Goal: Task Accomplishment & Management: Complete application form

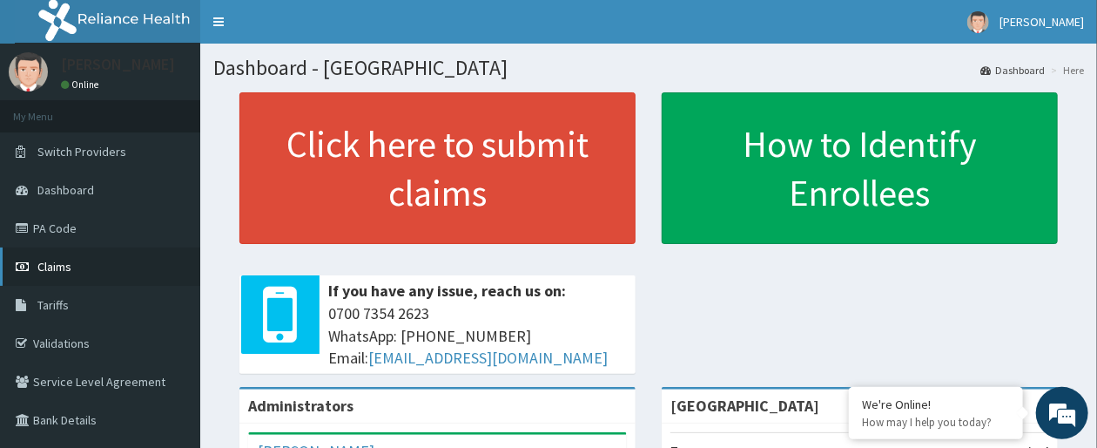
click at [109, 274] on link "Claims" at bounding box center [100, 266] width 200 height 38
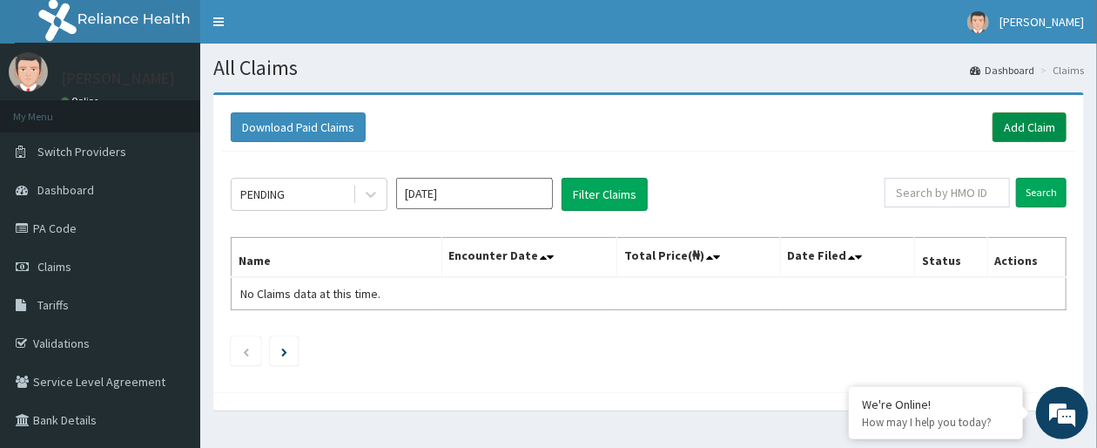
click at [1036, 128] on link "Add Claim" at bounding box center [1030, 127] width 74 height 30
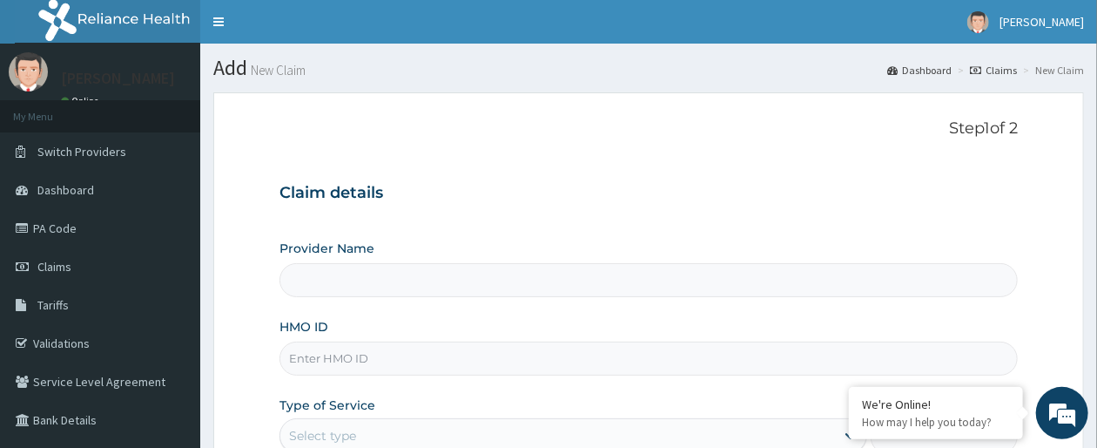
type input "[GEOGRAPHIC_DATA]"
click at [641, 354] on input "HMO ID" at bounding box center [649, 358] width 739 height 34
type input "SLB/10635/D"
click at [699, 393] on div "Provider Name Archmedics Hospital HMO ID SLB/10635/D Type of Service Select typ…" at bounding box center [649, 386] width 739 height 293
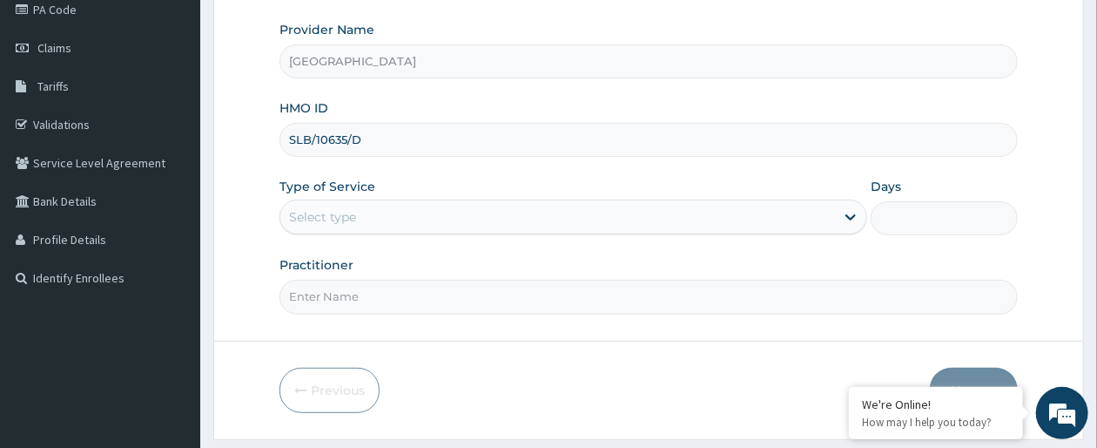
scroll to position [267, 0]
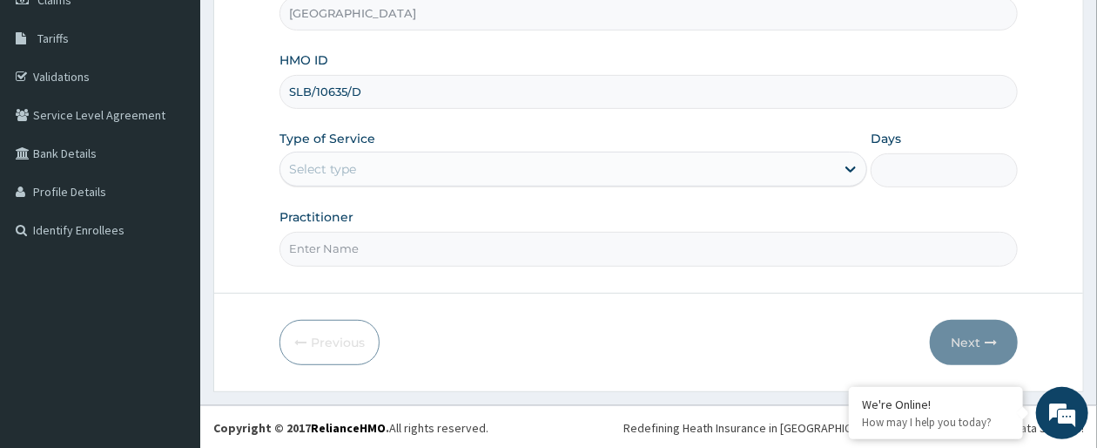
click at [785, 166] on div "Select type" at bounding box center [557, 169] width 555 height 28
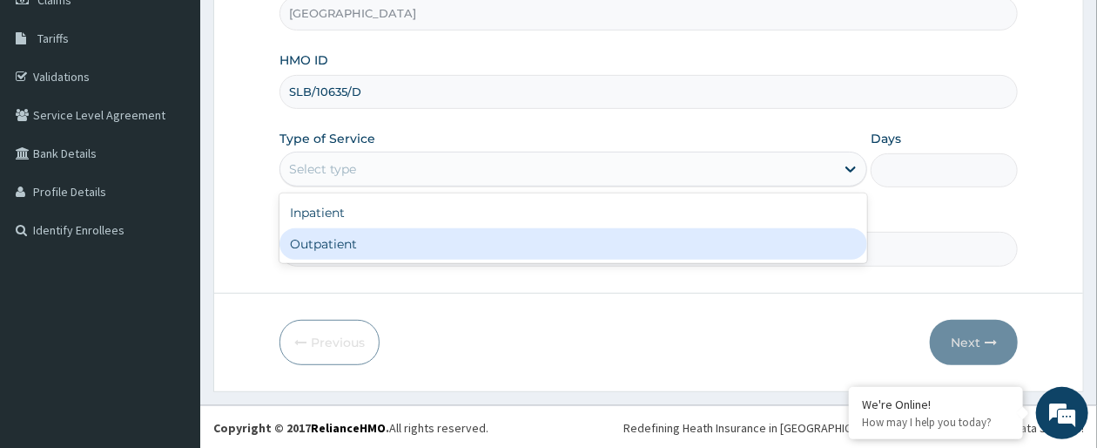
click at [705, 242] on div "Outpatient" at bounding box center [574, 243] width 588 height 31
type input "1"
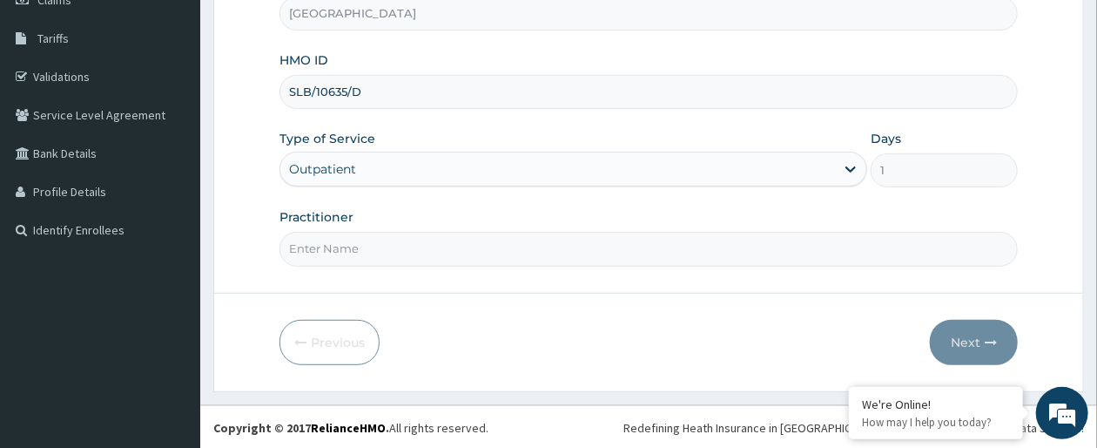
click at [762, 256] on input "Practitioner" at bounding box center [649, 249] width 739 height 34
type input "DR OLAIYA"
click at [978, 349] on button "Next" at bounding box center [974, 342] width 88 height 45
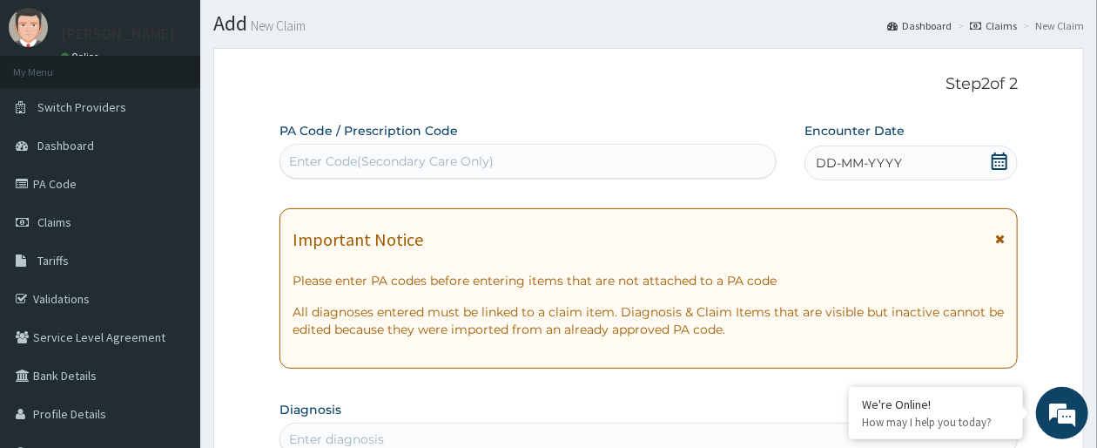
scroll to position [0, 0]
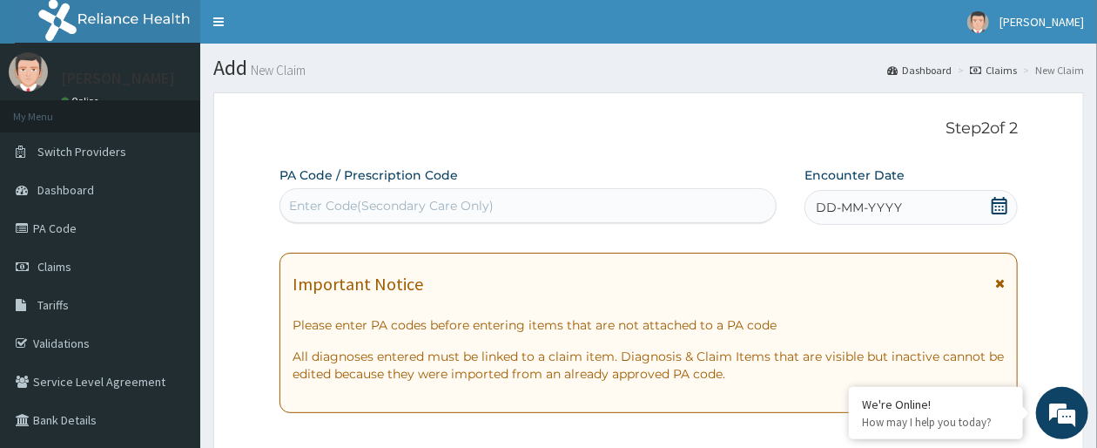
click at [1009, 202] on icon at bounding box center [999, 205] width 17 height 17
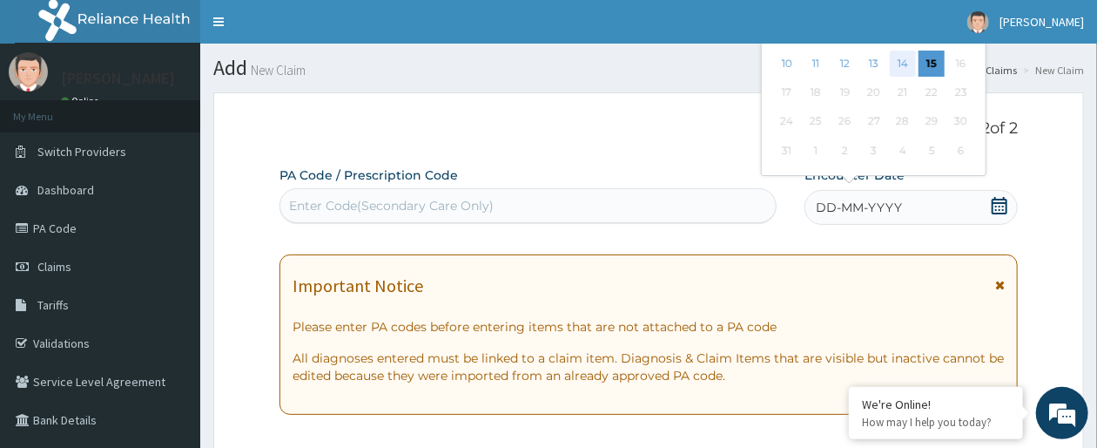
click at [910, 61] on div "14" at bounding box center [903, 64] width 26 height 26
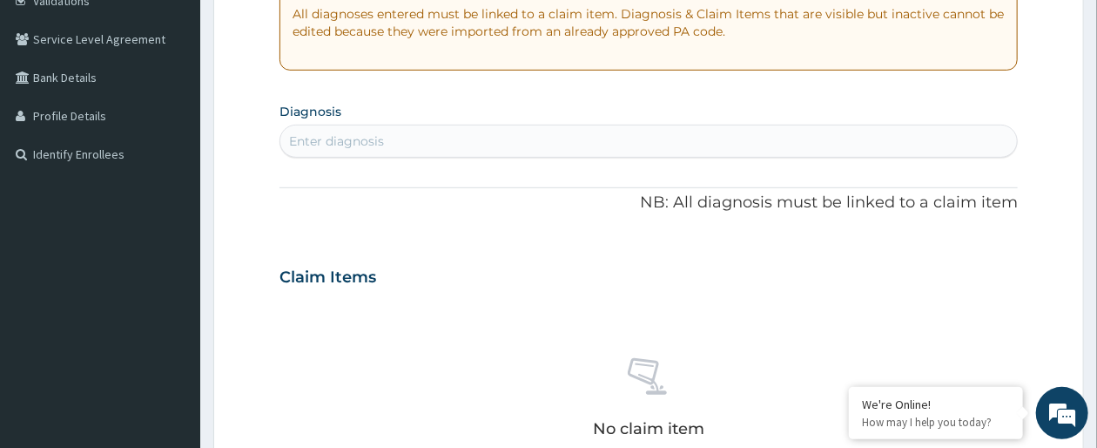
scroll to position [345, 0]
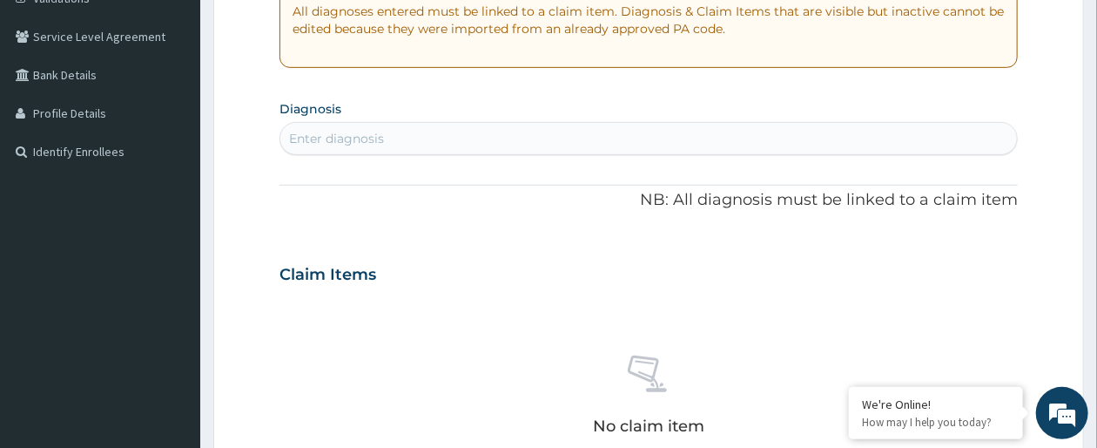
click at [847, 145] on div "Enter diagnosis" at bounding box center [648, 139] width 737 height 28
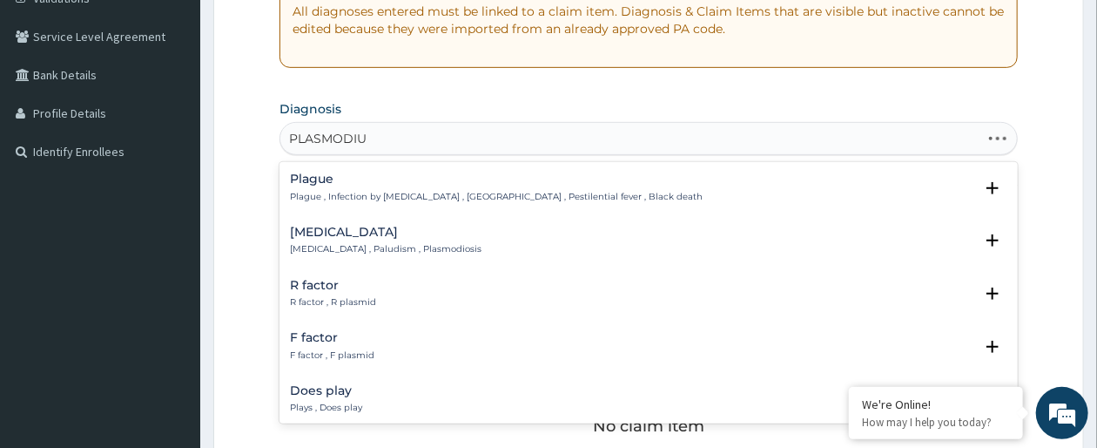
type input "PLASMODIUM"
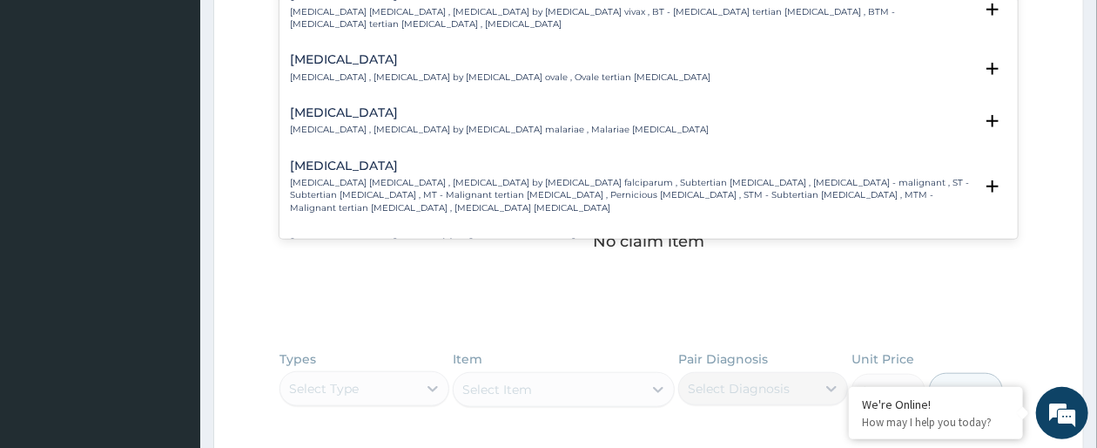
scroll to position [553, 0]
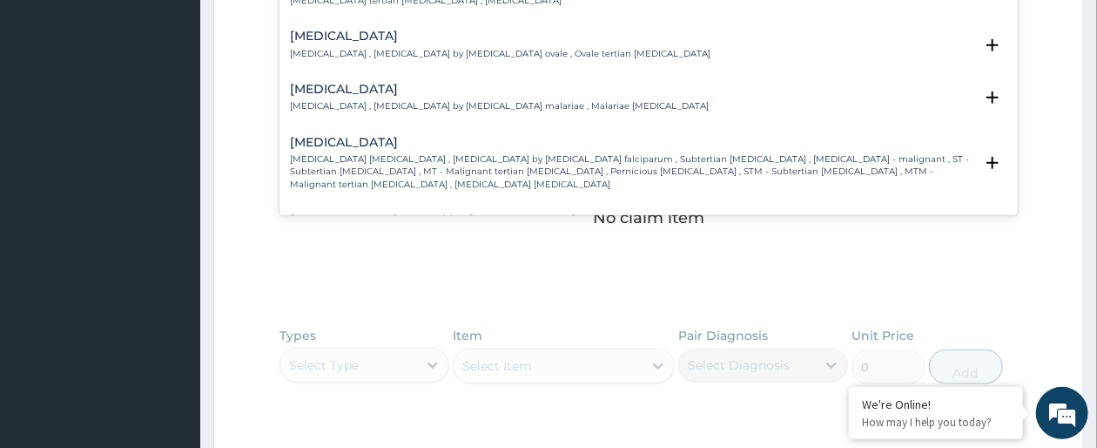
click at [821, 173] on p "Falciparum malaria , Malignant tertian malaria , Malaria by Plasmodium falcipar…" at bounding box center [632, 171] width 684 height 37
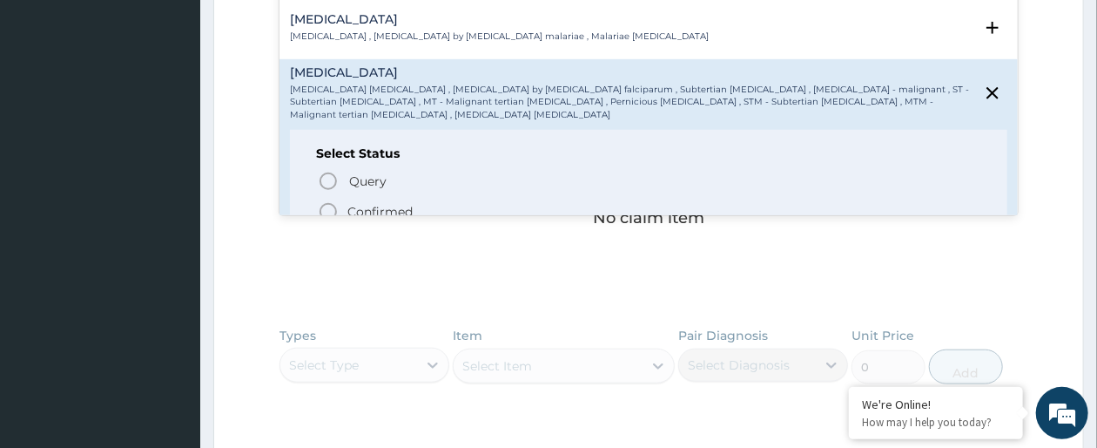
scroll to position [139, 0]
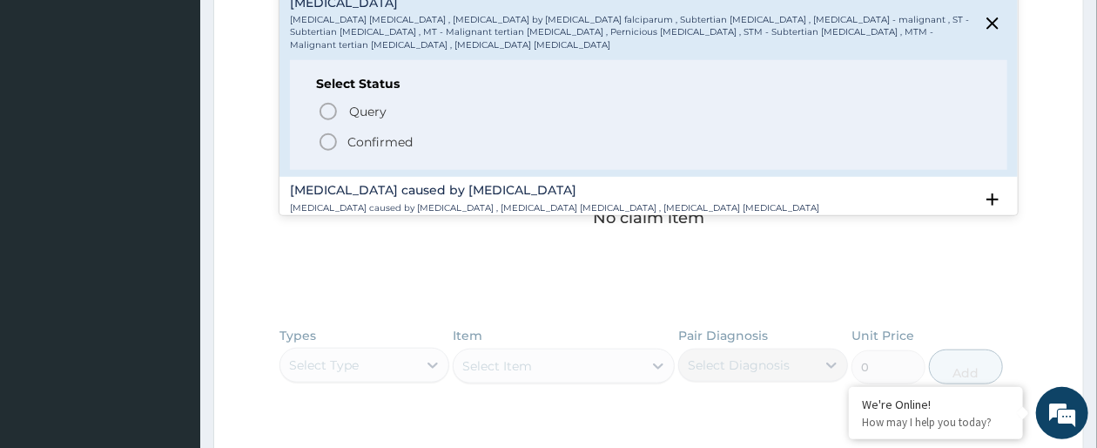
click at [338, 138] on icon "status option filled" at bounding box center [328, 142] width 21 height 21
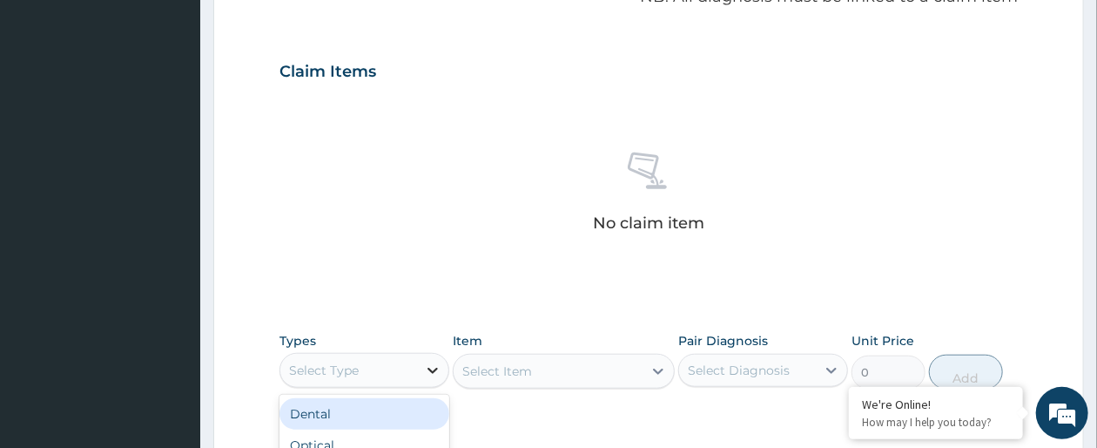
click at [435, 365] on icon at bounding box center [432, 369] width 17 height 17
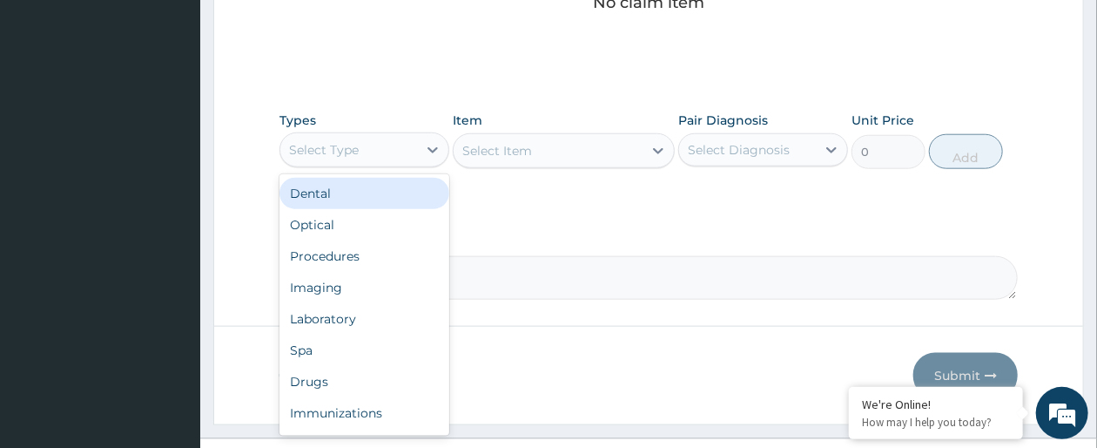
scroll to position [807, 0]
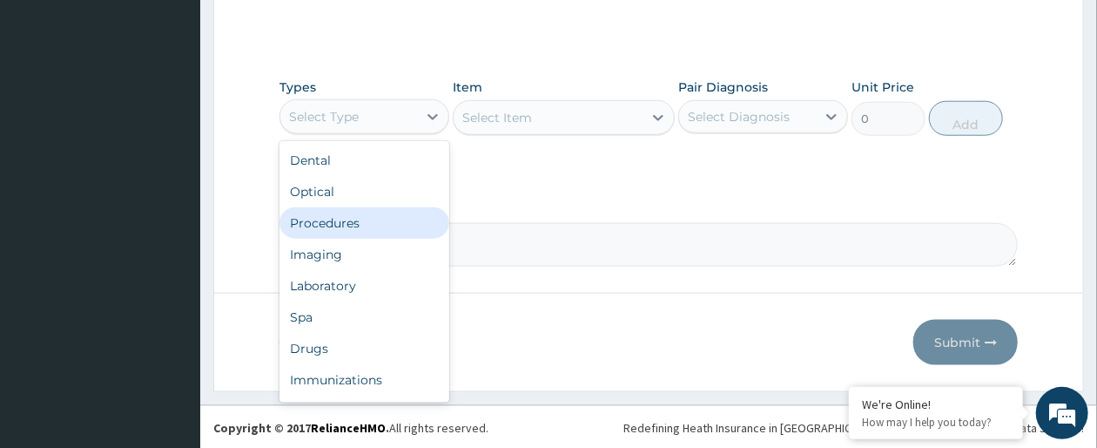
click at [328, 219] on div "Procedures" at bounding box center [365, 222] width 170 height 31
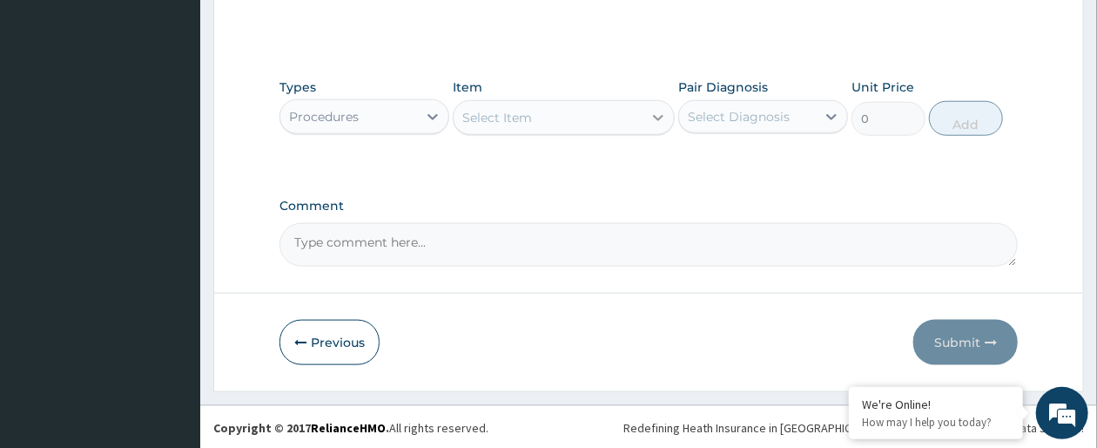
click at [657, 124] on icon at bounding box center [658, 117] width 17 height 17
type input "G"
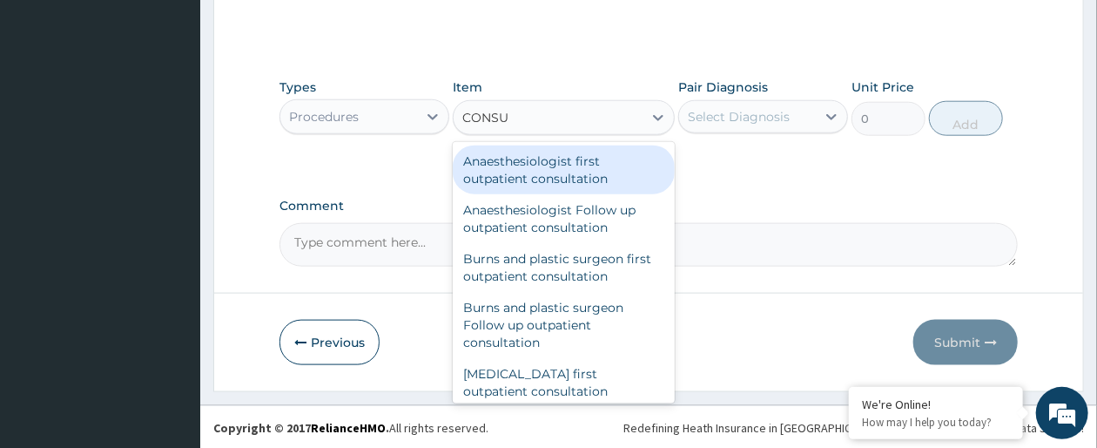
type input "CONSUL"
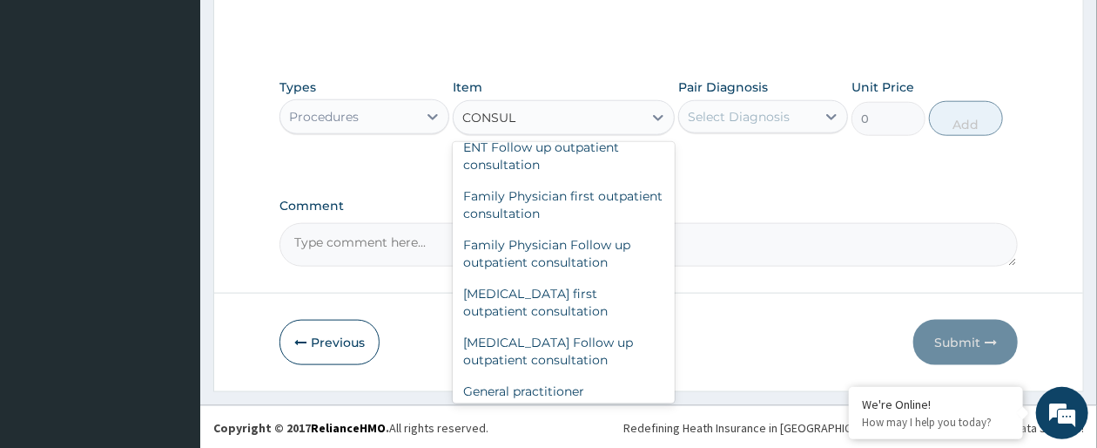
scroll to position [766, 0]
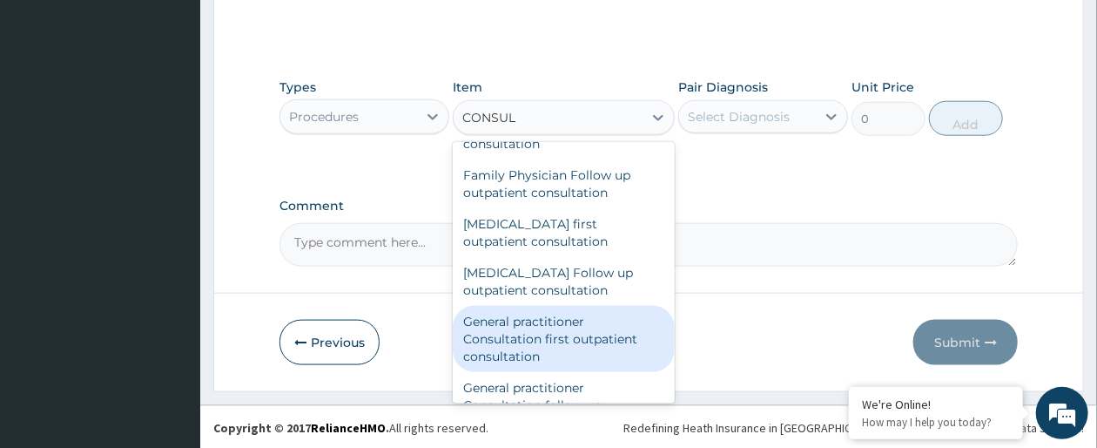
click at [600, 345] on div "General practitioner Consultation first outpatient consultation" at bounding box center [563, 339] width 221 height 66
type input "3547.5"
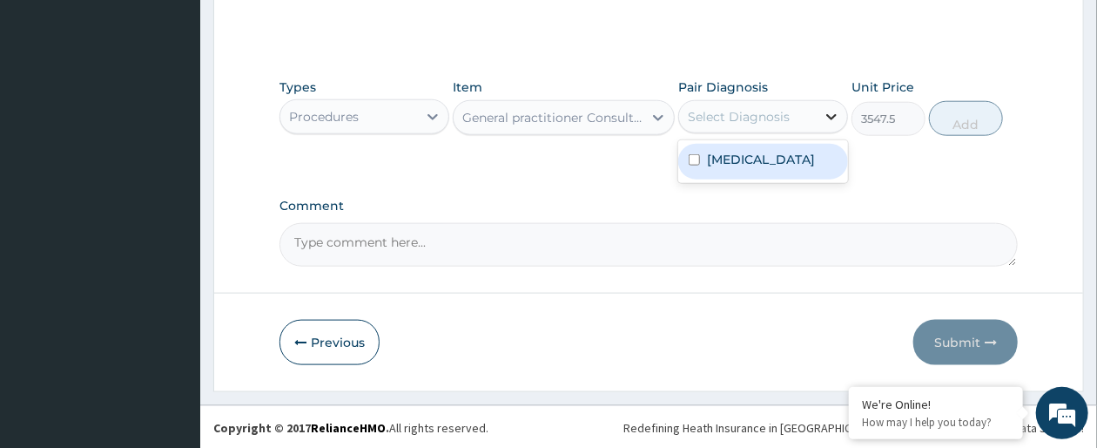
click at [820, 110] on div at bounding box center [831, 116] width 31 height 31
click at [802, 154] on label "Falciparum malaria" at bounding box center [761, 159] width 108 height 17
checkbox input "true"
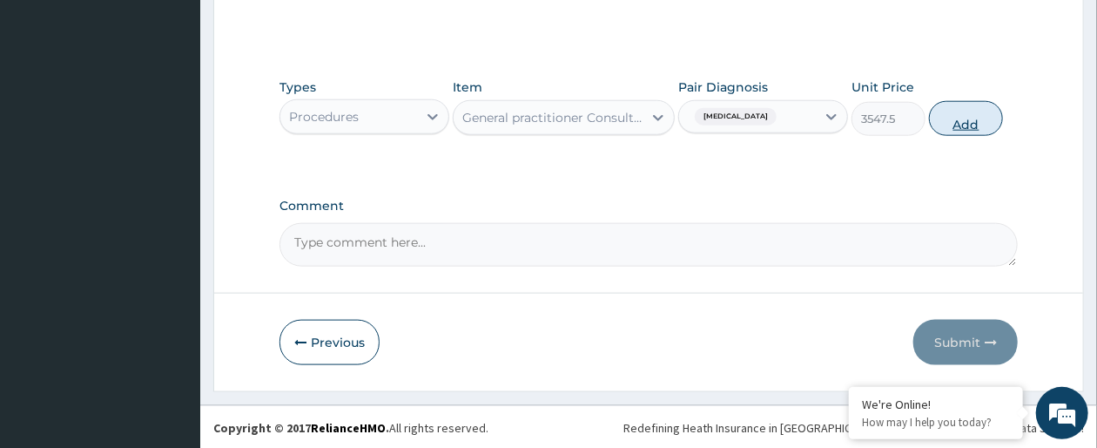
click at [950, 122] on button "Add" at bounding box center [966, 118] width 74 height 35
type input "0"
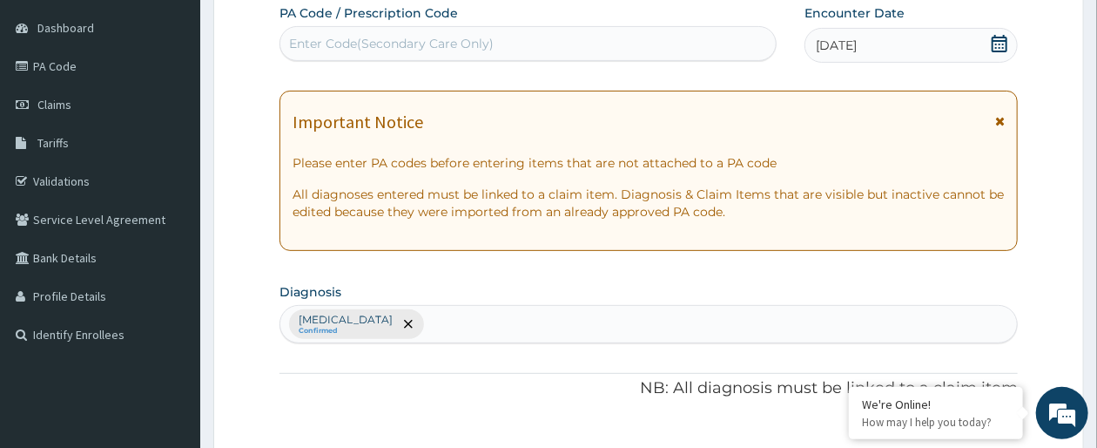
scroll to position [157, 0]
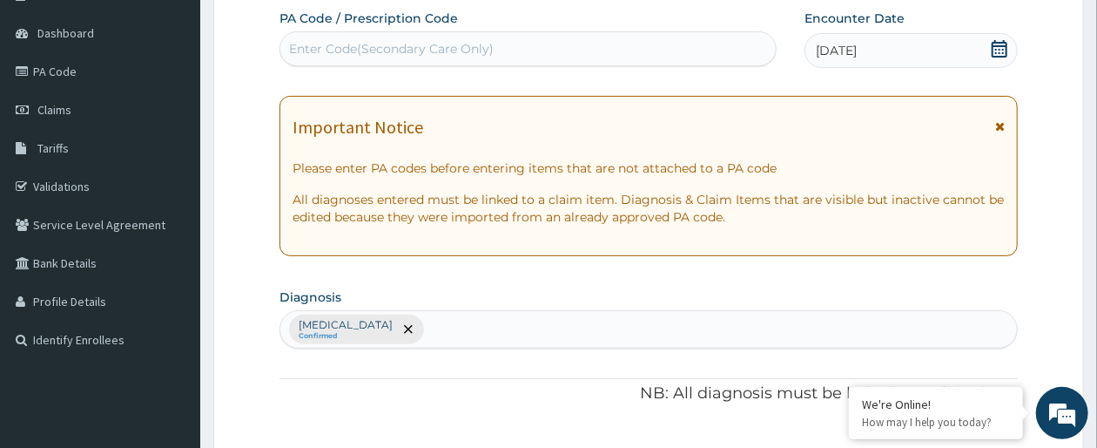
click at [549, 328] on div "Falciparum malaria Confirmed" at bounding box center [648, 329] width 737 height 37
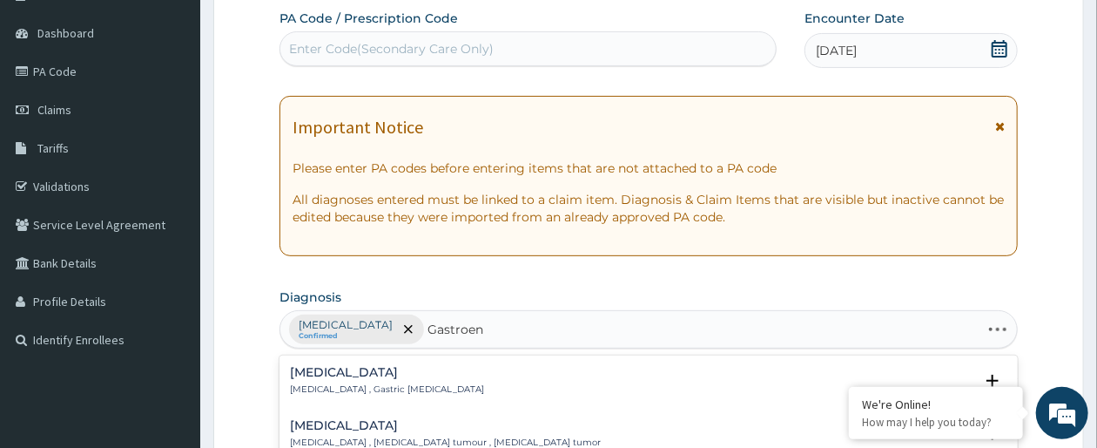
type input "Gastroent"
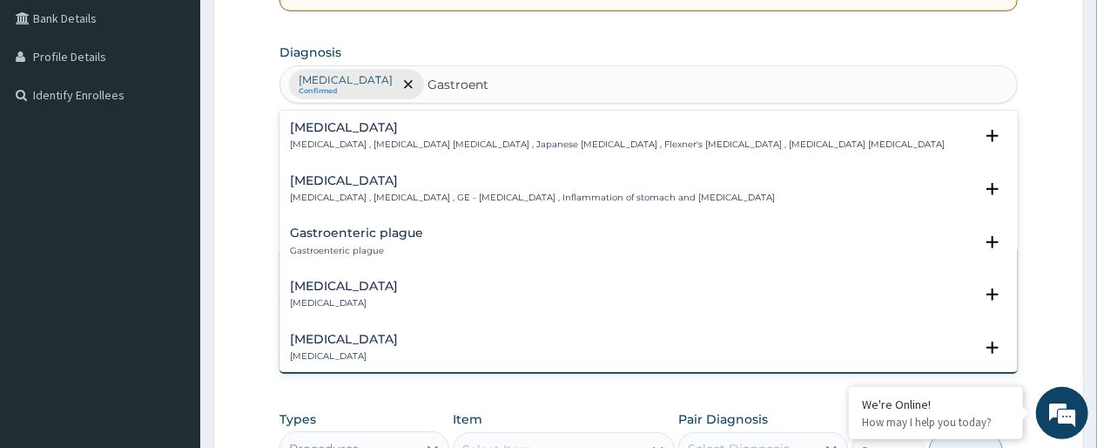
scroll to position [435, 0]
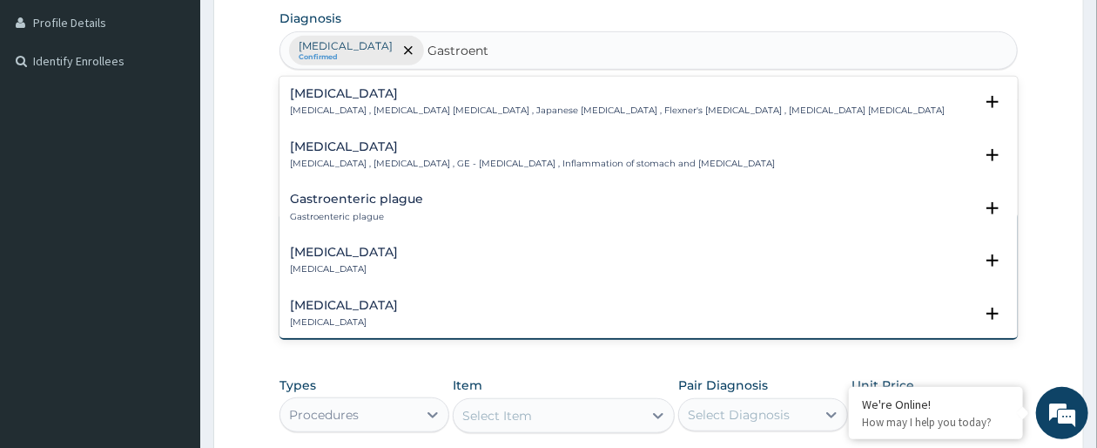
click at [609, 252] on div "Acute gastroenteritis Acute gastroenteritis" at bounding box center [649, 261] width 718 height 30
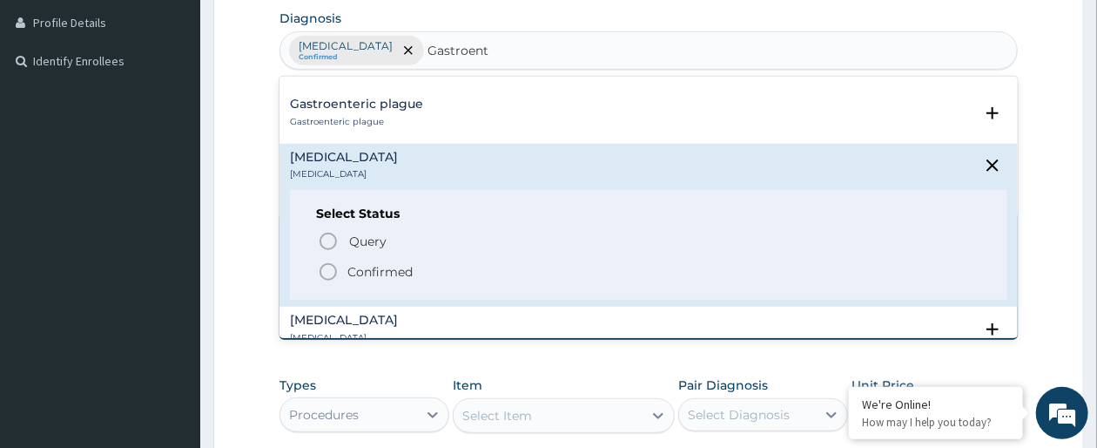
scroll to position [139, 0]
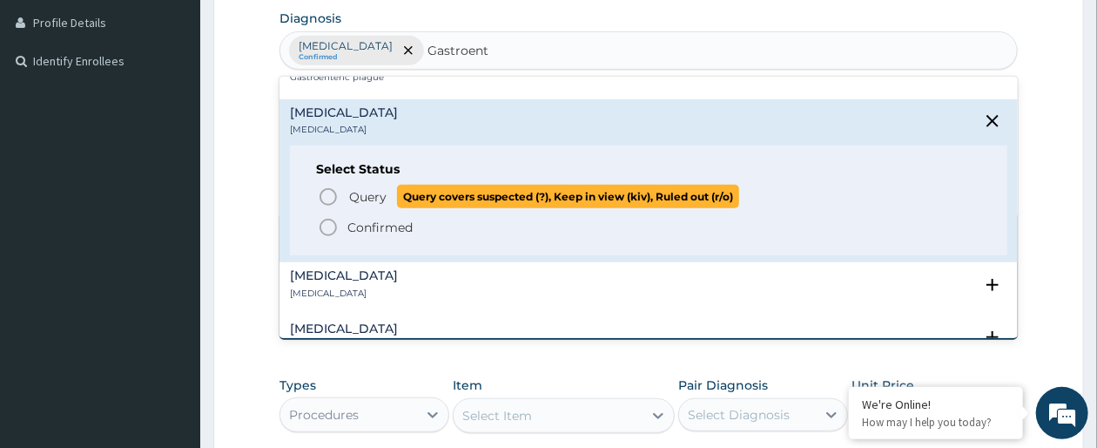
click at [324, 192] on icon "status option query" at bounding box center [328, 196] width 21 height 21
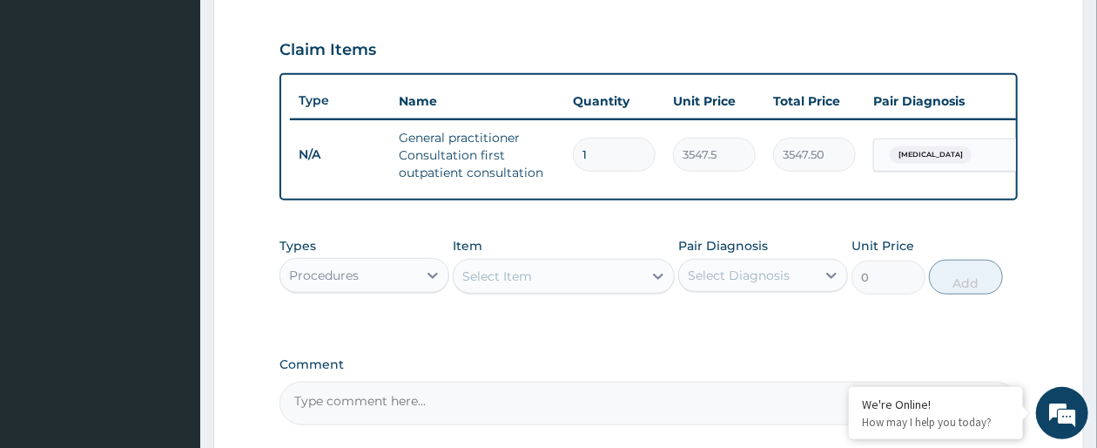
scroll to position [645, 0]
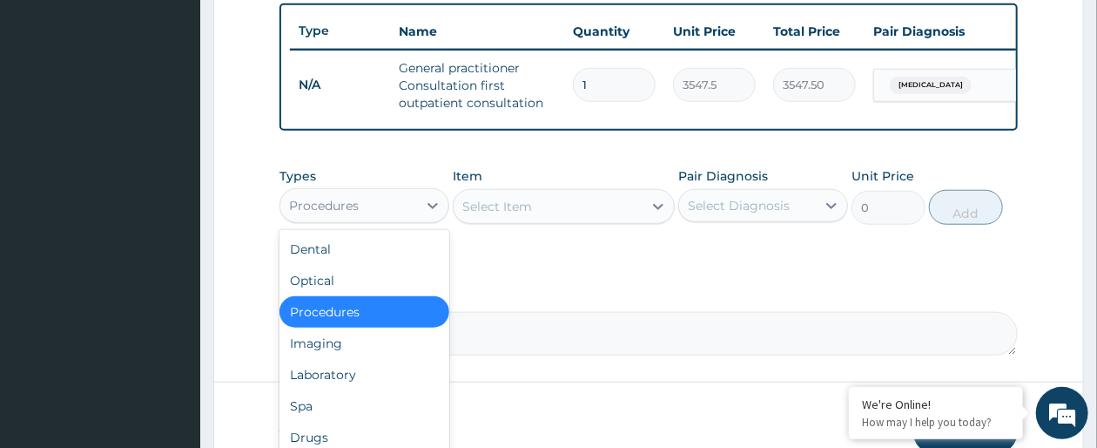
click at [408, 219] on div "Procedures" at bounding box center [348, 206] width 137 height 28
click at [374, 385] on div "Laboratory" at bounding box center [365, 374] width 170 height 31
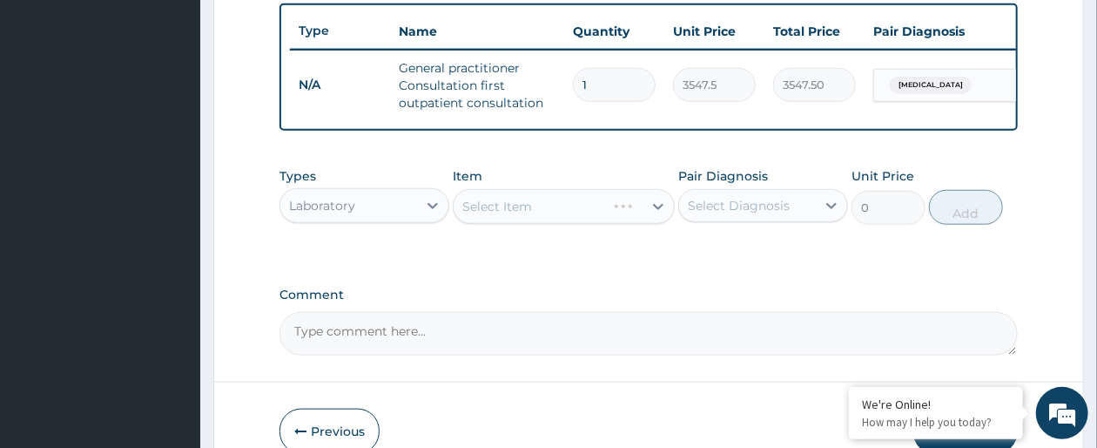
click at [654, 224] on div "Select Item" at bounding box center [563, 206] width 221 height 35
click at [654, 215] on icon at bounding box center [658, 206] width 17 height 17
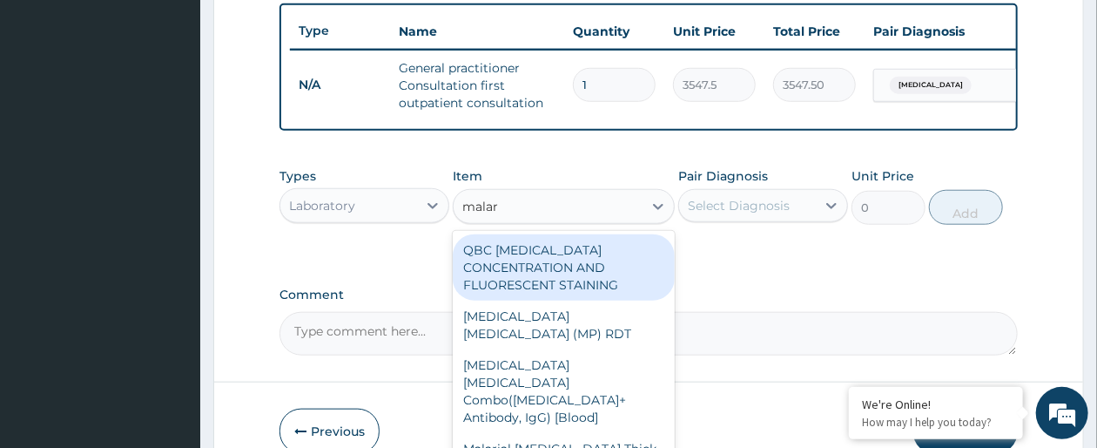
type input "malari"
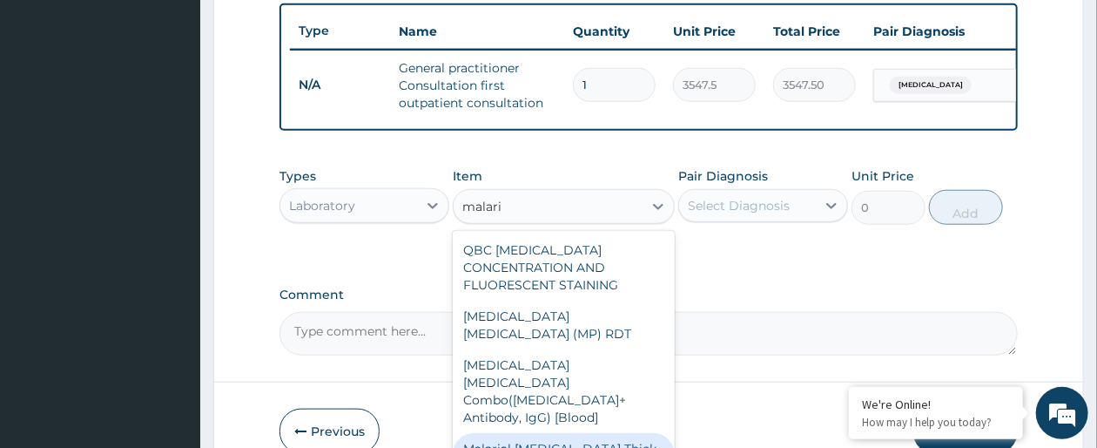
type input "1612.5"
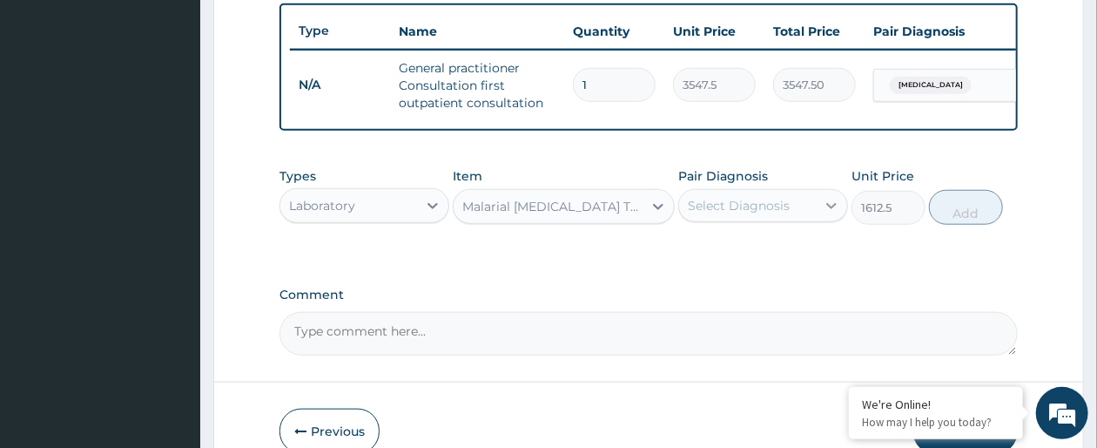
click at [820, 221] on div at bounding box center [831, 205] width 31 height 31
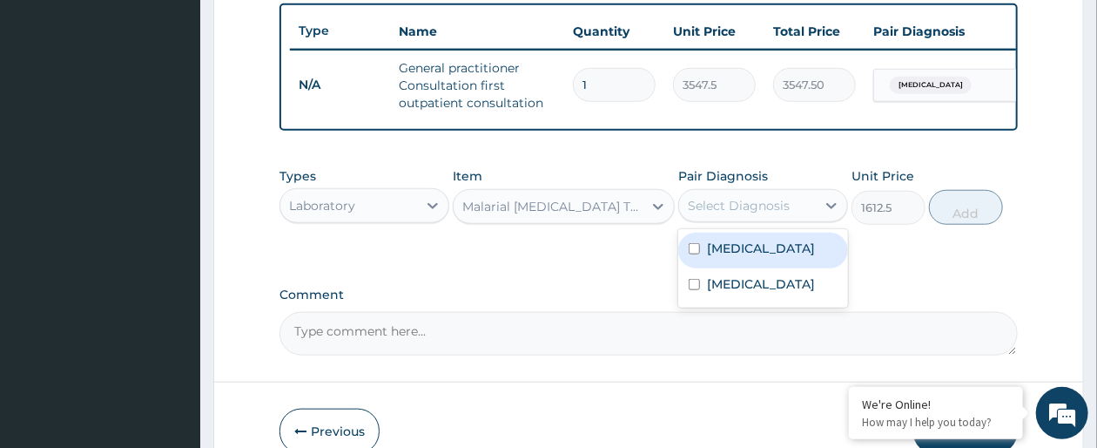
click at [794, 257] on label "Falciparum malaria" at bounding box center [761, 248] width 108 height 17
checkbox input "true"
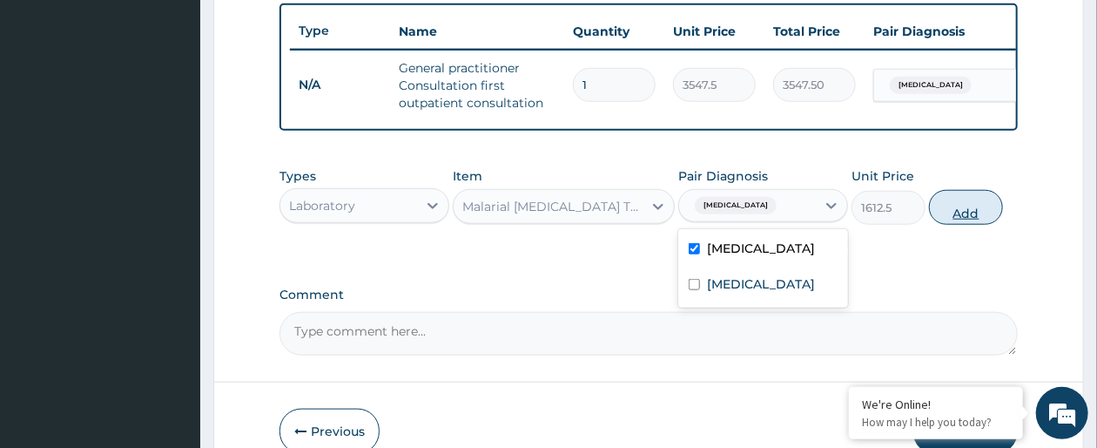
click at [973, 225] on button "Add" at bounding box center [966, 207] width 74 height 35
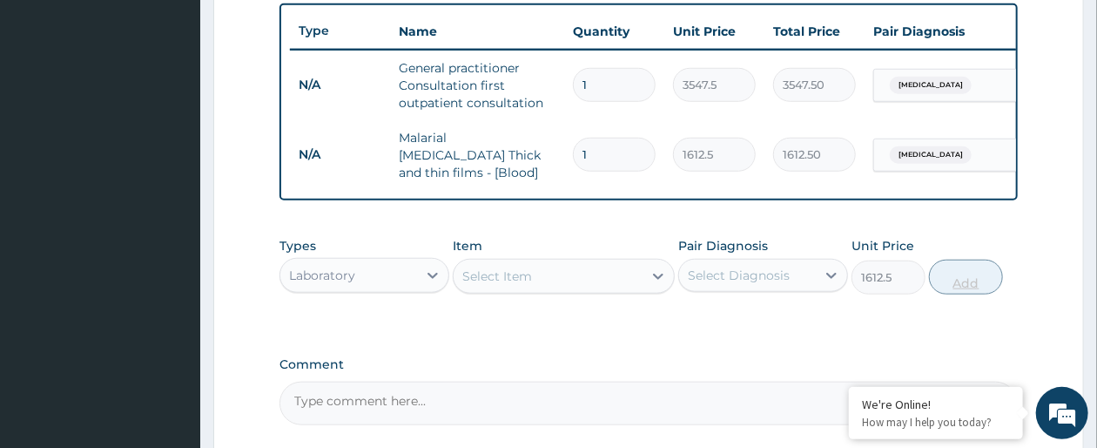
type input "0"
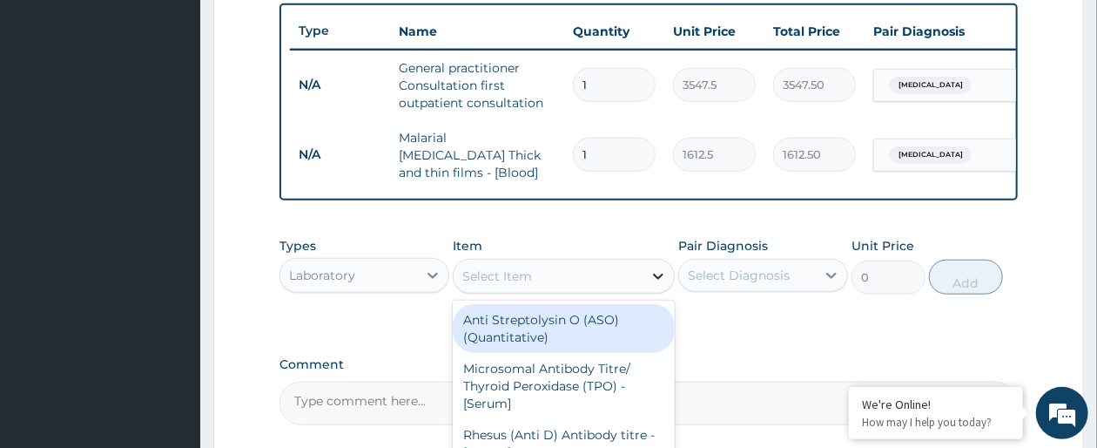
click at [662, 285] on icon at bounding box center [658, 275] width 17 height 17
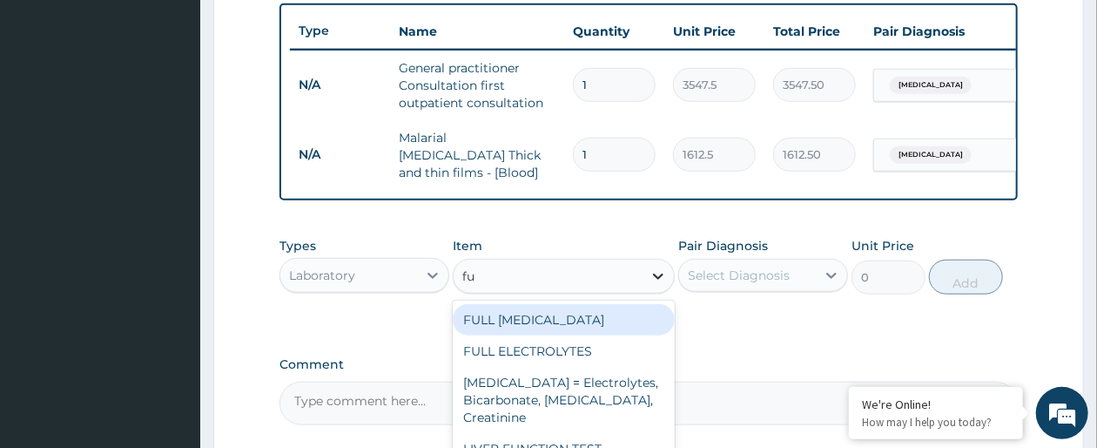
type input "f"
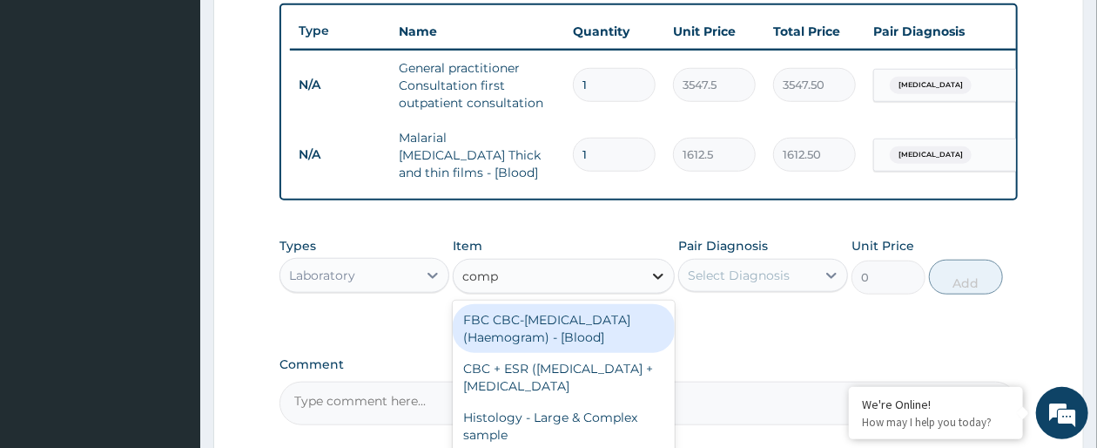
type input "compl"
click at [624, 338] on div "FBC CBC-Complete Blood Count (Haemogram) - [Blood]" at bounding box center [563, 328] width 221 height 49
type input "4300"
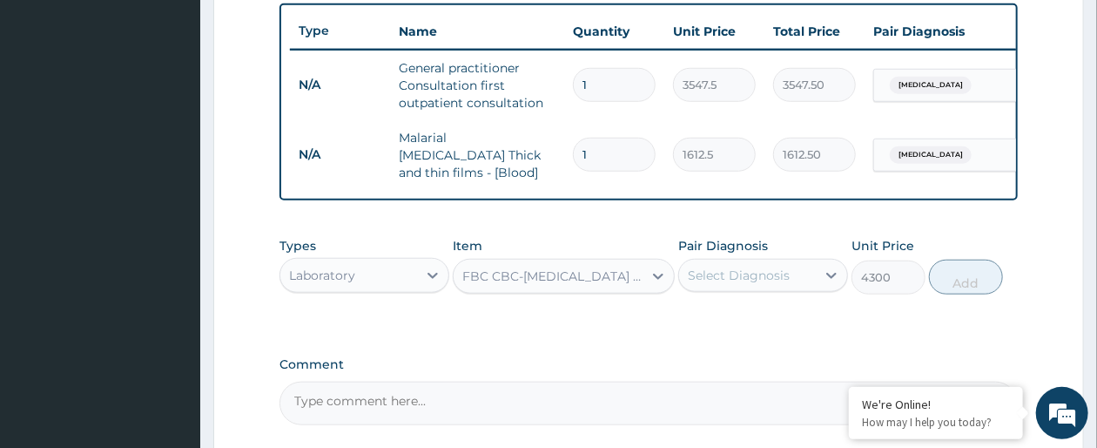
click at [809, 289] on div "Select Diagnosis" at bounding box center [747, 275] width 137 height 28
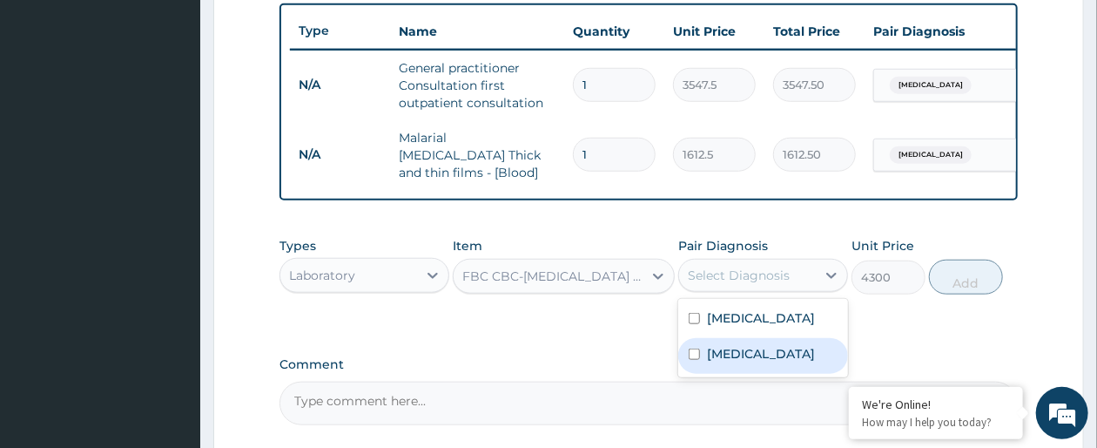
click at [758, 362] on label "Acute gastroenteritis" at bounding box center [761, 353] width 108 height 17
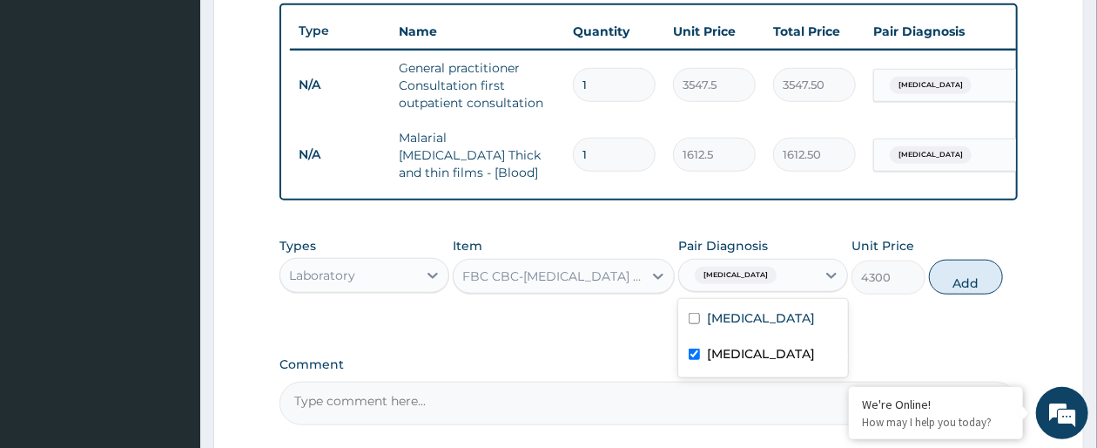
checkbox input "true"
click at [984, 294] on button "Add" at bounding box center [966, 277] width 74 height 35
type input "0"
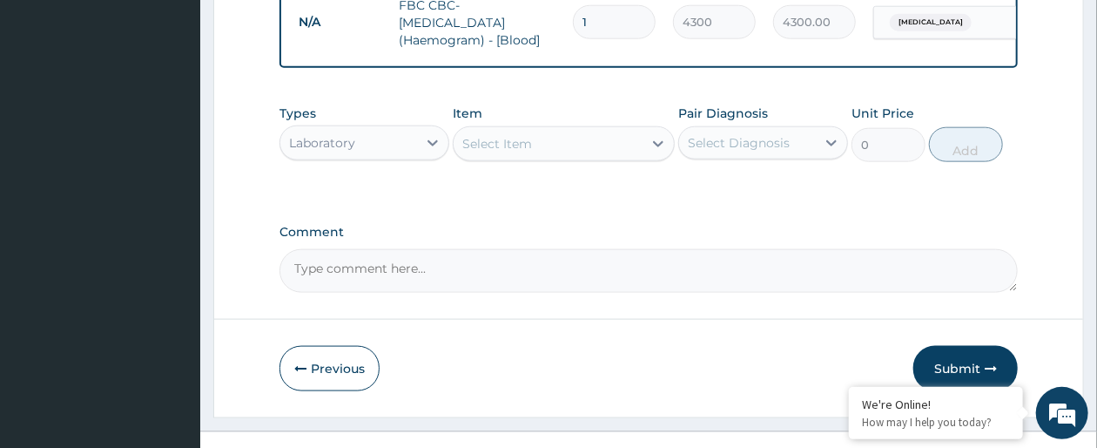
scroll to position [854, 0]
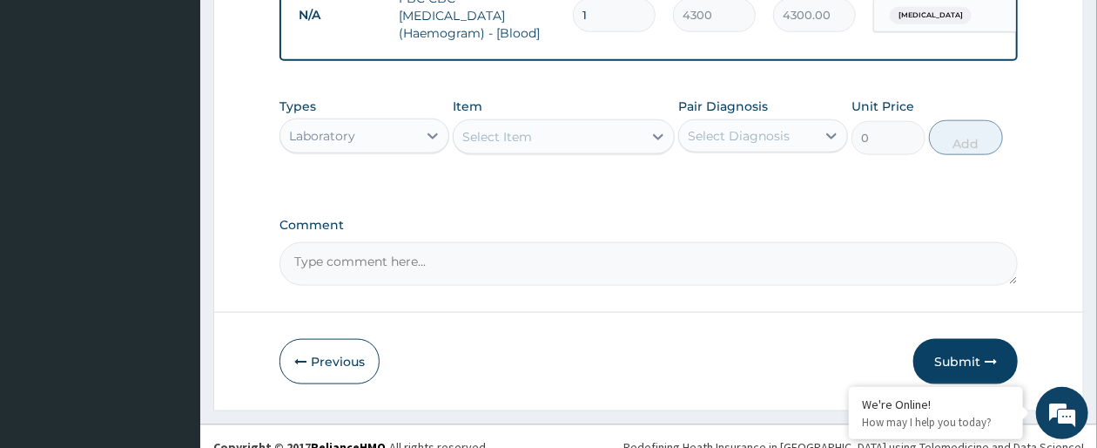
click at [404, 150] on div "Laboratory" at bounding box center [348, 136] width 137 height 28
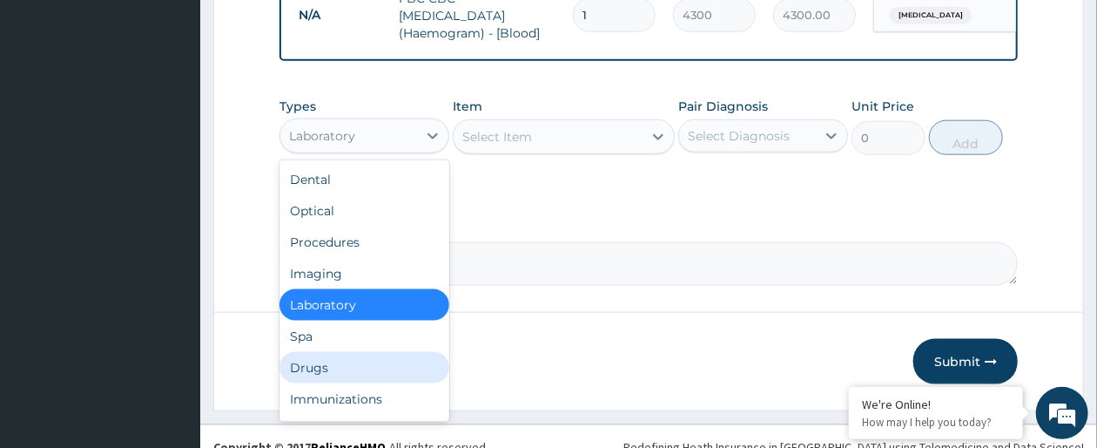
click at [317, 383] on div "Drugs" at bounding box center [365, 367] width 170 height 31
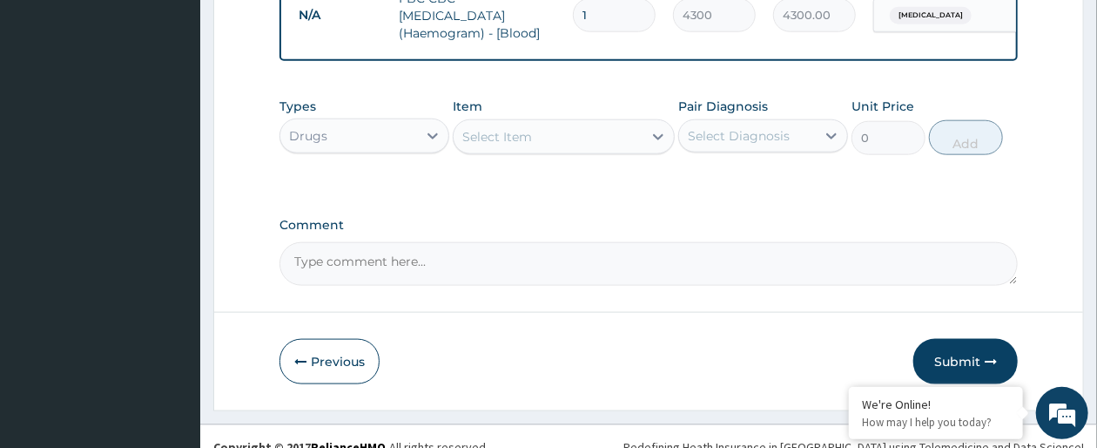
click at [659, 145] on icon at bounding box center [658, 136] width 17 height 17
type input "artemet"
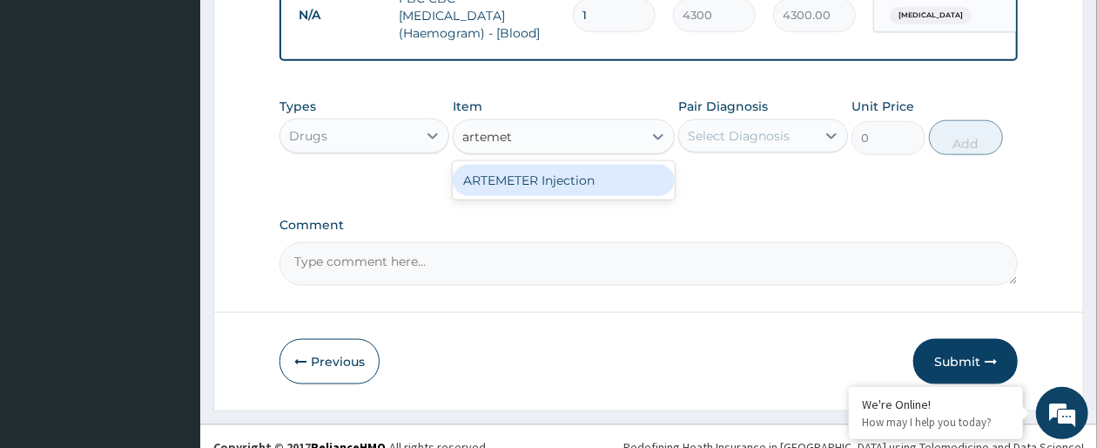
click at [640, 196] on div "ARTEMETER Injection" at bounding box center [563, 180] width 221 height 31
type input "946"
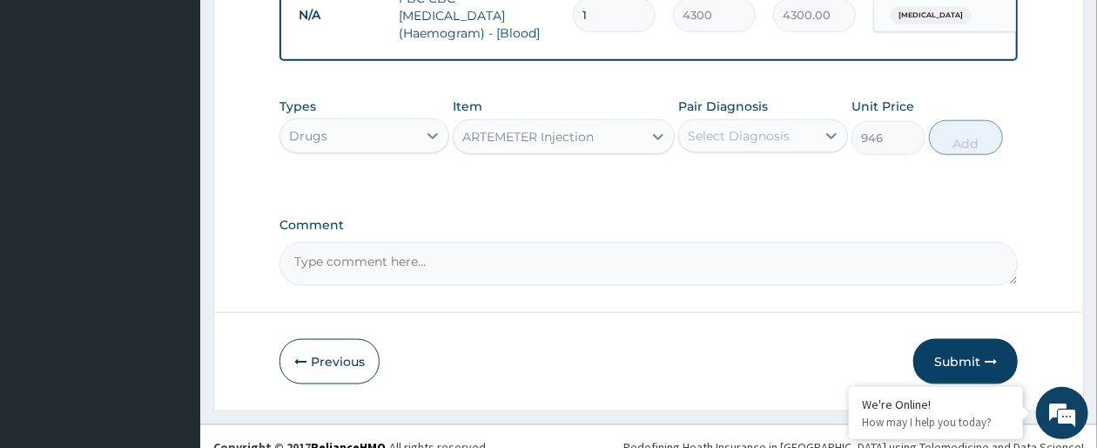
click at [800, 150] on div "Select Diagnosis" at bounding box center [747, 136] width 137 height 28
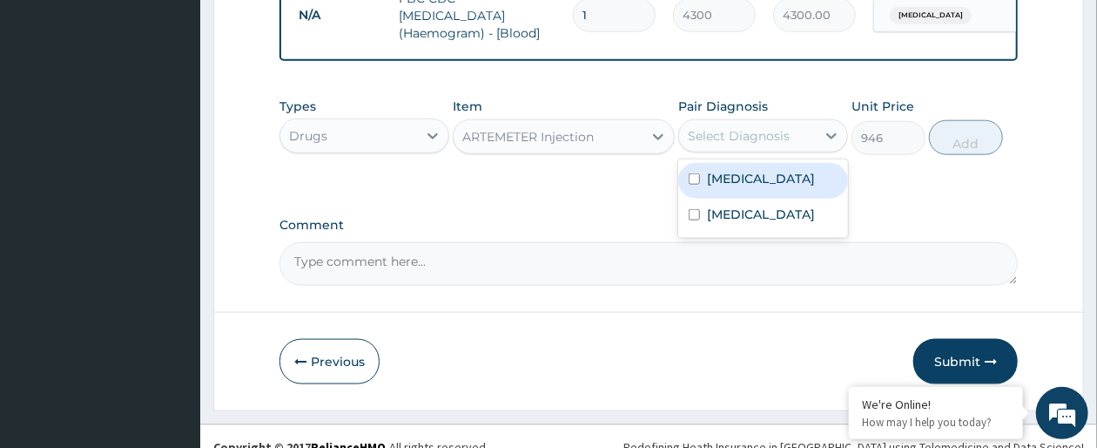
click at [769, 187] on label "Falciparum malaria" at bounding box center [761, 178] width 108 height 17
checkbox input "true"
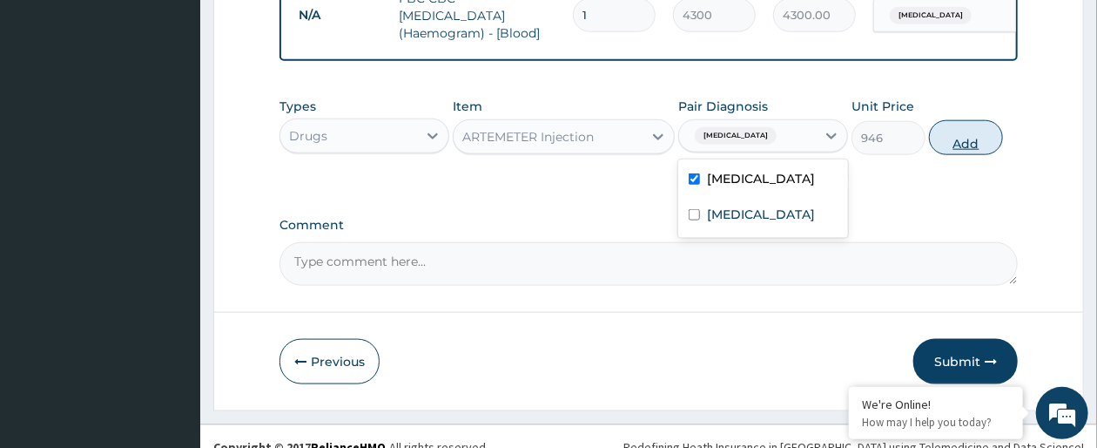
click at [957, 153] on button "Add" at bounding box center [966, 137] width 74 height 35
type input "0"
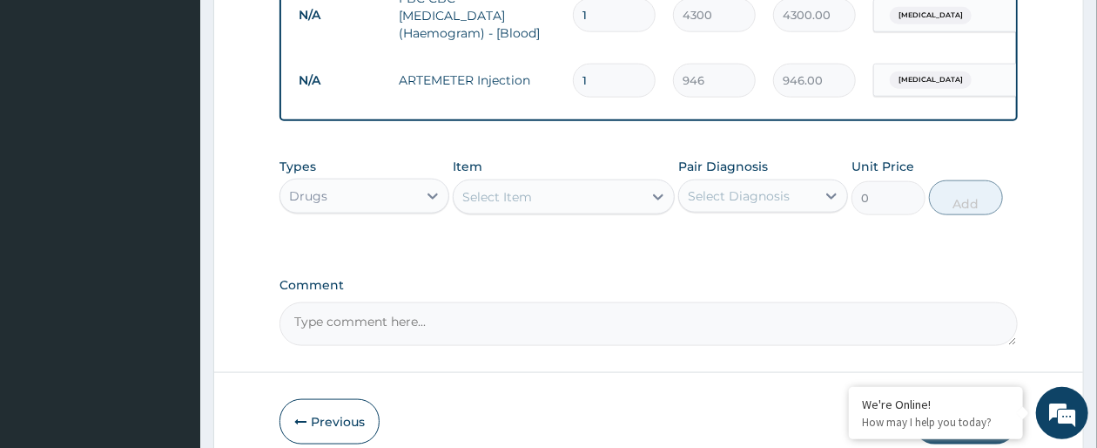
click at [608, 211] on div "Select Item" at bounding box center [548, 197] width 188 height 28
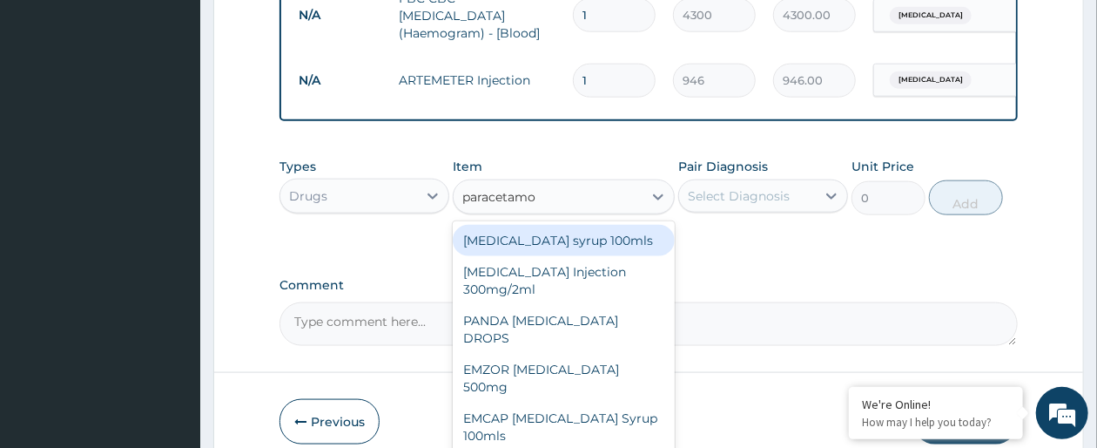
type input "paracetamol"
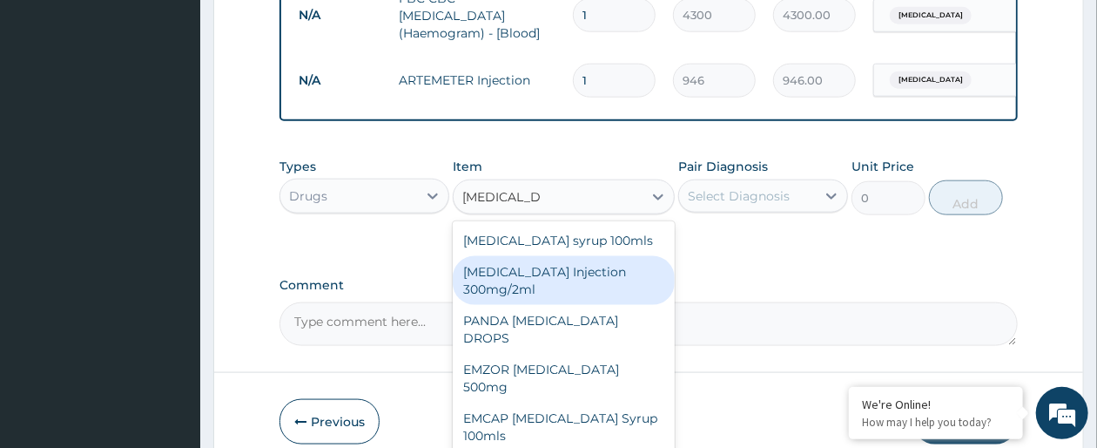
click at [591, 305] on div "PARACETAMOL Injection 300mg/2ml" at bounding box center [563, 280] width 221 height 49
type input "260.15"
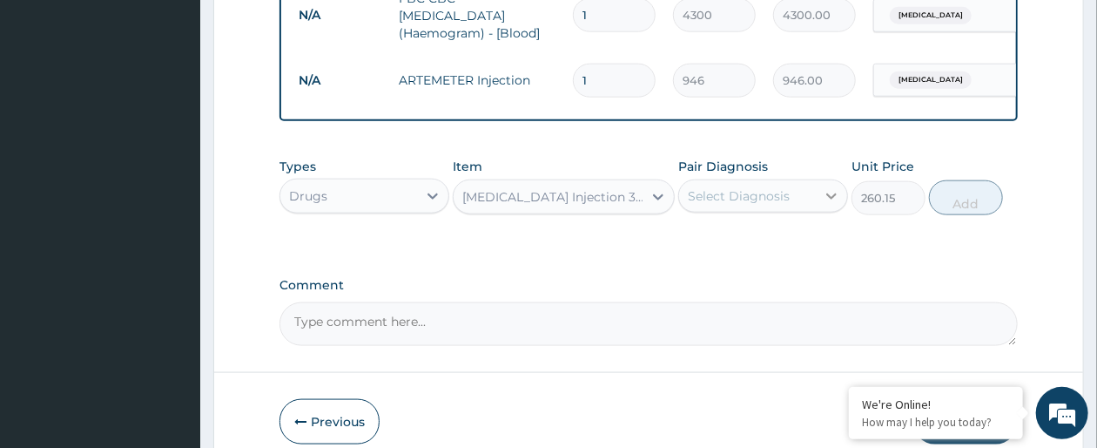
click at [819, 212] on div at bounding box center [831, 195] width 31 height 31
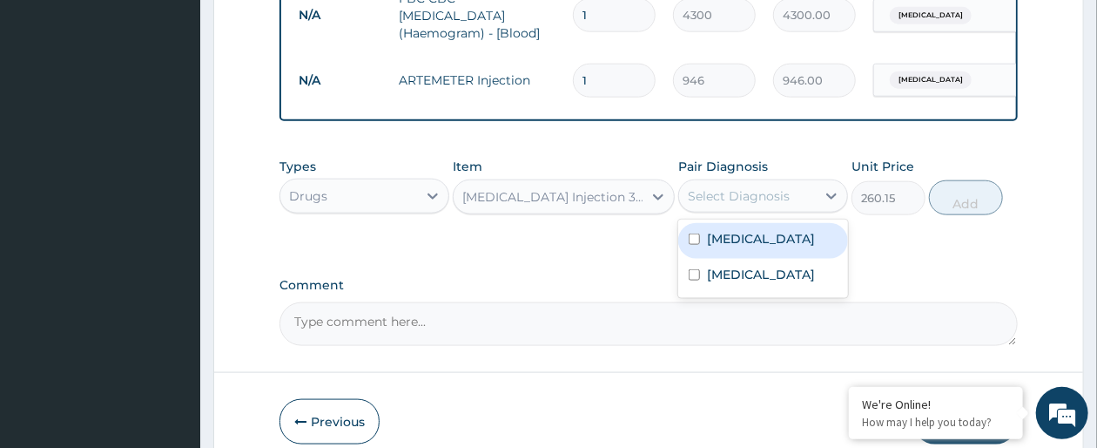
click at [782, 247] on label "Falciparum malaria" at bounding box center [761, 238] width 108 height 17
checkbox input "true"
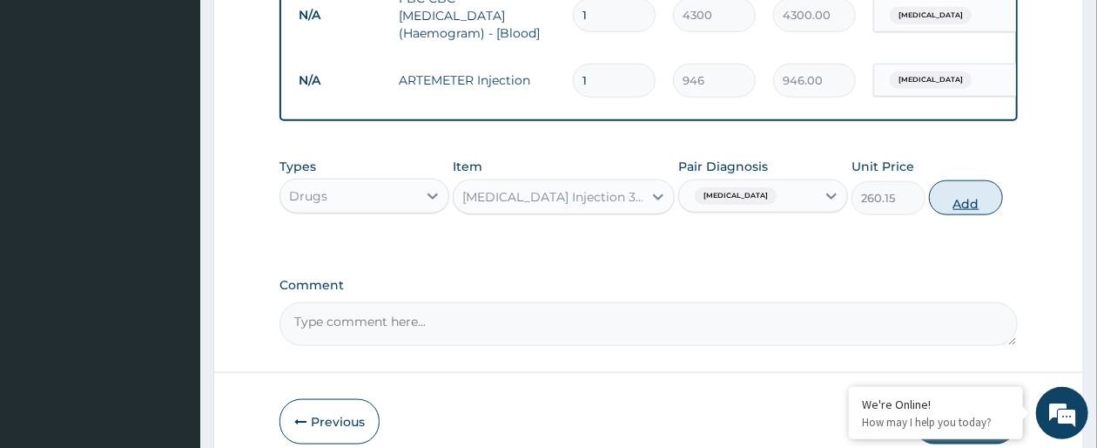
click at [971, 213] on button "Add" at bounding box center [966, 197] width 74 height 35
type input "0"
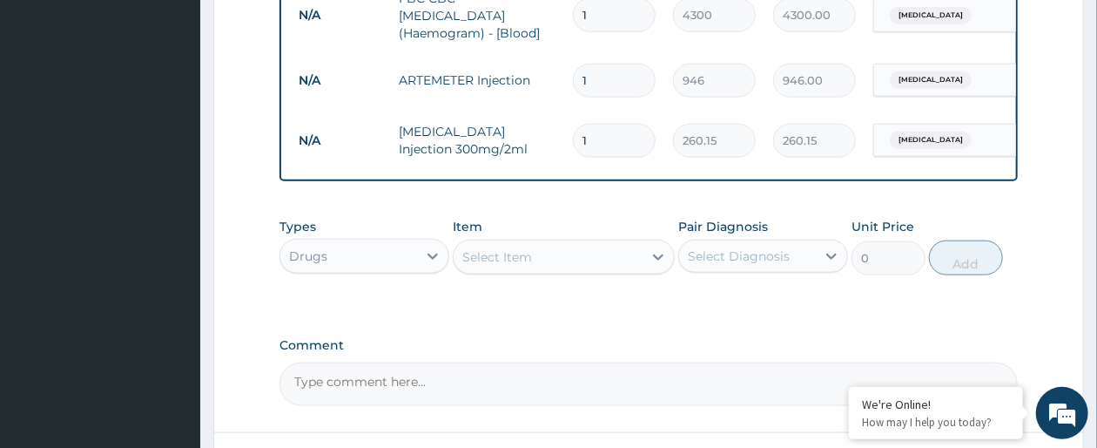
click at [530, 266] on div "Select Item" at bounding box center [497, 256] width 70 height 17
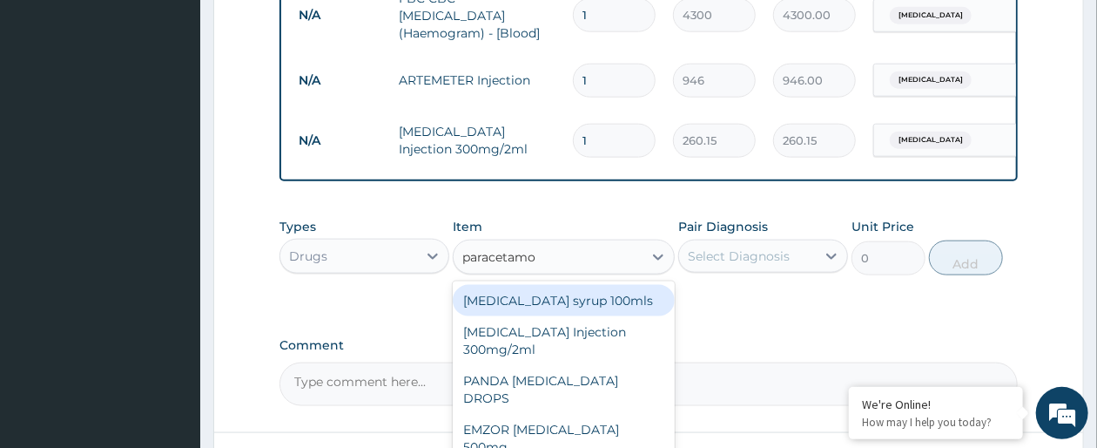
type input "paracetamol"
click at [535, 304] on div "Paracetamol syrup 100mls" at bounding box center [563, 300] width 221 height 31
type input "709.5"
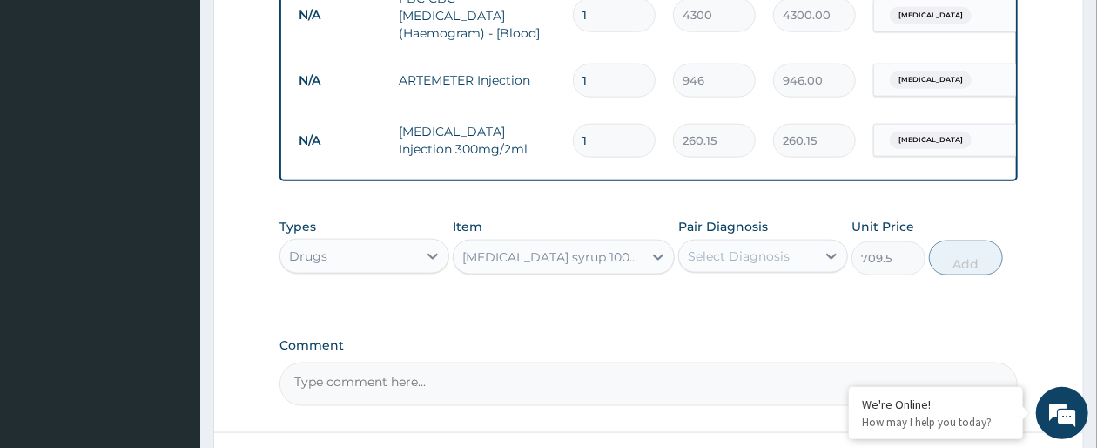
click at [795, 270] on div "Select Diagnosis" at bounding box center [747, 256] width 137 height 28
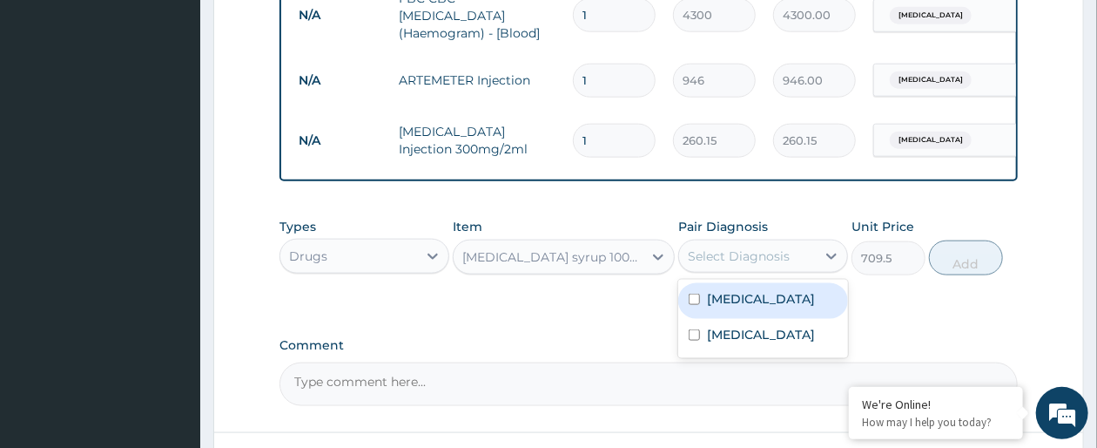
click at [786, 307] on label "Falciparum malaria" at bounding box center [761, 298] width 108 height 17
checkbox input "true"
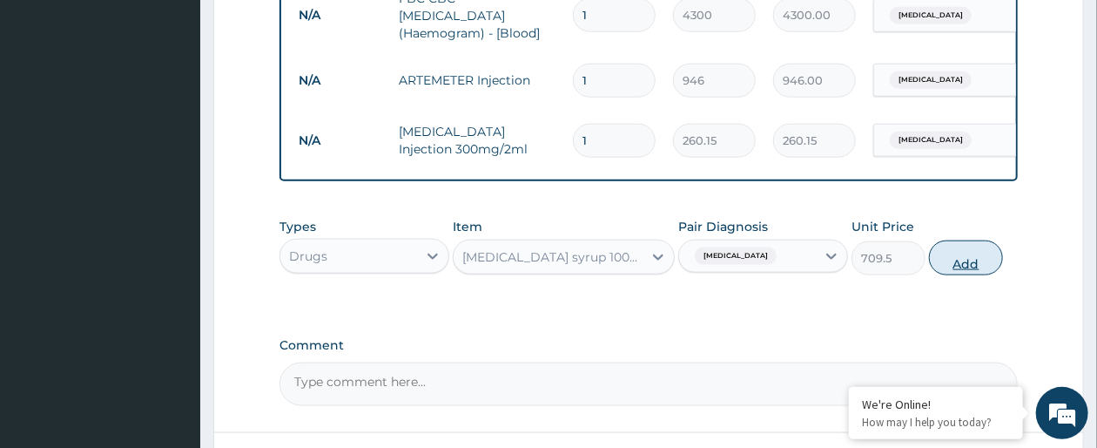
click at [976, 268] on button "Add" at bounding box center [966, 257] width 74 height 35
type input "0"
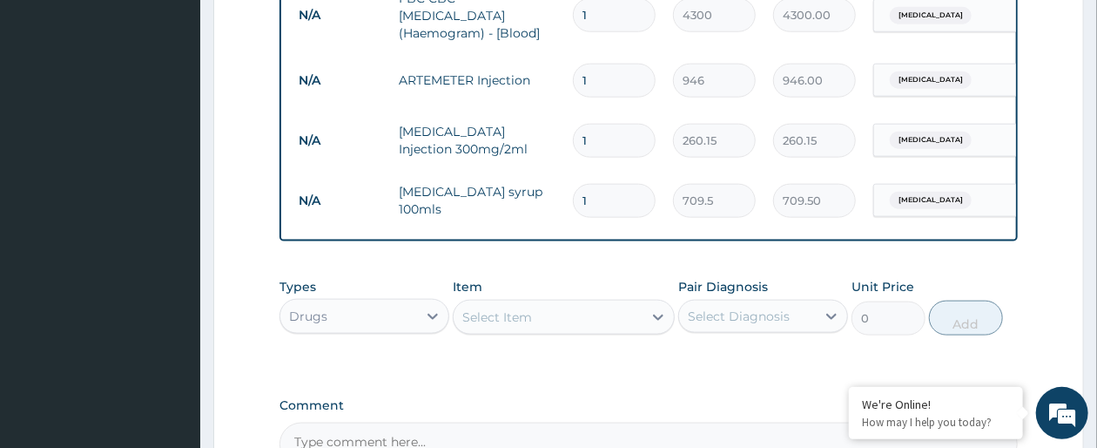
click at [493, 326] on div "Select Item" at bounding box center [497, 316] width 70 height 17
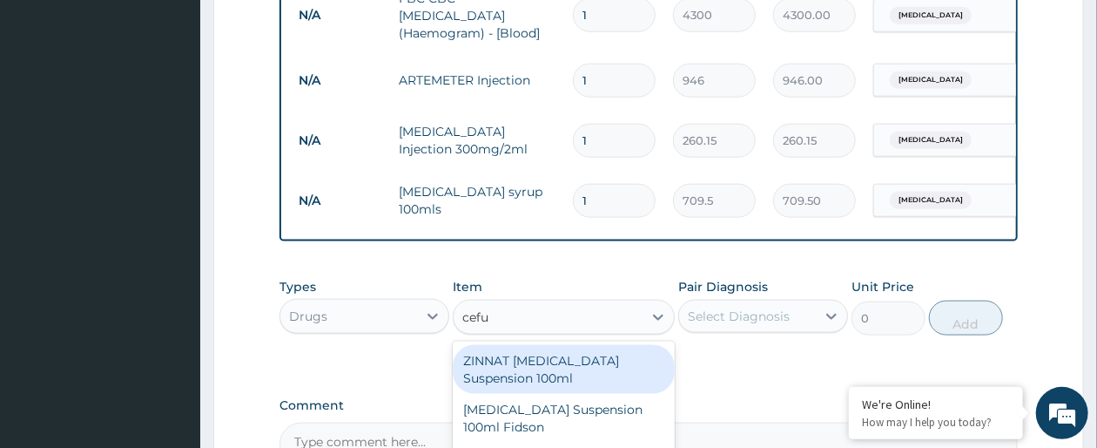
type input "cefur"
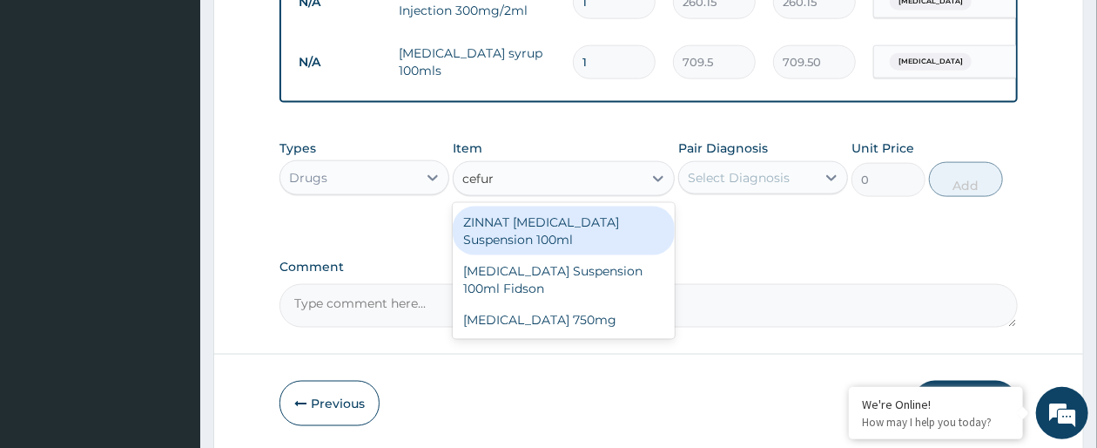
scroll to position [993, 0]
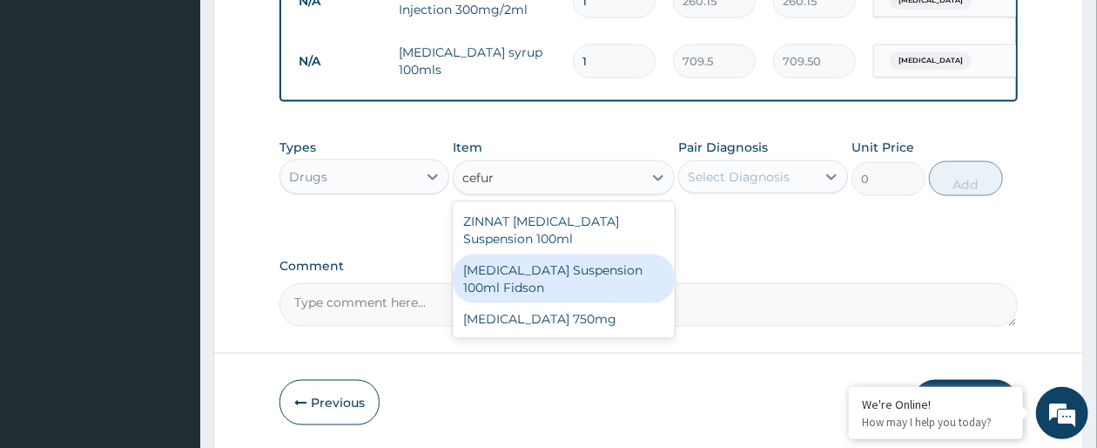
click at [592, 303] on div "Cefuroxime Suspension 100ml Fidson" at bounding box center [563, 278] width 221 height 49
type input "2365"
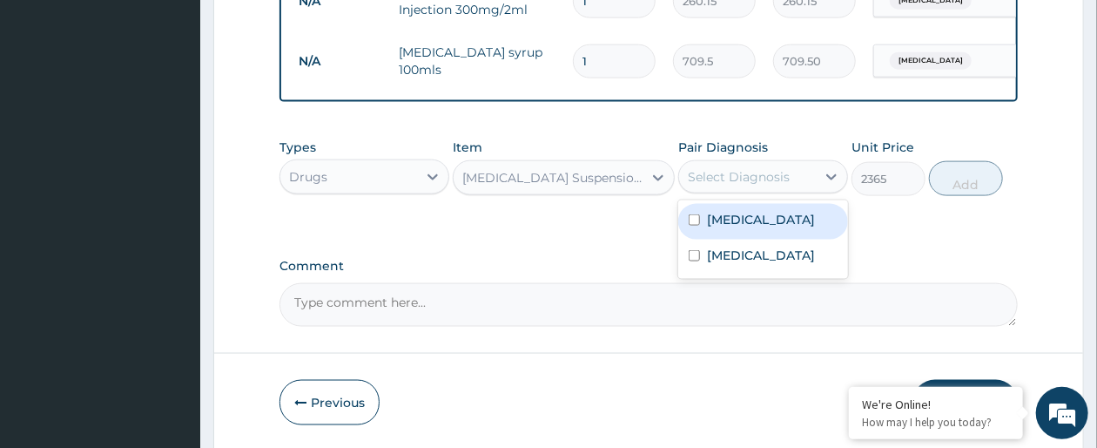
click at [760, 186] on div "Select Diagnosis" at bounding box center [739, 176] width 102 height 17
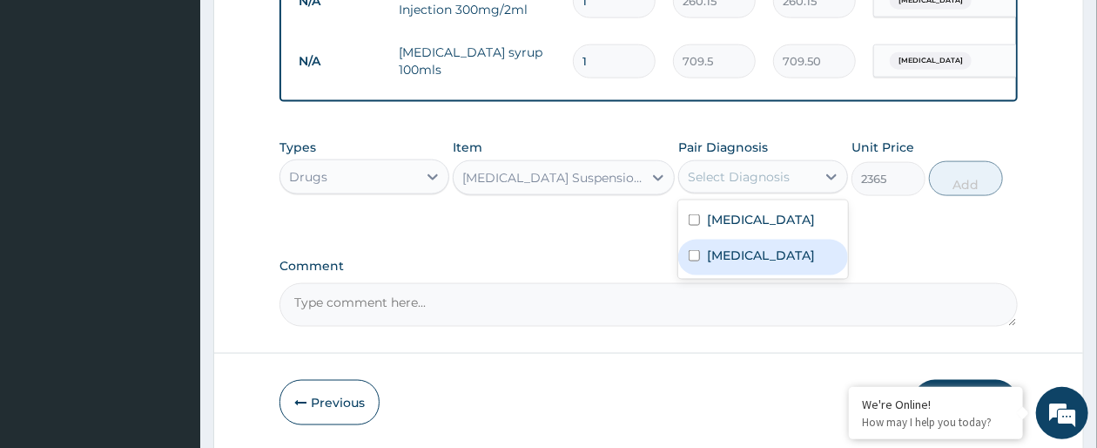
click at [753, 259] on div "Acute gastroenteritis" at bounding box center [763, 258] width 170 height 36
checkbox input "true"
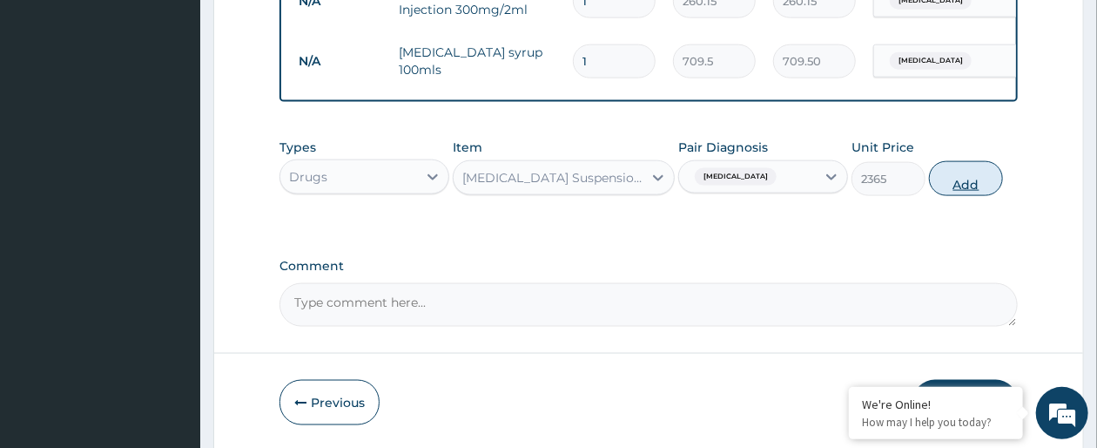
click at [962, 196] on button "Add" at bounding box center [966, 178] width 74 height 35
type input "0"
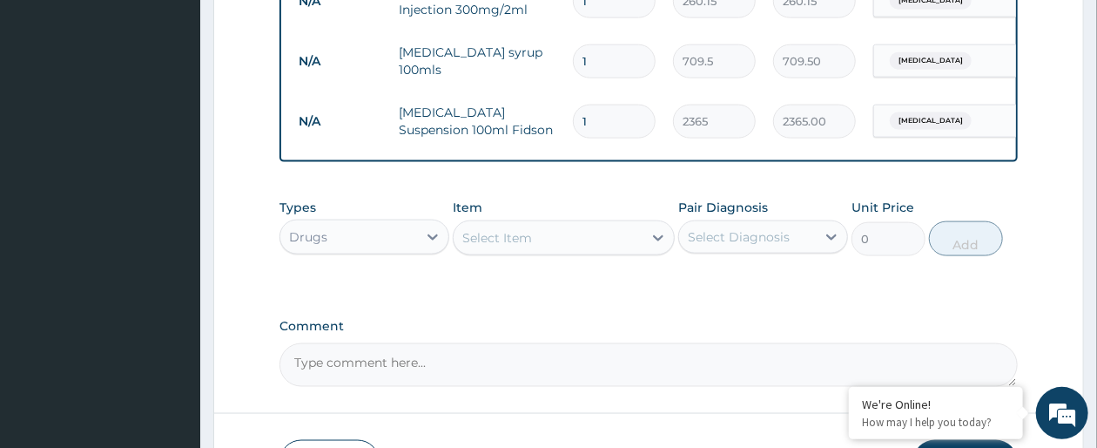
scroll to position [1132, 0]
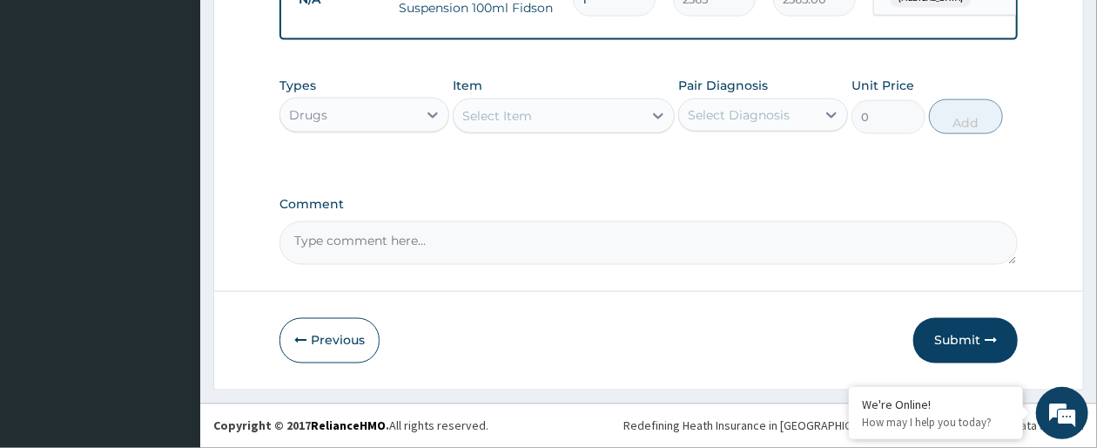
click at [583, 121] on div "Select Item" at bounding box center [548, 116] width 188 height 28
type input "p"
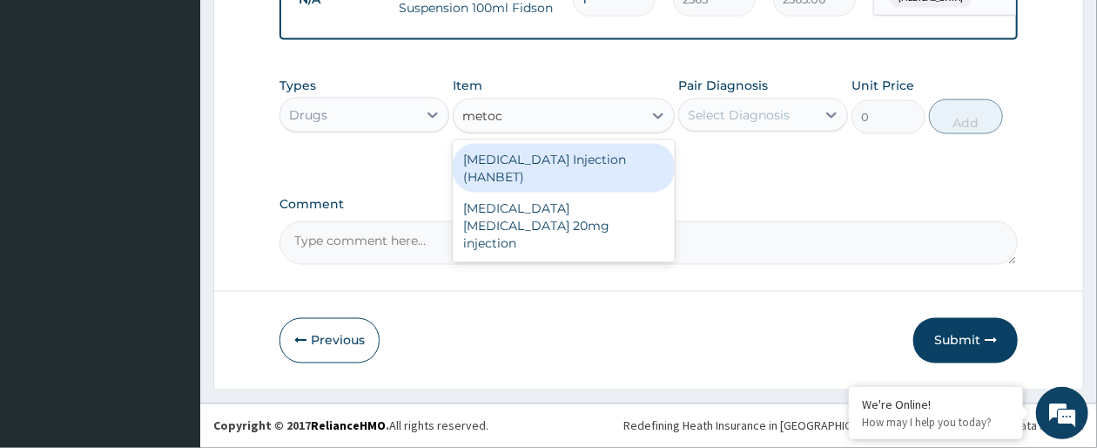
type input "metocl"
click at [576, 165] on div "METOCLOPRAMIDE Injection (HANBET)" at bounding box center [563, 168] width 221 height 49
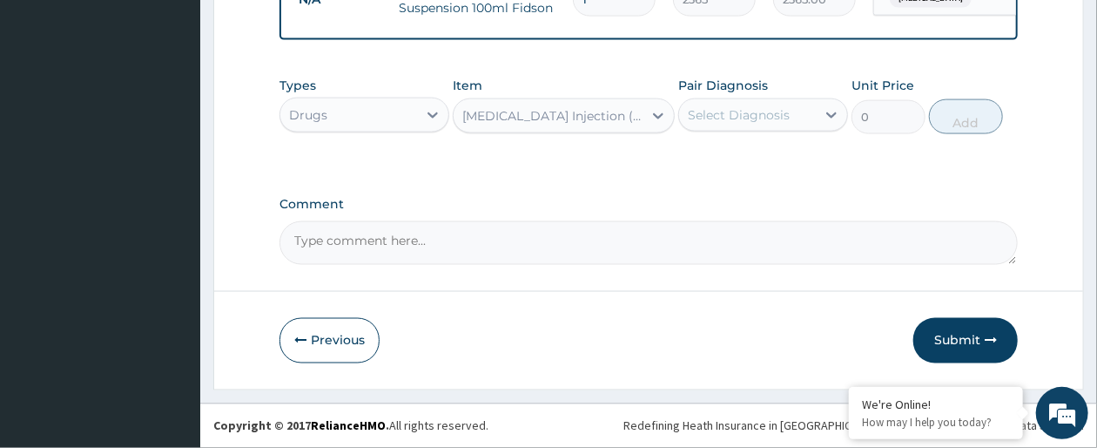
type input "82.775"
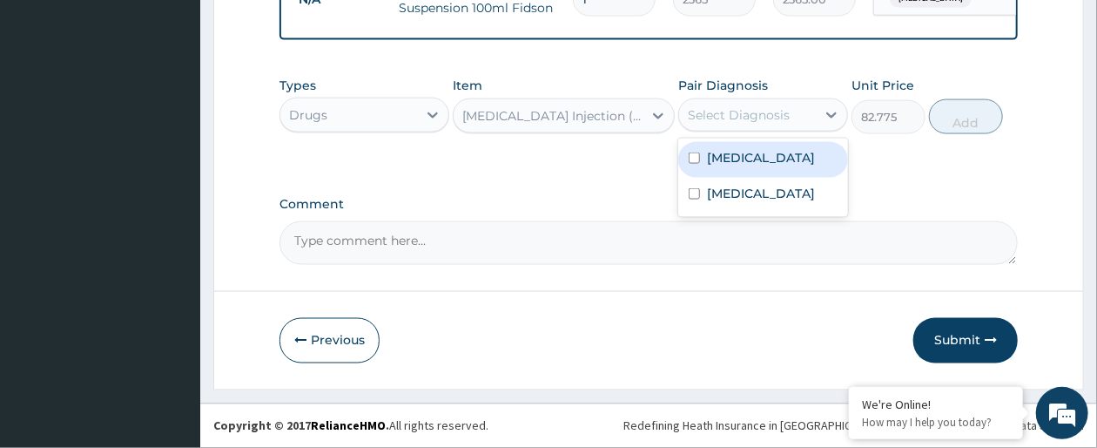
click at [782, 121] on div "Select Diagnosis" at bounding box center [739, 114] width 102 height 17
click at [773, 162] on label "Falciparum malaria" at bounding box center [761, 157] width 108 height 17
checkbox input "true"
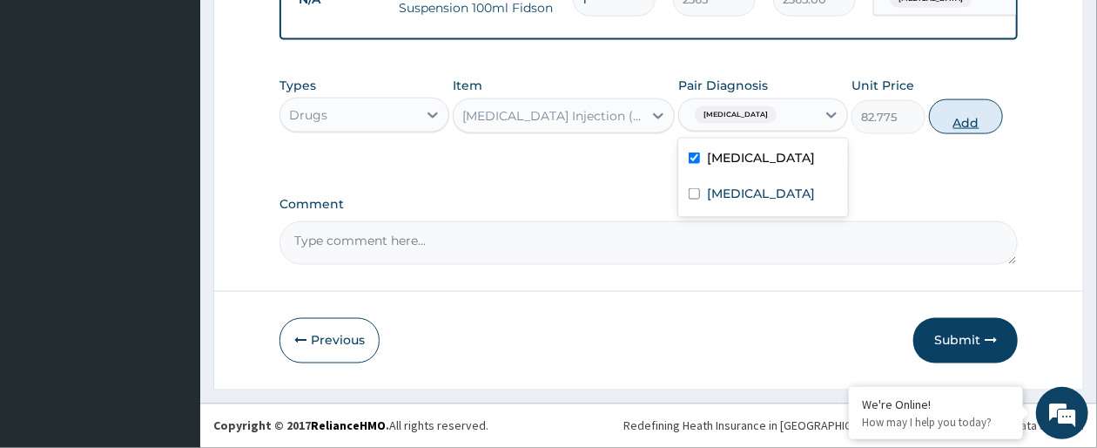
click at [968, 118] on button "Add" at bounding box center [966, 116] width 74 height 35
type input "0"
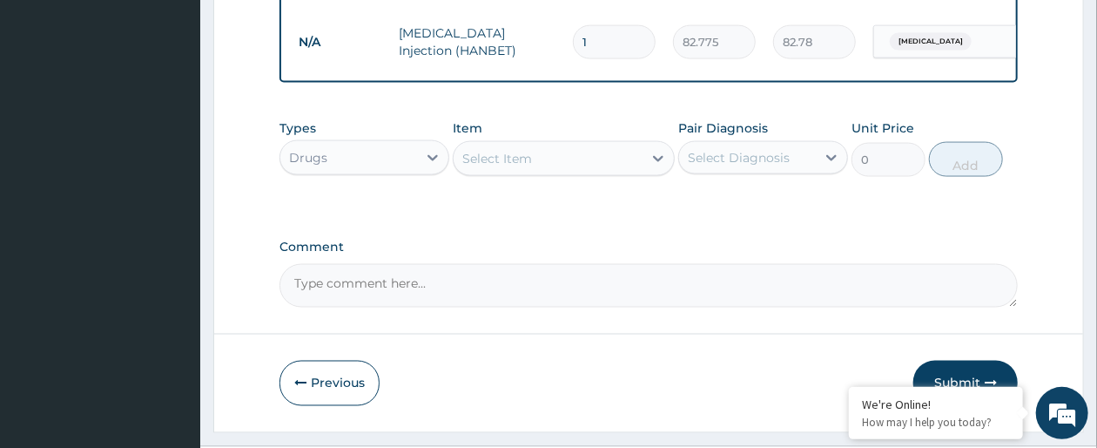
click at [1016, 254] on label "Comment" at bounding box center [649, 247] width 739 height 15
click at [1016, 264] on textarea "Comment" at bounding box center [649, 286] width 739 height 44
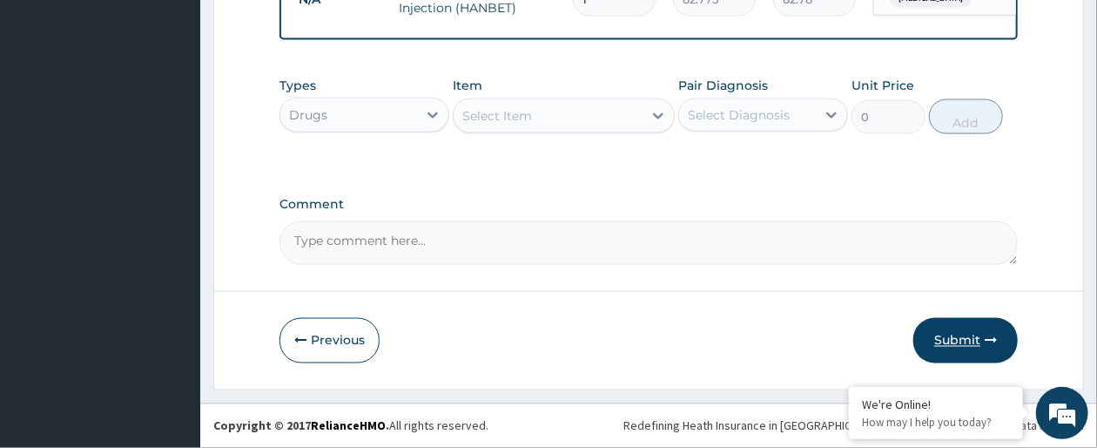
click at [963, 338] on button "Submit" at bounding box center [966, 340] width 105 height 45
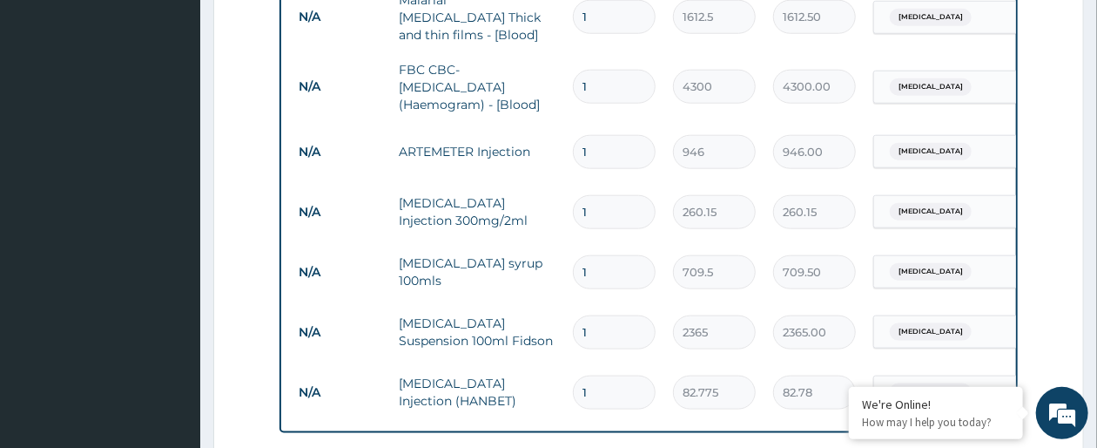
scroll to position [1173, 0]
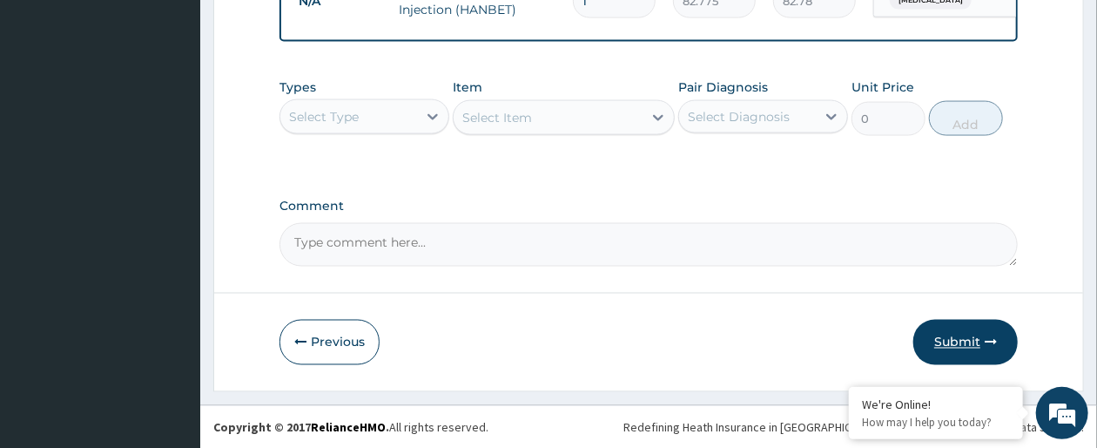
click at [986, 352] on button "Submit" at bounding box center [966, 342] width 105 height 45
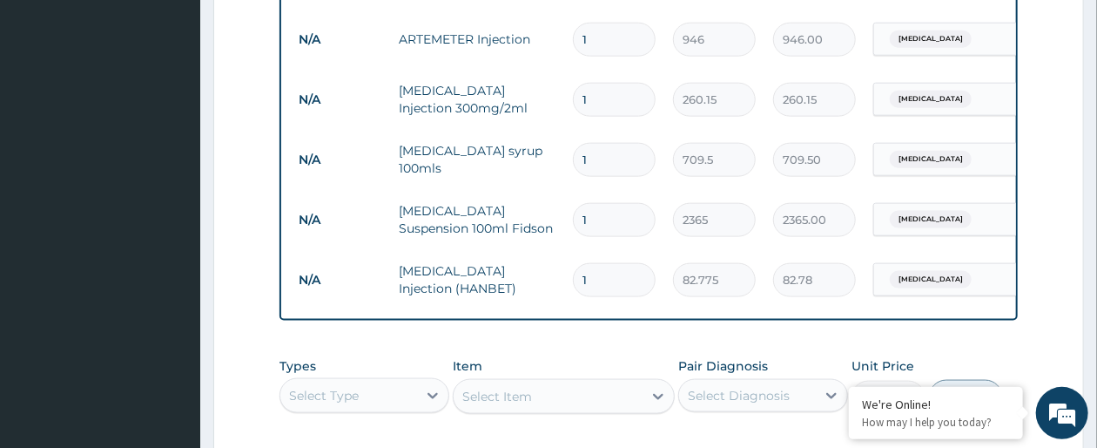
scroll to position [825, 0]
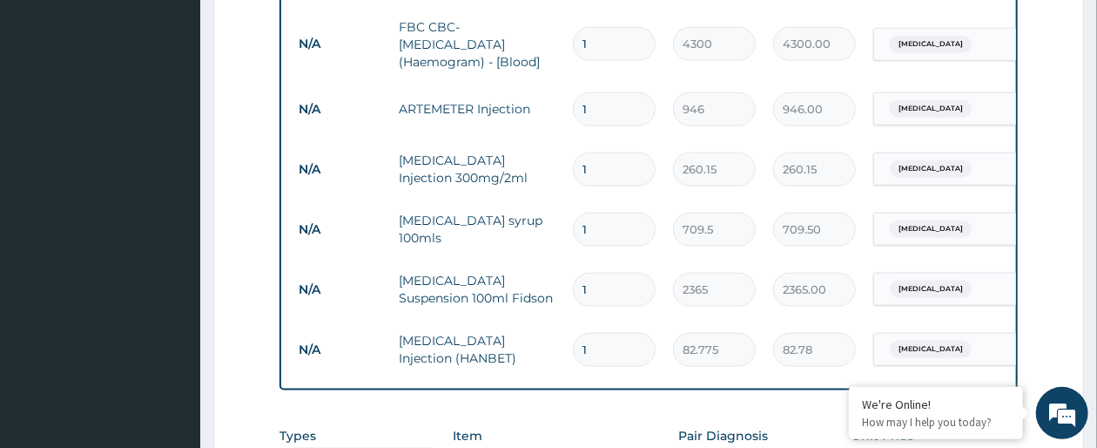
click at [632, 95] on input "1" at bounding box center [614, 109] width 83 height 34
type input "0.00"
type input "3"
type input "2838.00"
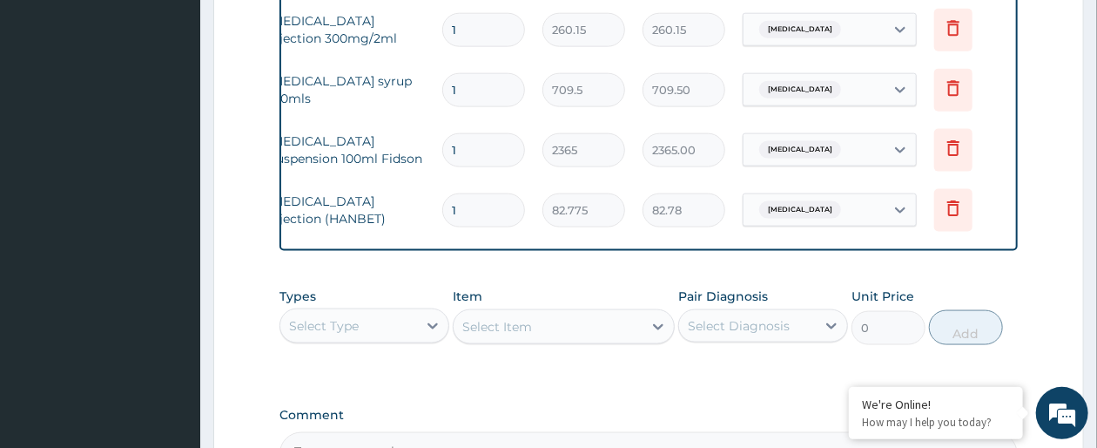
scroll to position [0, 134]
type input "3"
click at [956, 151] on icon at bounding box center [950, 150] width 38 height 43
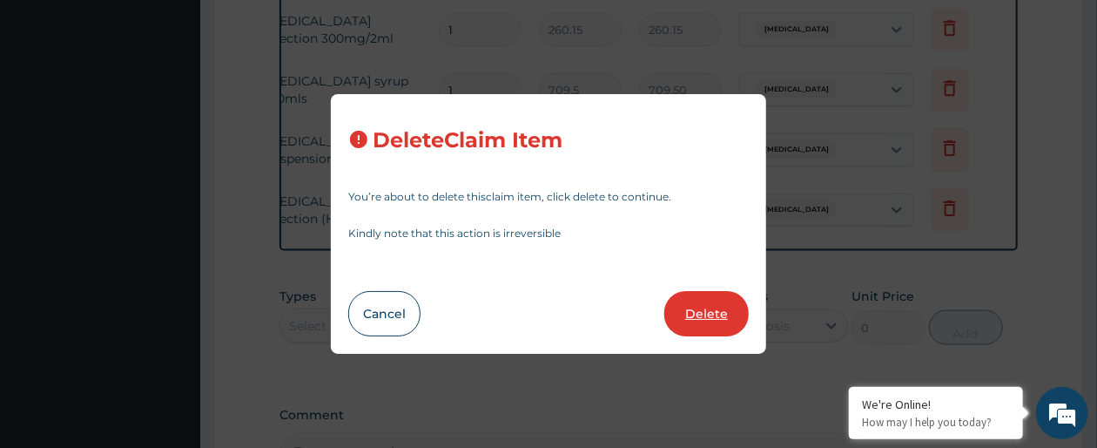
click at [711, 309] on button "Delete" at bounding box center [707, 313] width 84 height 45
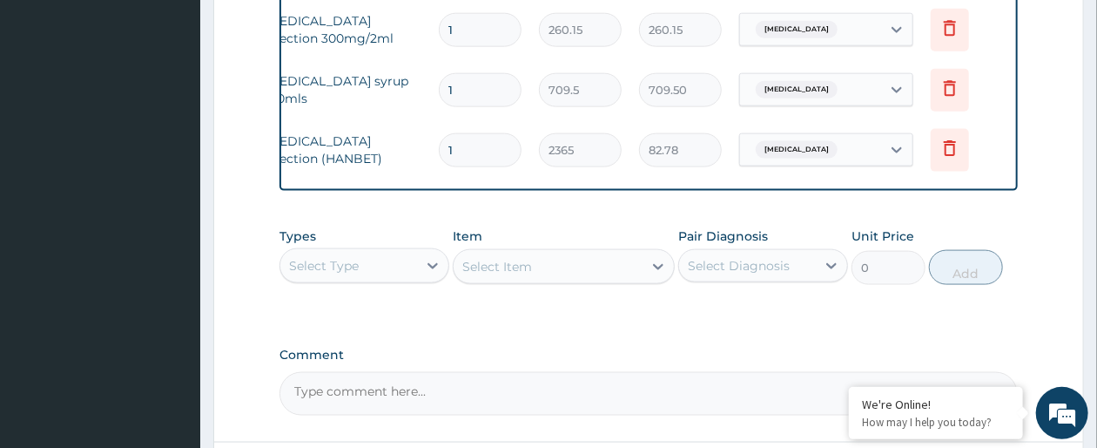
type input "82.775"
type input "82.78"
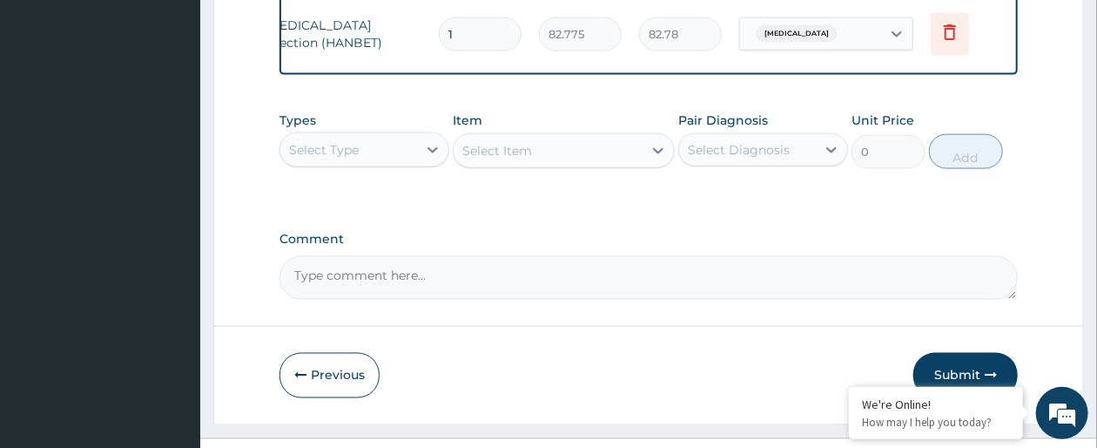
scroll to position [1133, 0]
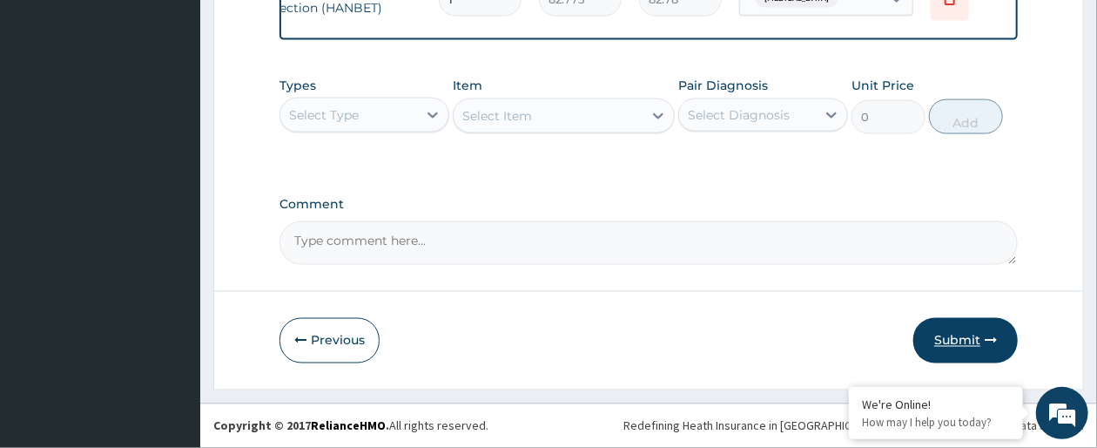
click at [969, 340] on button "Submit" at bounding box center [966, 340] width 105 height 45
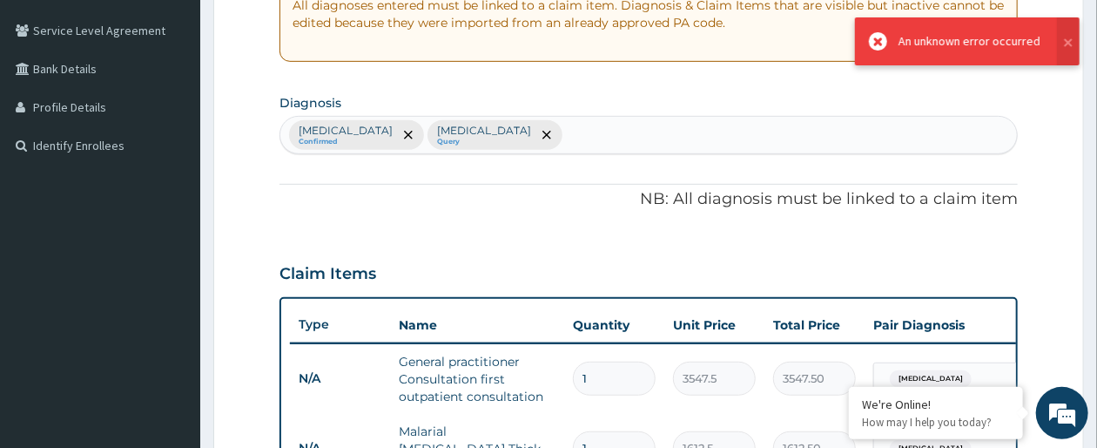
scroll to position [0, 0]
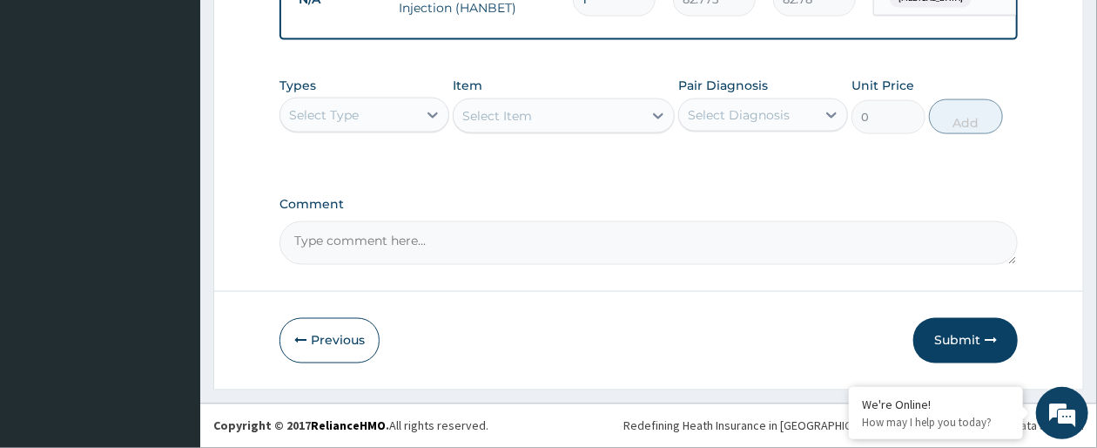
scroll to position [1133, 0]
click at [967, 341] on button "Submit" at bounding box center [966, 340] width 105 height 45
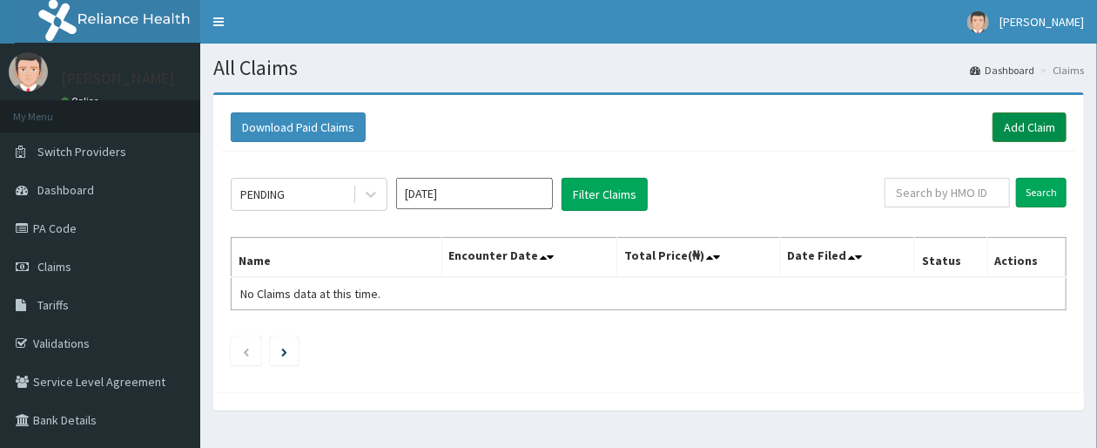
click at [1026, 117] on link "Add Claim" at bounding box center [1030, 127] width 74 height 30
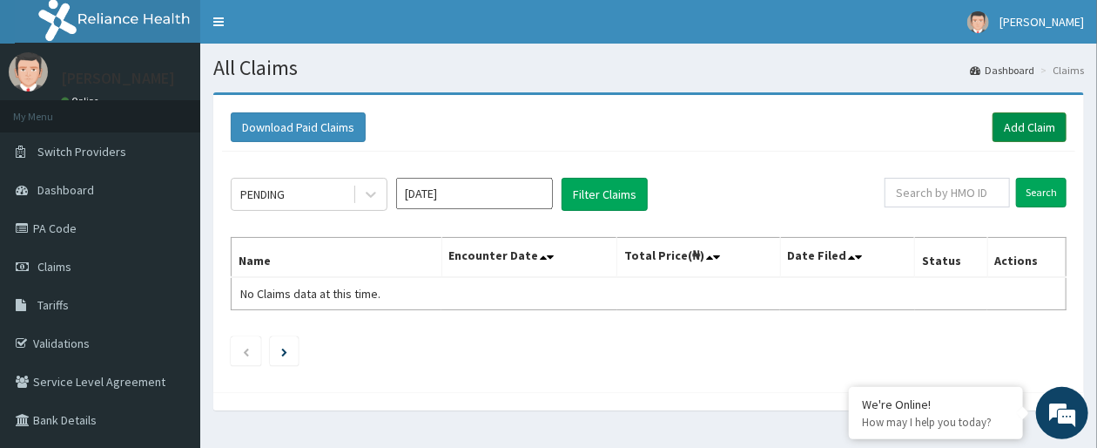
click at [1008, 124] on link "Add Claim" at bounding box center [1030, 127] width 74 height 30
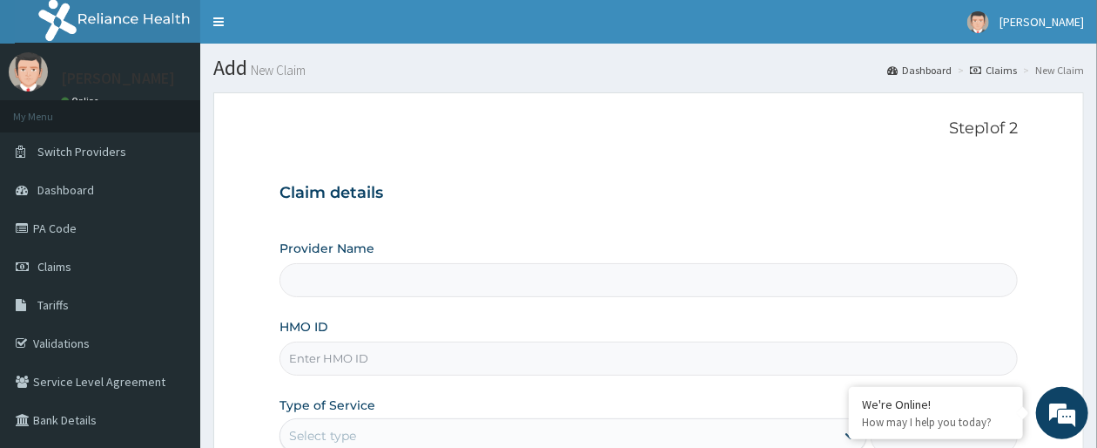
type input "Archmedics Hospital"
click at [342, 361] on input "HMO ID" at bounding box center [649, 358] width 739 height 34
type input "SLB/10635/C"
click at [543, 397] on div "Type of Service Select type" at bounding box center [574, 424] width 588 height 57
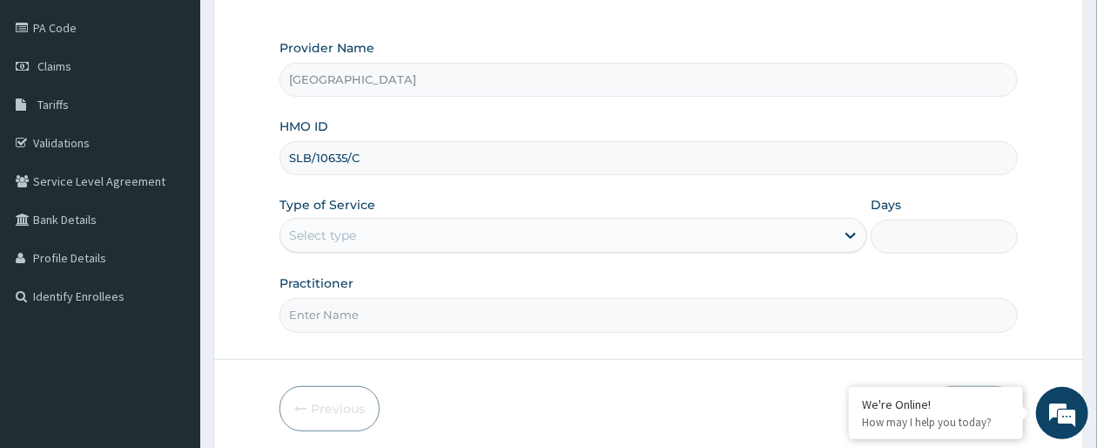
scroll to position [206, 0]
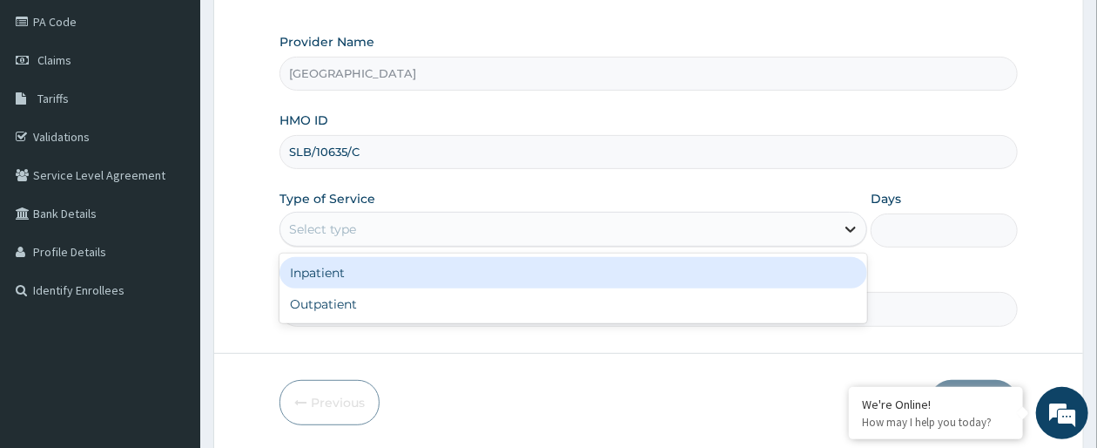
click at [840, 226] on div at bounding box center [850, 228] width 31 height 31
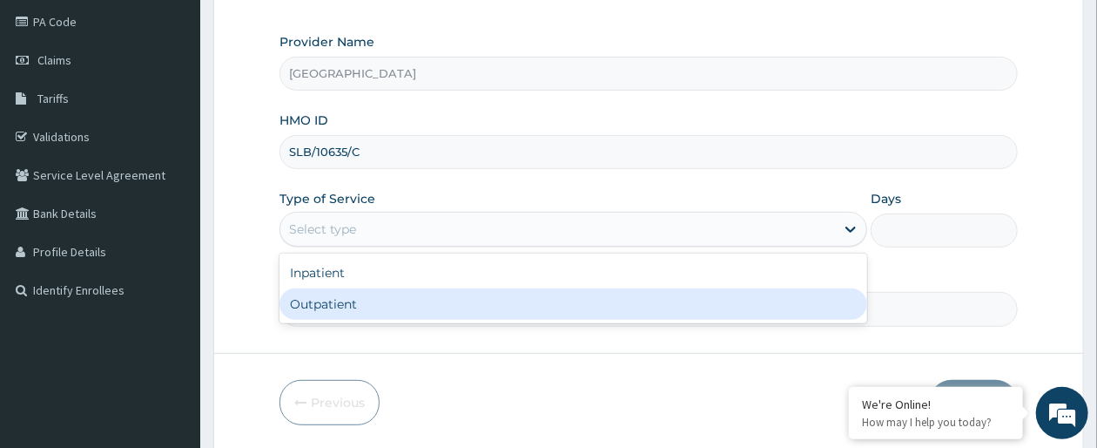
click at [631, 309] on div "Outpatient" at bounding box center [574, 303] width 588 height 31
type input "1"
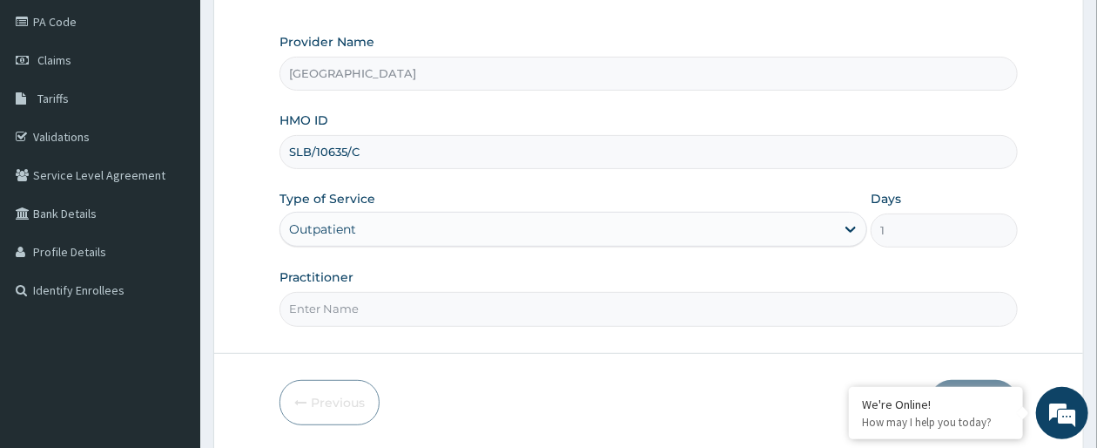
click at [479, 314] on input "Practitioner" at bounding box center [649, 309] width 739 height 34
type input "dr olaiya"
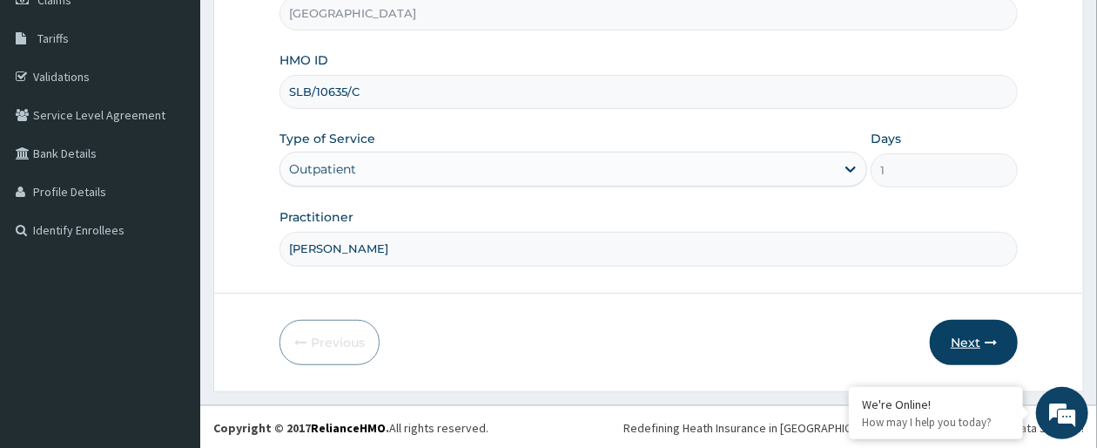
click at [976, 329] on button "Next" at bounding box center [974, 342] width 88 height 45
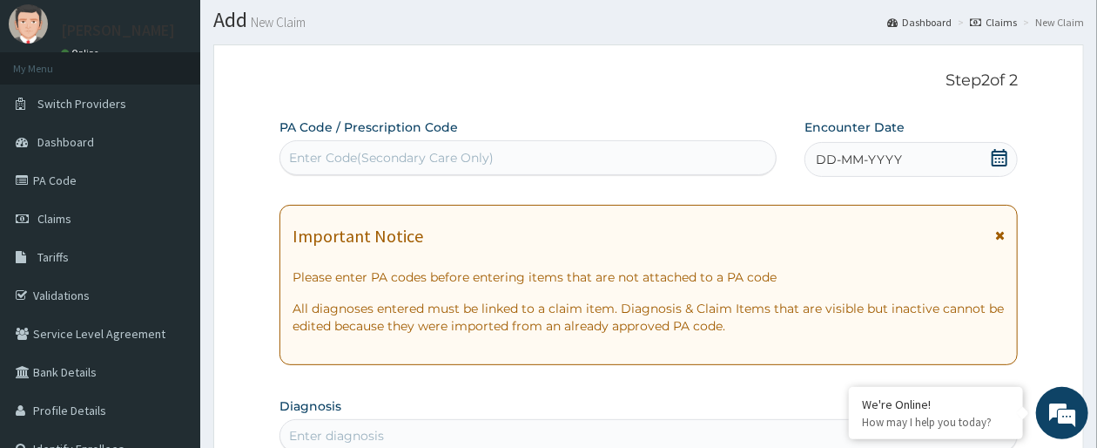
scroll to position [0, 0]
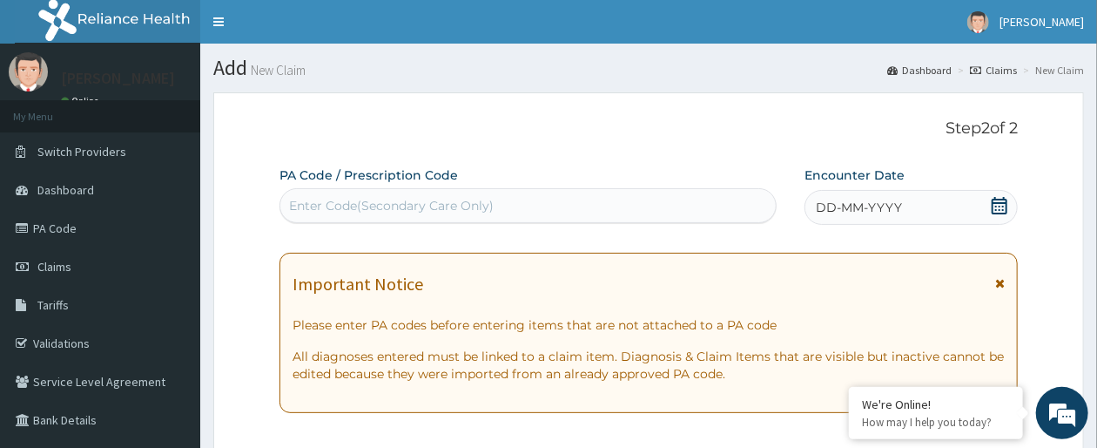
click at [989, 196] on div "DD-MM-YYYY" at bounding box center [911, 207] width 213 height 35
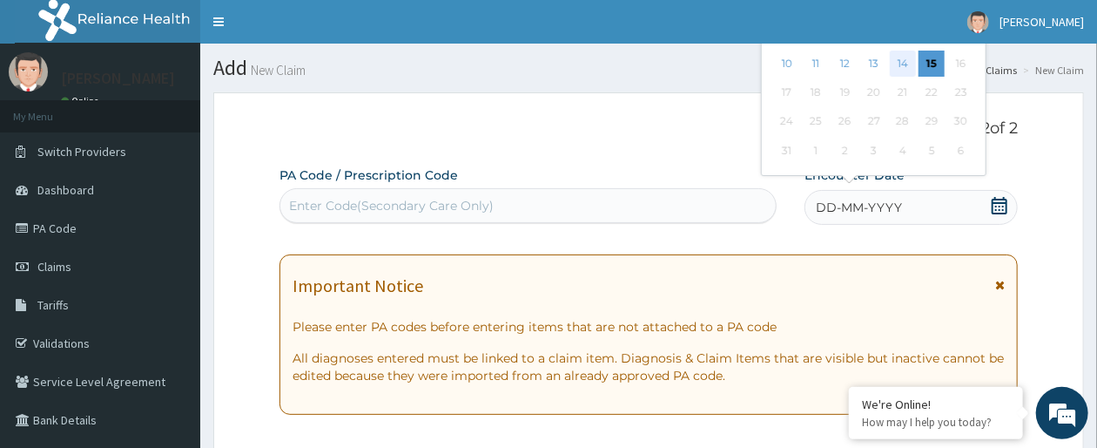
click at [910, 58] on div "14" at bounding box center [903, 64] width 26 height 26
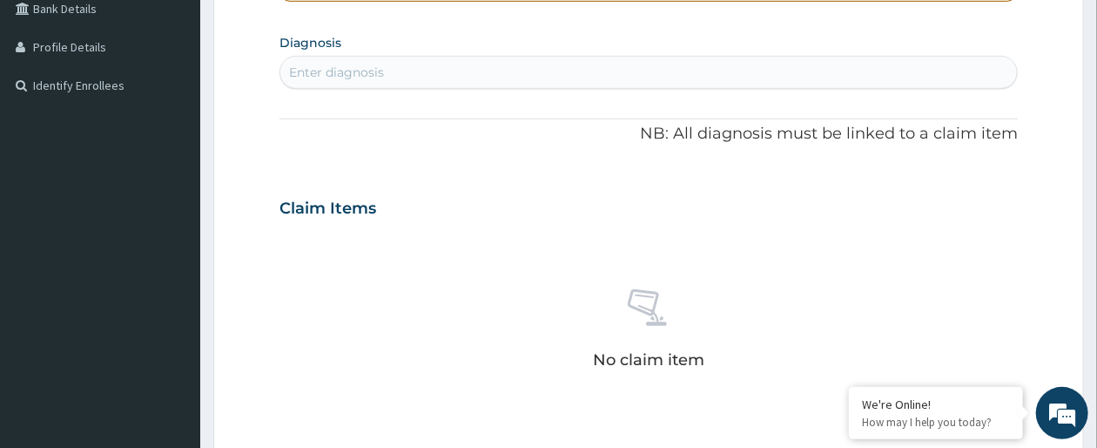
scroll to position [414, 0]
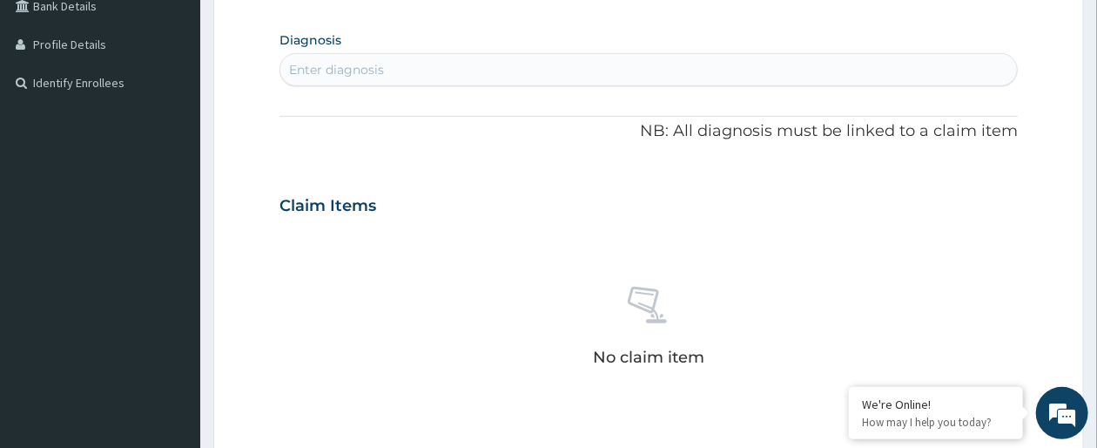
click at [888, 66] on div "Enter diagnosis" at bounding box center [648, 70] width 737 height 28
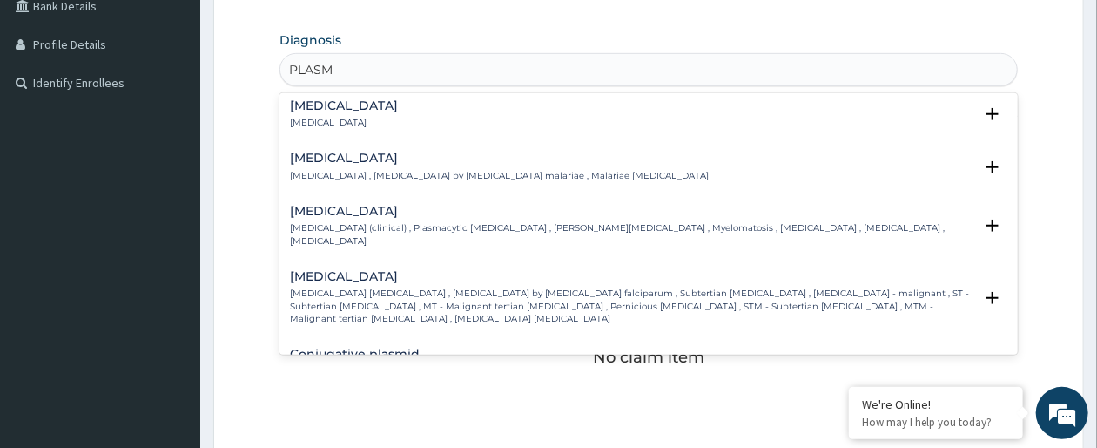
scroll to position [348, 0]
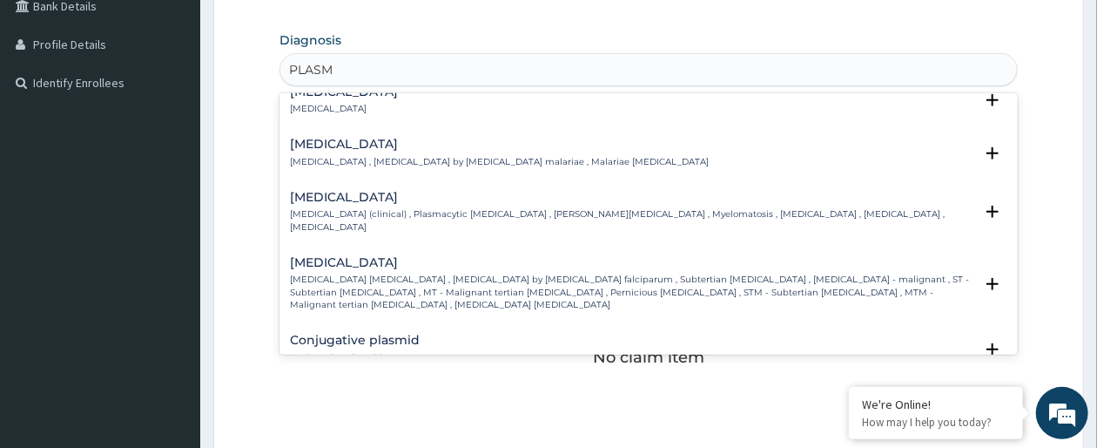
click at [638, 273] on p "Falciparum malaria , Malignant tertian malaria , Malaria by Plasmodium falcipar…" at bounding box center [632, 291] width 684 height 37
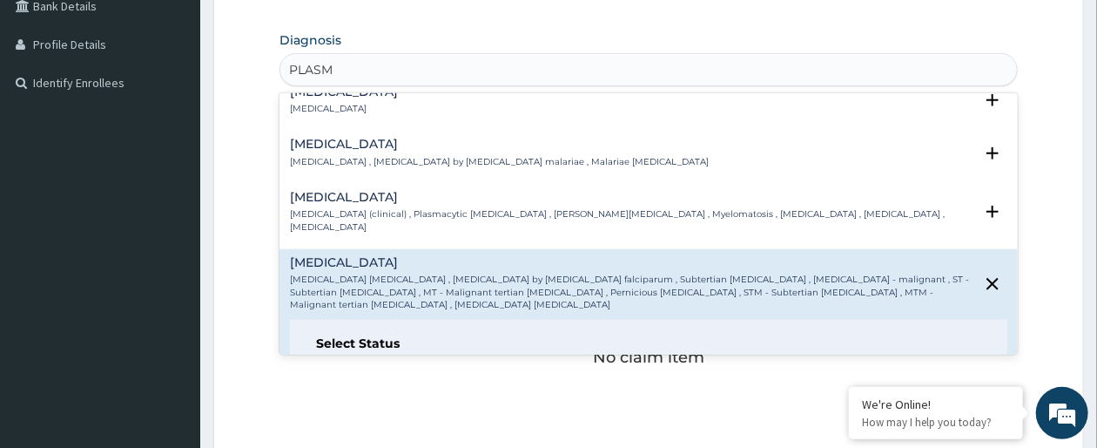
type input "PLASM"
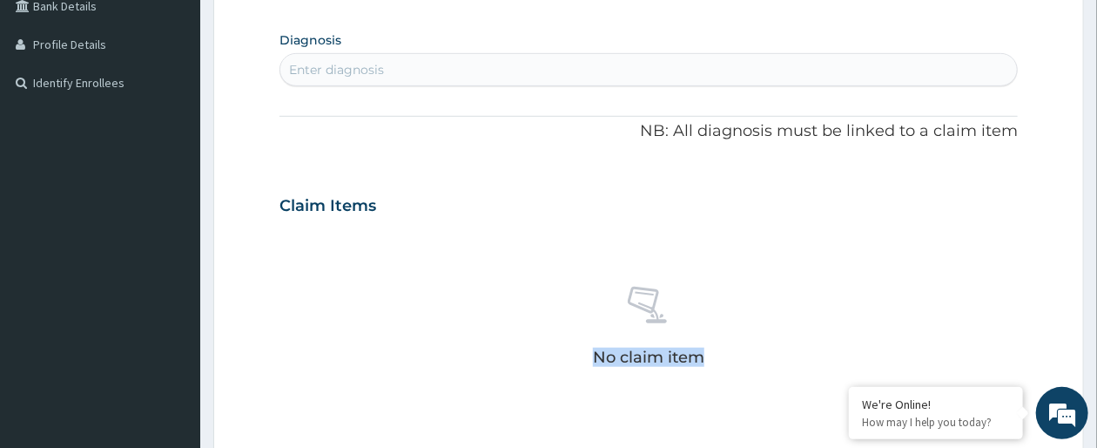
drag, startPoint x: 823, startPoint y: 364, endPoint x: 653, endPoint y: 226, distance: 218.6
click at [653, 226] on div "Claim Items No claim item" at bounding box center [649, 304] width 739 height 250
click at [550, 66] on div "Enter diagnosis" at bounding box center [648, 70] width 737 height 28
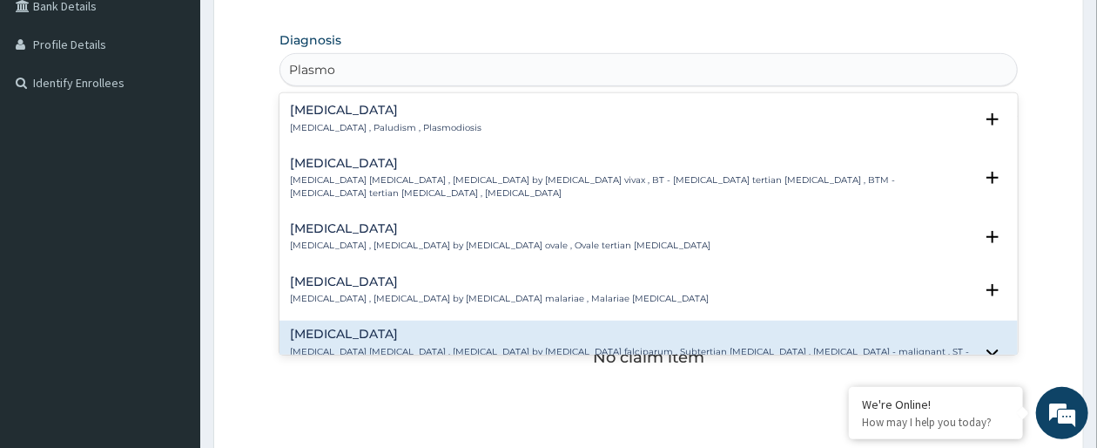
type input "Plasmod"
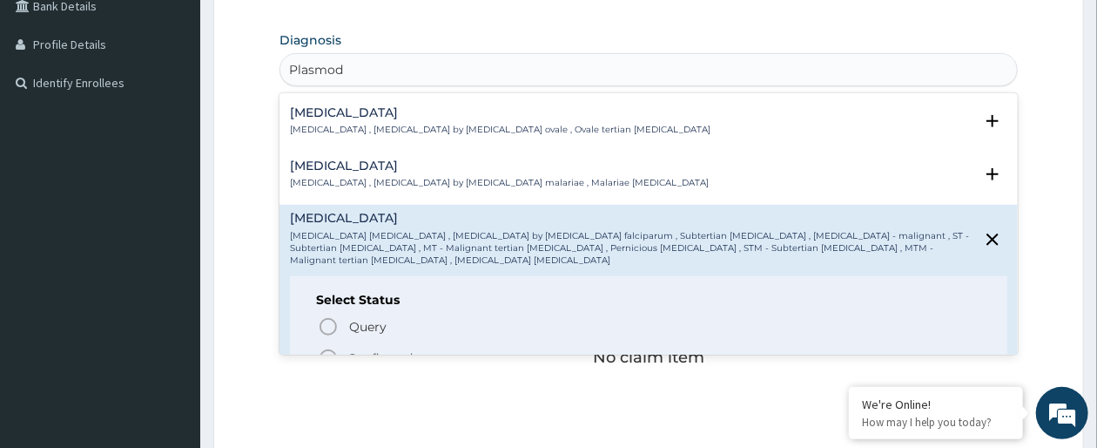
scroll to position [139, 0]
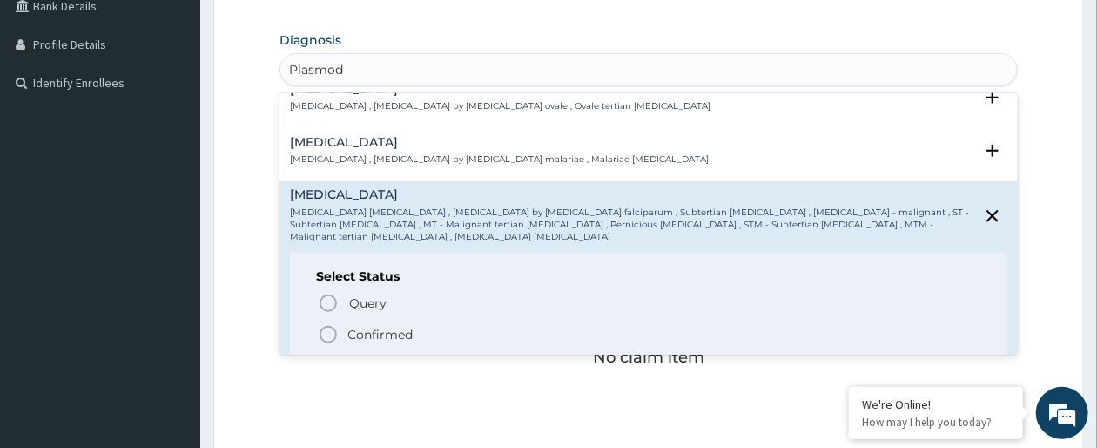
click at [422, 200] on div "Falciparum malaria Falciparum malaria , Malignant tertian malaria , Malaria by …" at bounding box center [632, 215] width 684 height 55
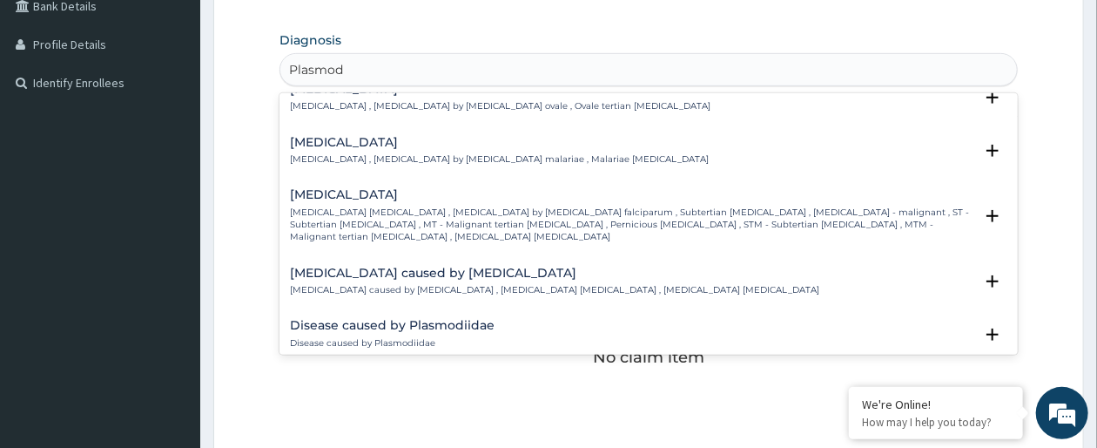
click at [422, 200] on div "Falciparum malaria Falciparum malaria , Malignant tertian malaria , Malaria by …" at bounding box center [632, 215] width 684 height 55
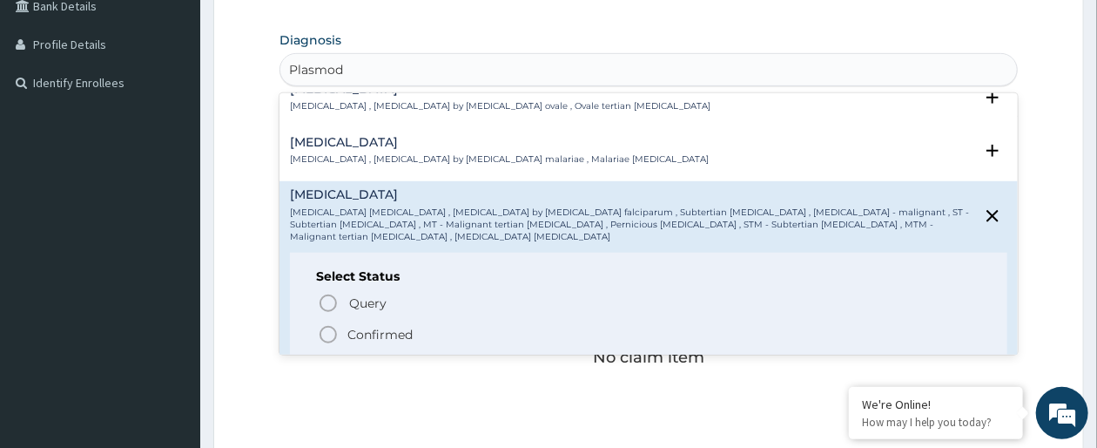
click at [325, 331] on icon "status option filled" at bounding box center [328, 334] width 21 height 21
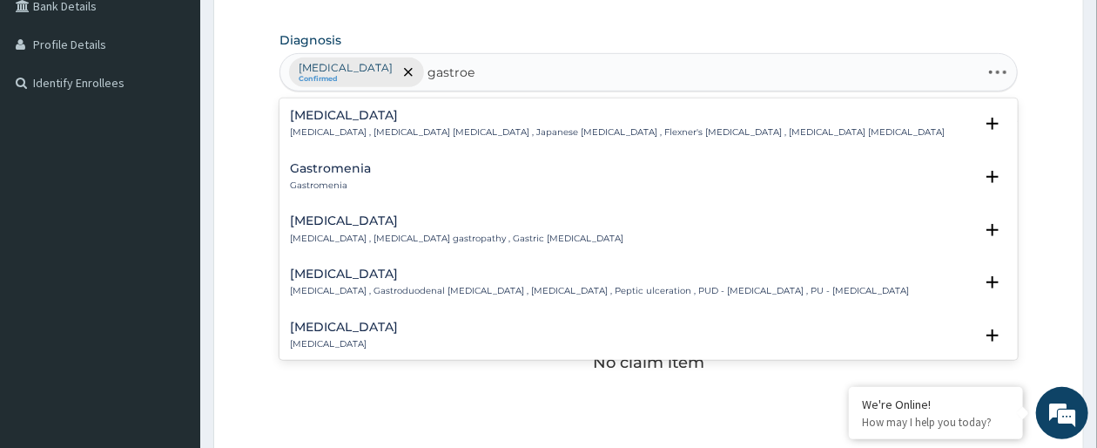
type input "gastroen"
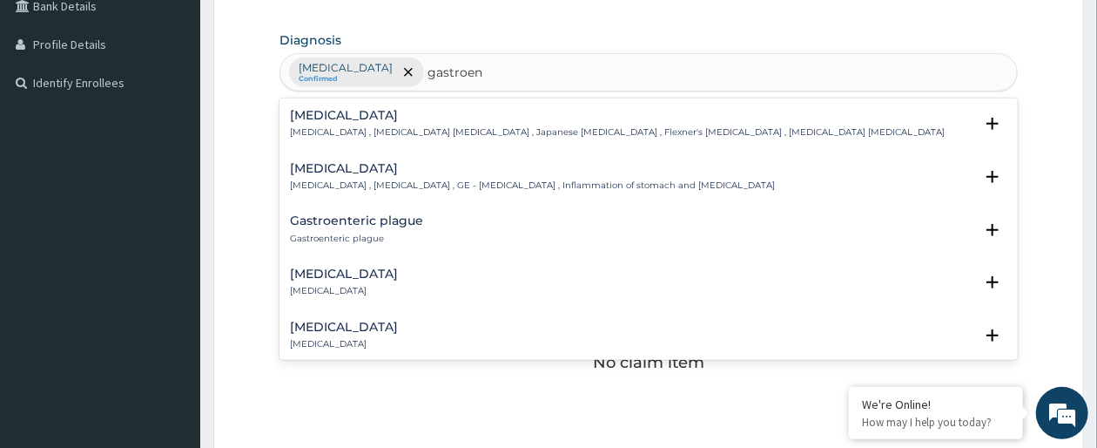
click at [439, 267] on div "Acute gastroenteritis Acute gastroenteritis" at bounding box center [649, 282] width 718 height 30
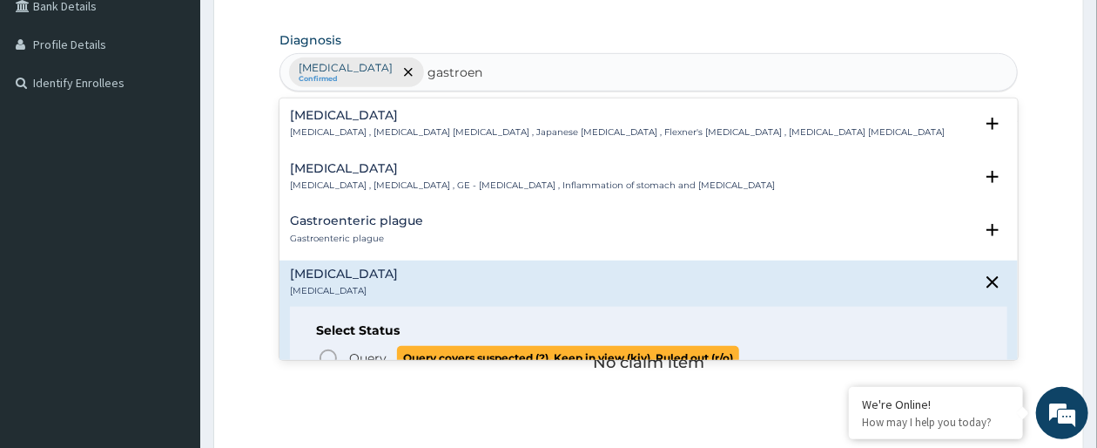
click at [324, 351] on icon "status option query" at bounding box center [328, 358] width 21 height 21
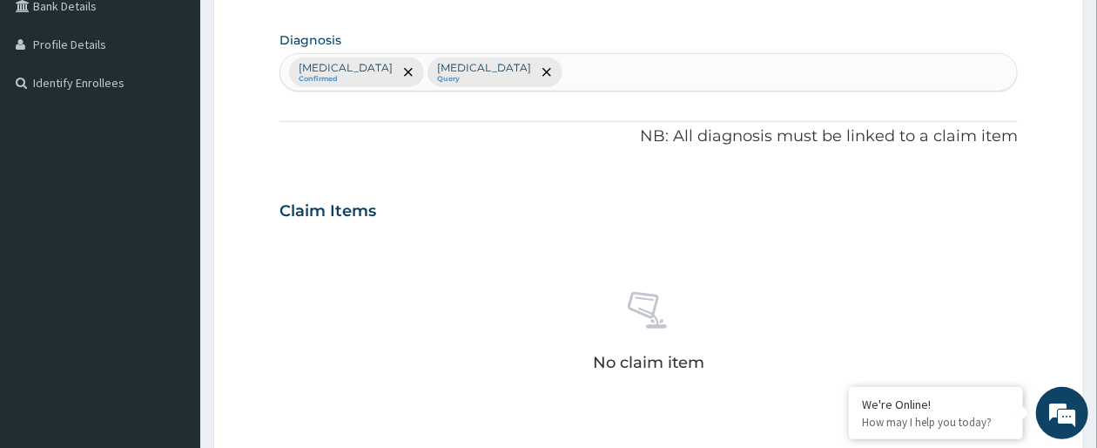
click at [939, 263] on div "No claim item" at bounding box center [649, 334] width 739 height 200
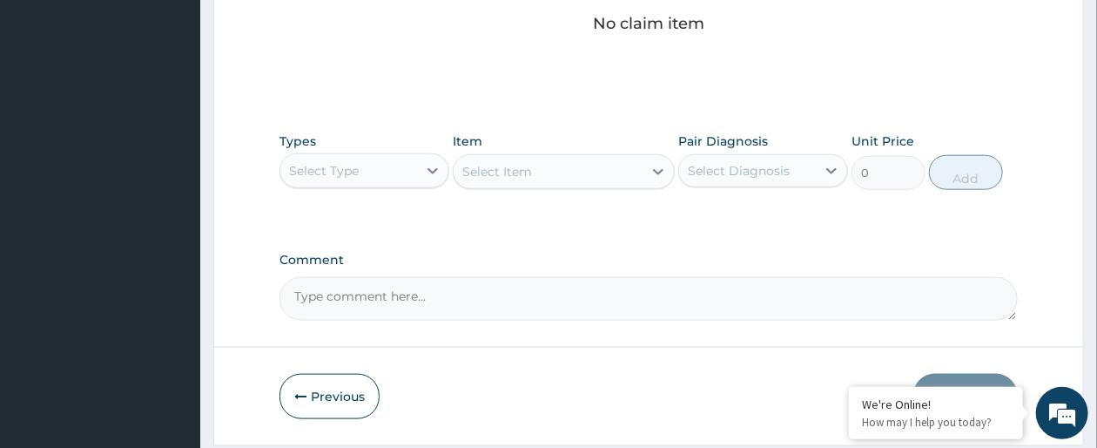
scroll to position [759, 0]
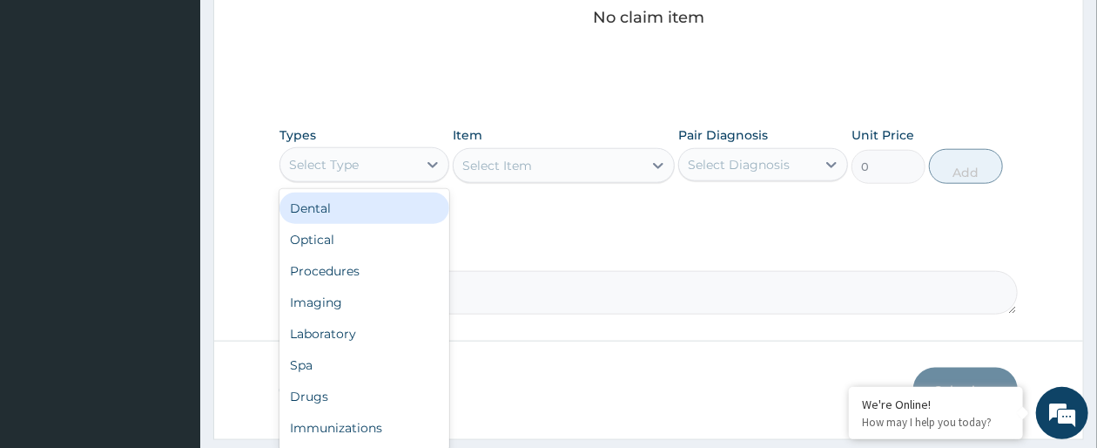
click at [355, 173] on div "Select Type" at bounding box center [348, 165] width 137 height 28
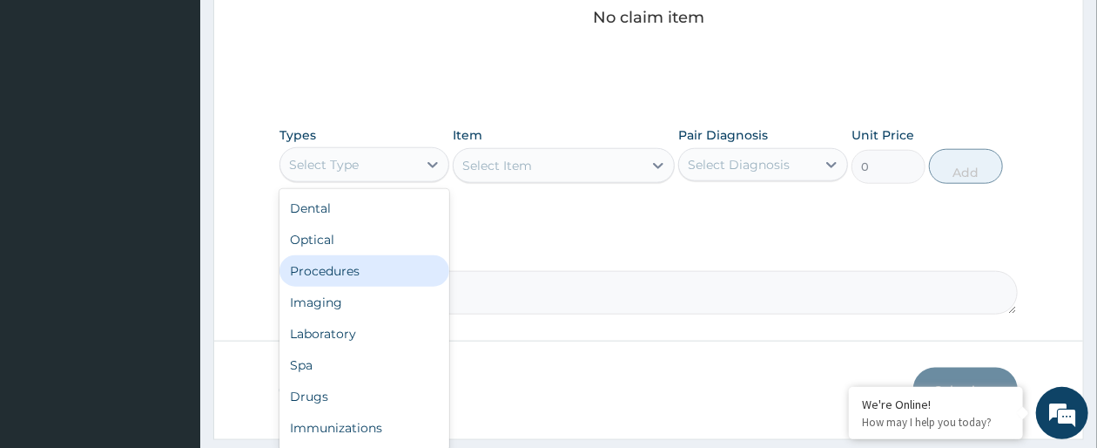
click at [348, 271] on div "Procedures" at bounding box center [365, 270] width 170 height 31
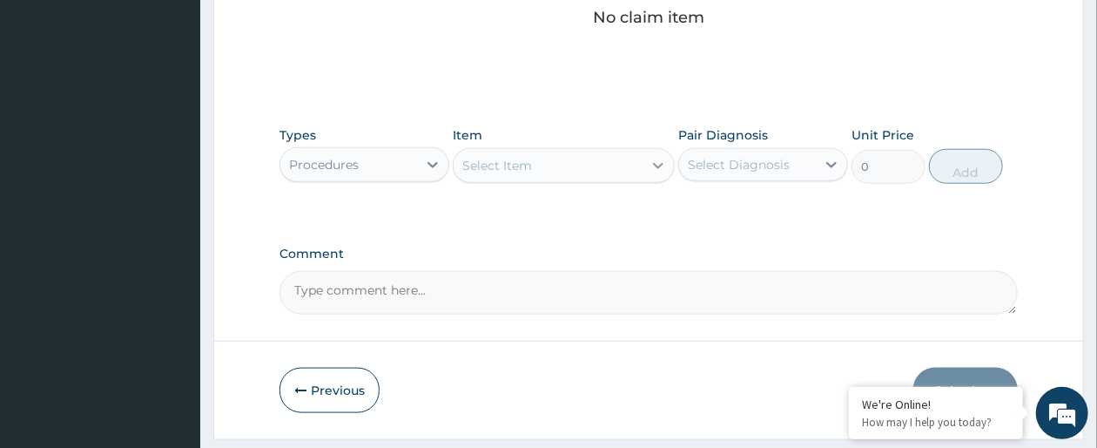
click at [656, 167] on icon at bounding box center [658, 165] width 17 height 17
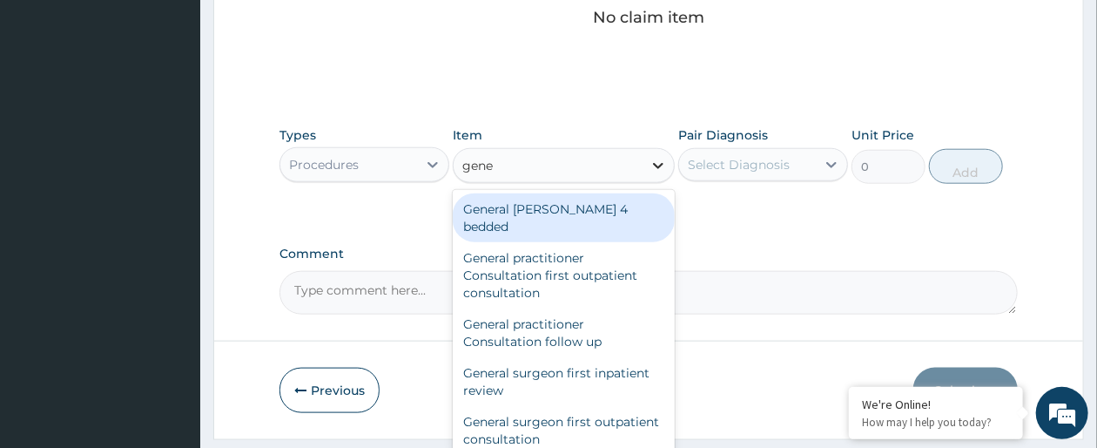
type input "gener"
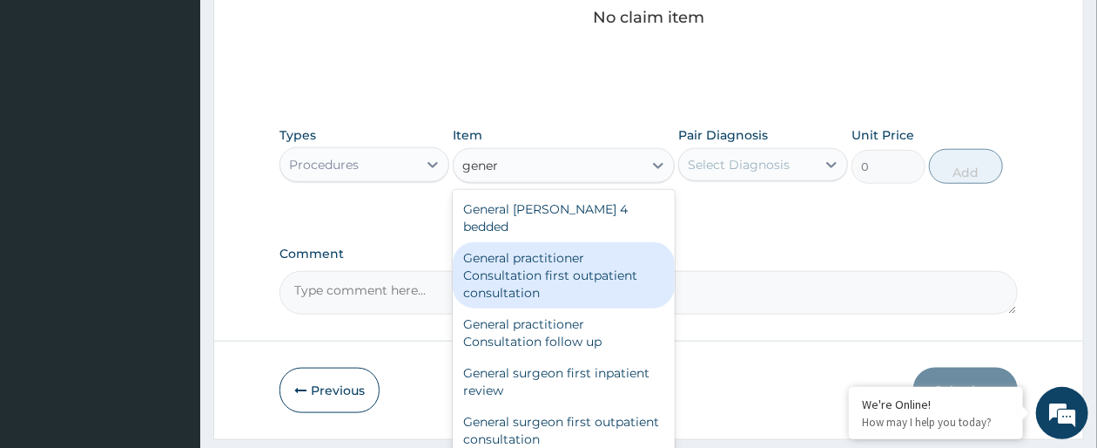
click at [573, 267] on div "General practitioner Consultation first outpatient consultation" at bounding box center [563, 275] width 221 height 66
type input "3547.5"
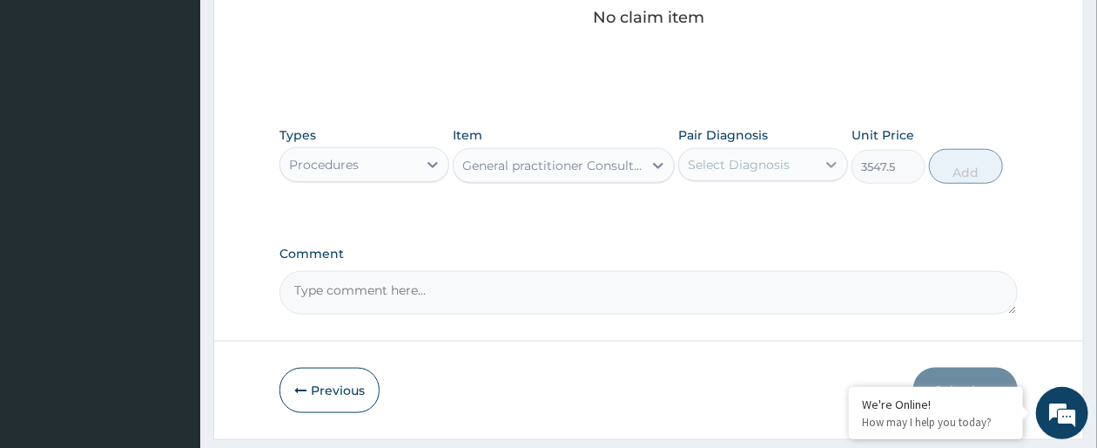
click at [831, 162] on icon at bounding box center [831, 164] width 17 height 17
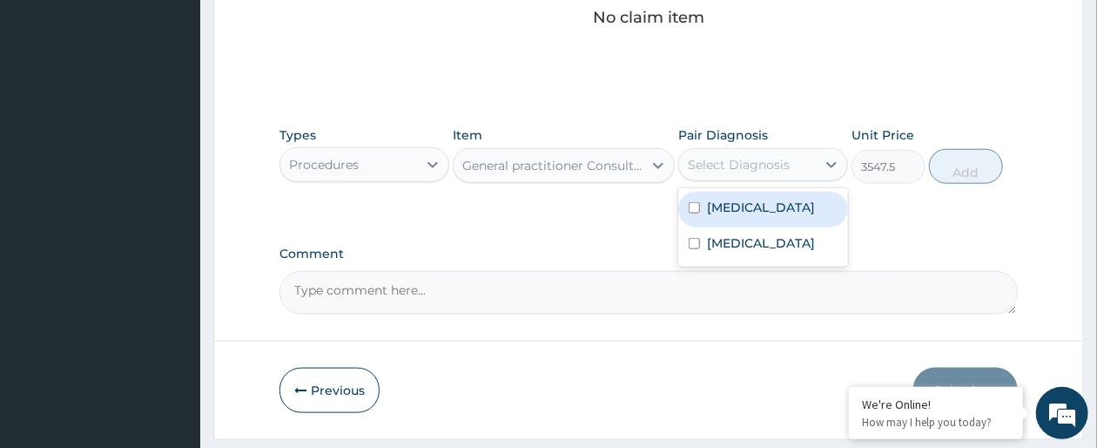
click at [804, 219] on div "Falciparum malaria" at bounding box center [763, 210] width 170 height 36
checkbox input "true"
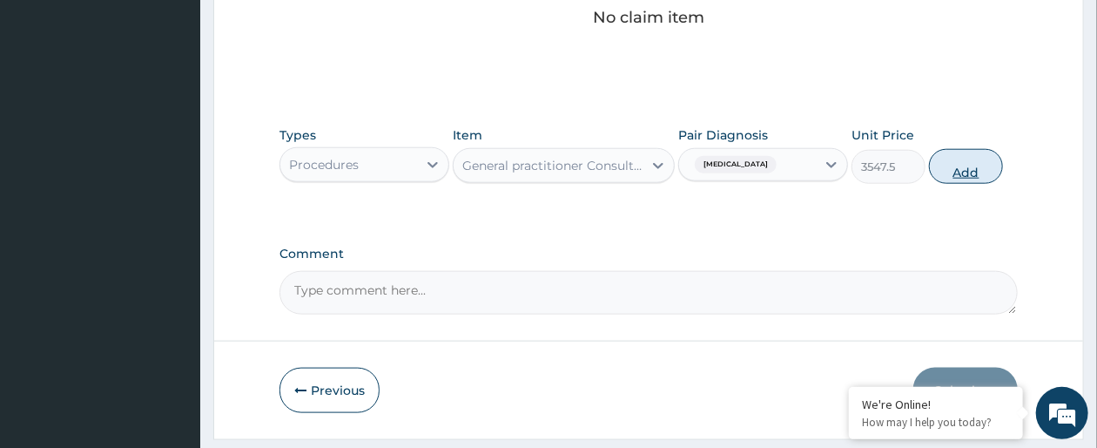
click at [987, 165] on button "Add" at bounding box center [966, 166] width 74 height 35
type input "0"
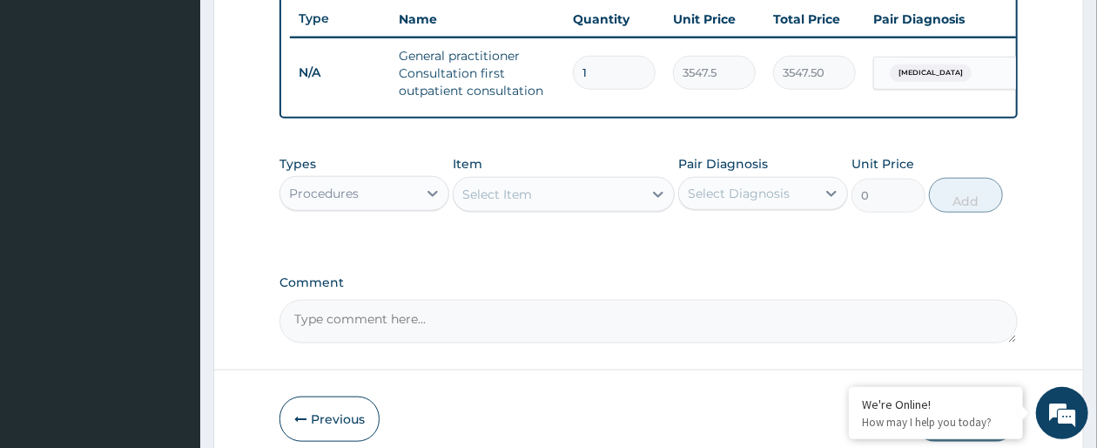
scroll to position [713, 0]
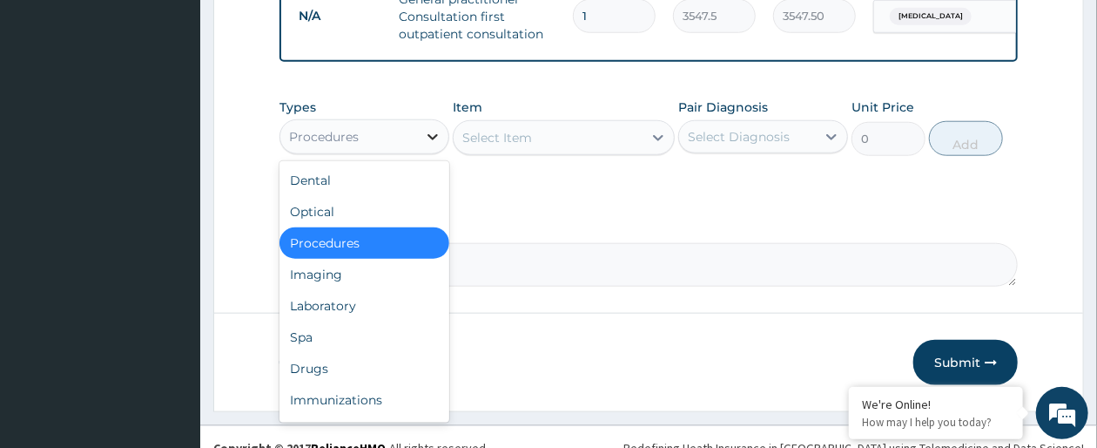
click at [424, 145] on icon at bounding box center [432, 136] width 17 height 17
click at [368, 321] on div "Laboratory" at bounding box center [365, 305] width 170 height 31
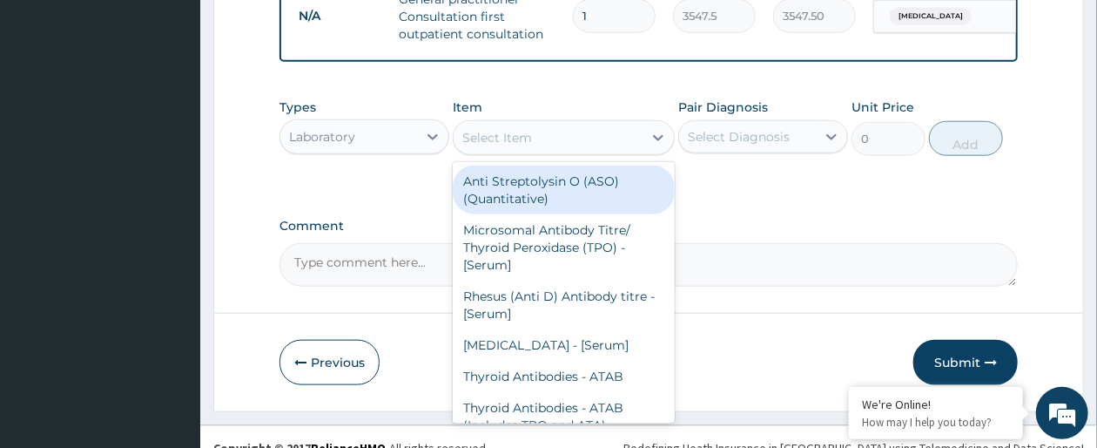
click at [655, 146] on icon at bounding box center [658, 137] width 17 height 17
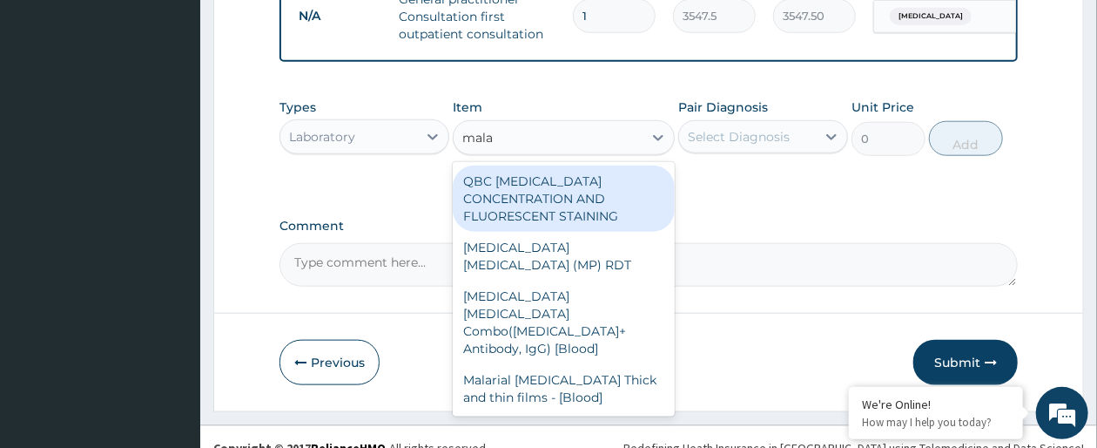
type input "malar"
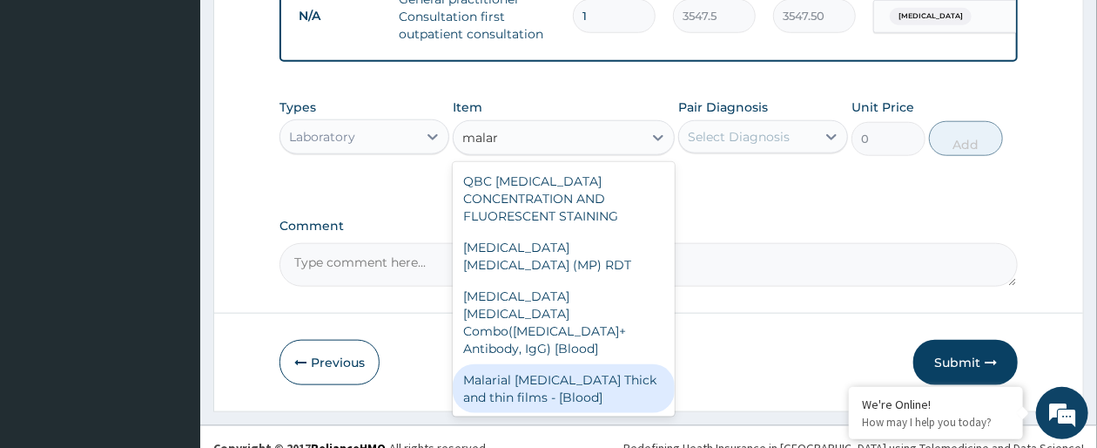
click at [610, 364] on div "Malarial Parasite Thick and thin films - [Blood]" at bounding box center [563, 388] width 221 height 49
type input "1612.5"
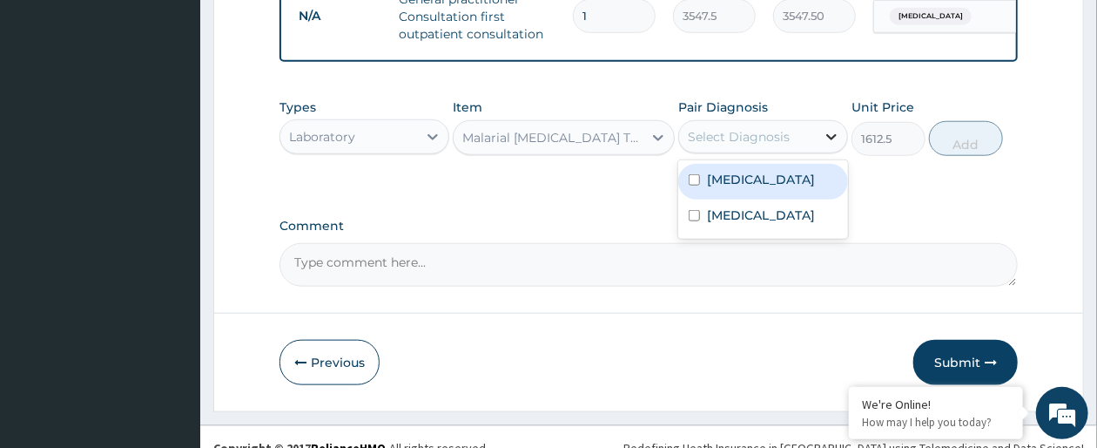
click at [836, 145] on icon at bounding box center [831, 136] width 17 height 17
click at [771, 199] on div "Falciparum malaria" at bounding box center [763, 182] width 170 height 36
checkbox input "true"
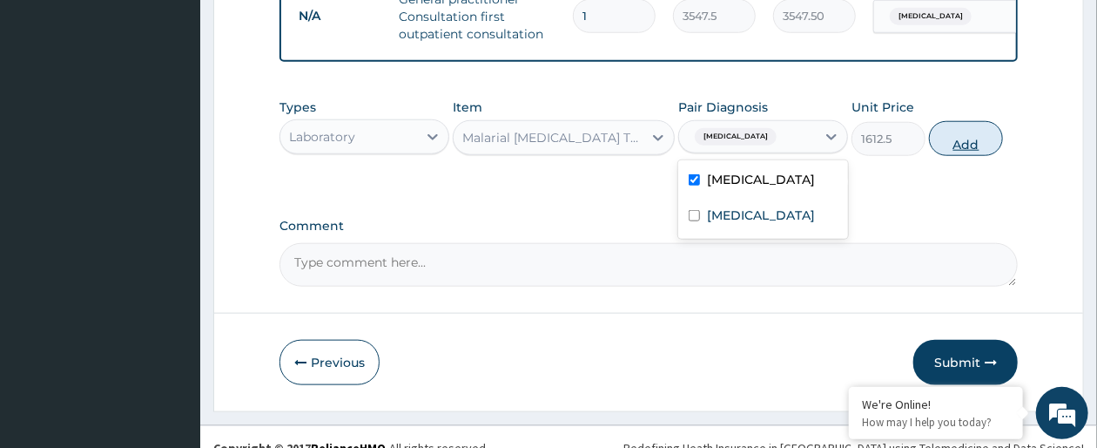
click at [976, 156] on button "Add" at bounding box center [966, 138] width 74 height 35
type input "0"
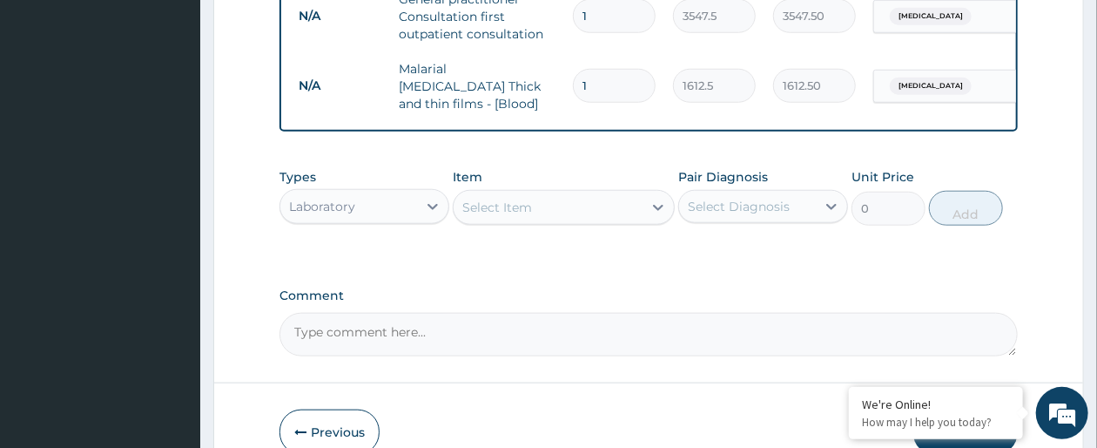
click at [592, 221] on div "Select Item" at bounding box center [548, 207] width 188 height 28
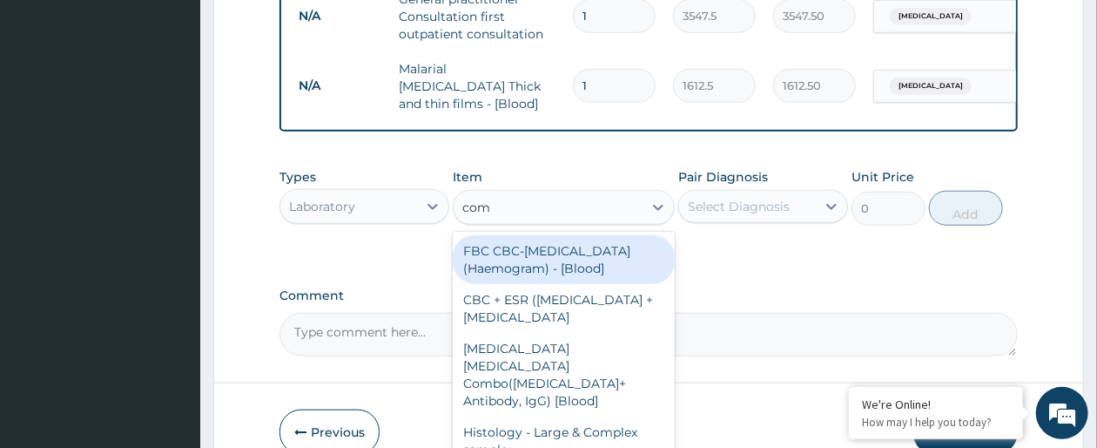
type input "comp"
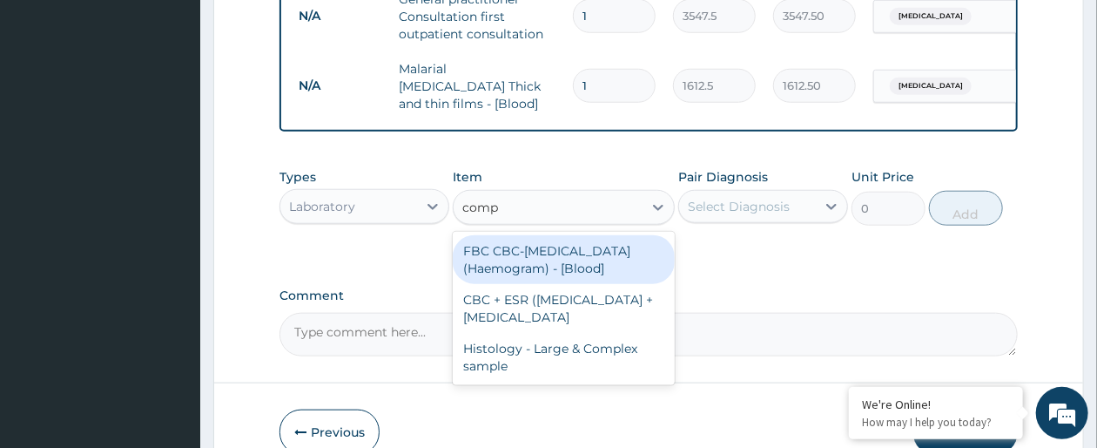
click at [580, 267] on div "FBC CBC-Complete Blood Count (Haemogram) - [Blood]" at bounding box center [563, 259] width 221 height 49
type input "4300"
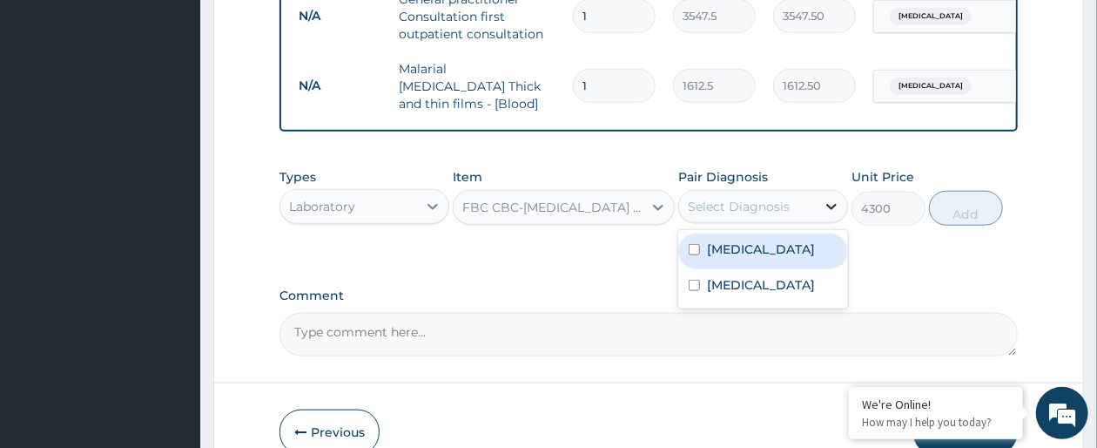
click at [817, 222] on div at bounding box center [831, 206] width 31 height 31
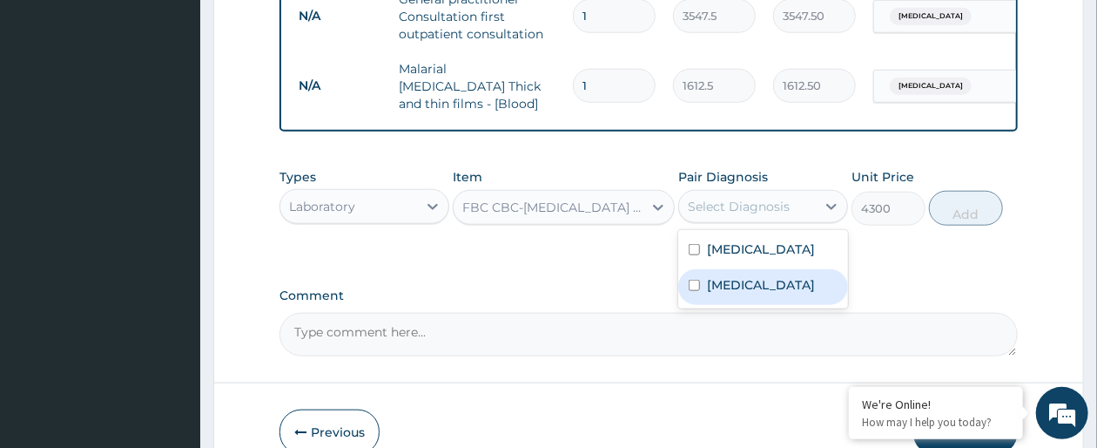
click at [780, 291] on label "Acute gastroenteritis" at bounding box center [761, 284] width 108 height 17
checkbox input "true"
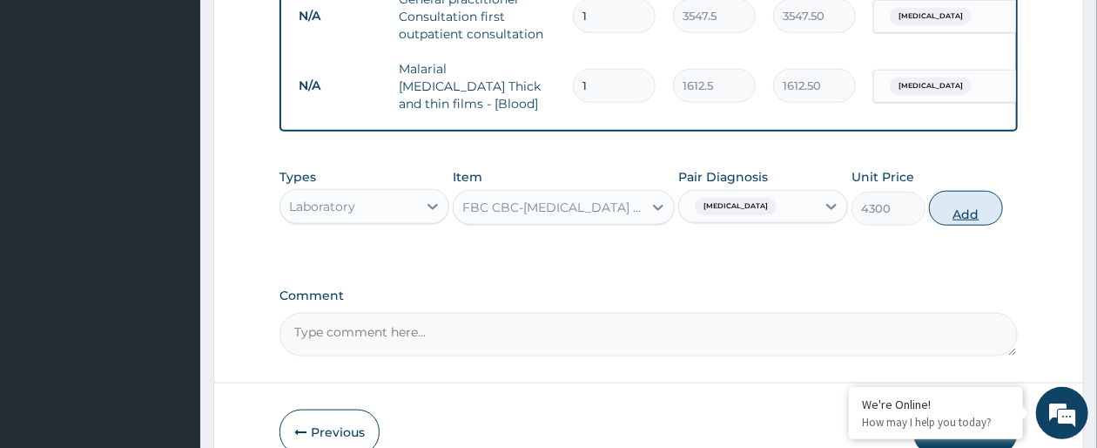
click at [958, 225] on button "Add" at bounding box center [966, 208] width 74 height 35
type input "0"
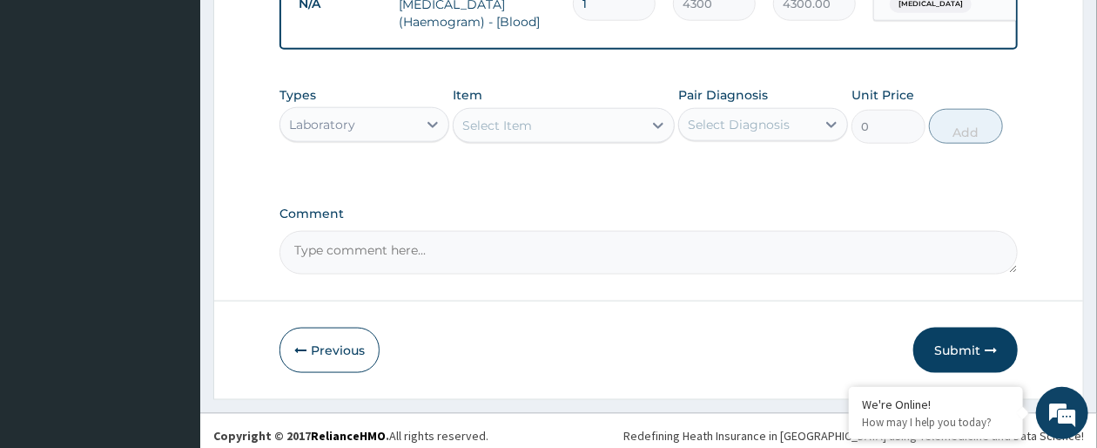
scroll to position [890, 0]
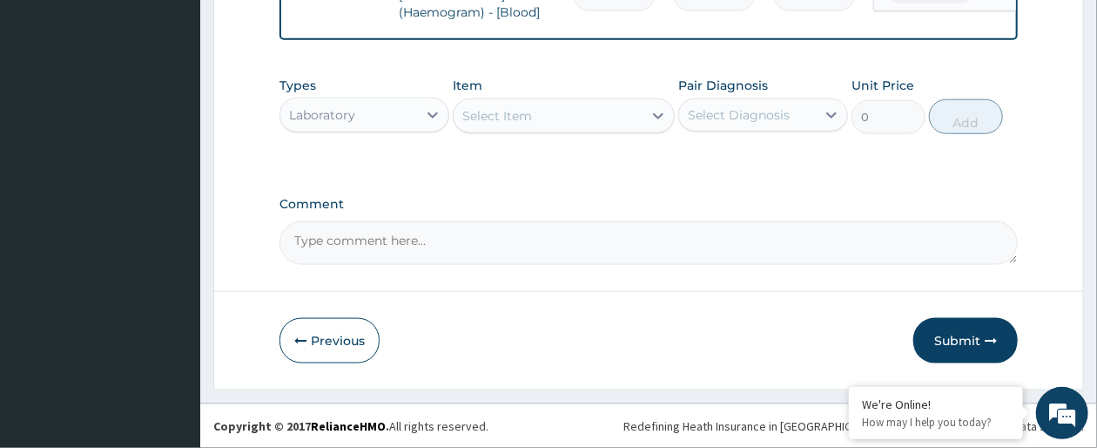
click at [416, 117] on div "Laboratory" at bounding box center [348, 115] width 137 height 28
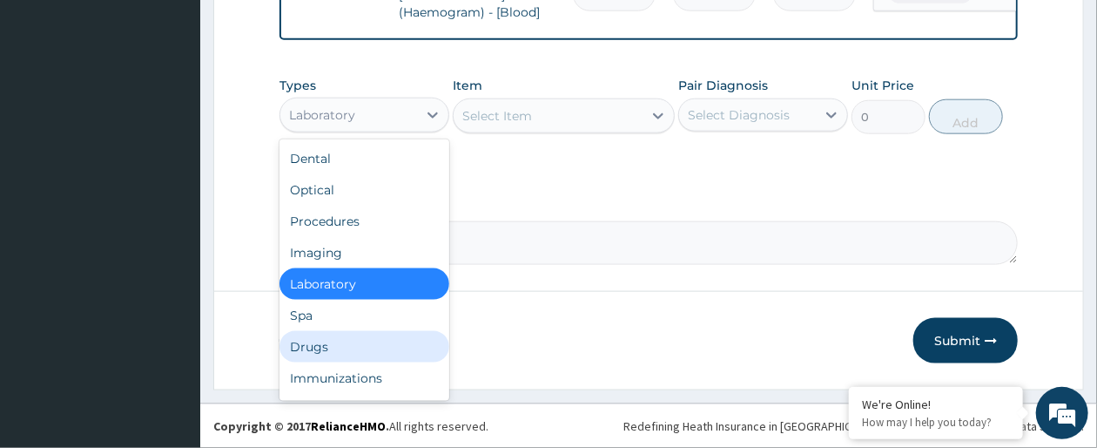
click at [354, 341] on div "Drugs" at bounding box center [365, 346] width 170 height 31
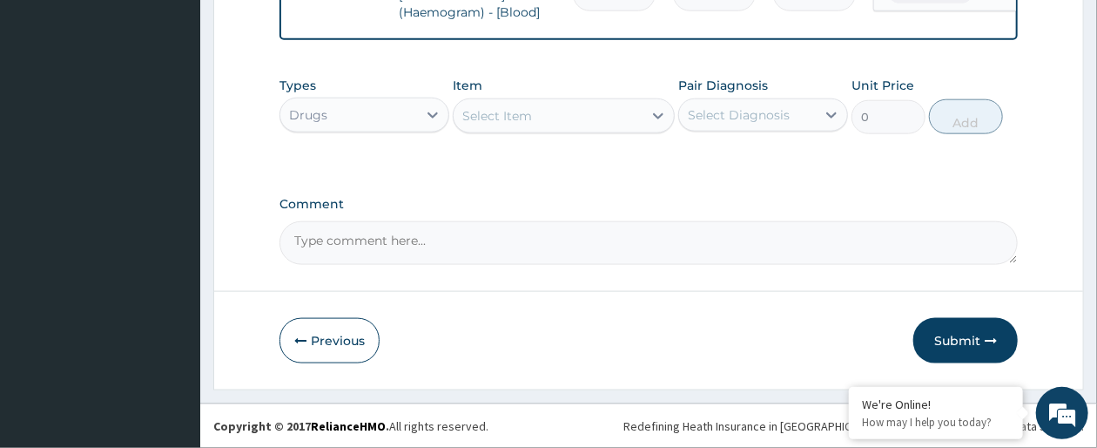
click at [653, 122] on icon at bounding box center [658, 115] width 17 height 17
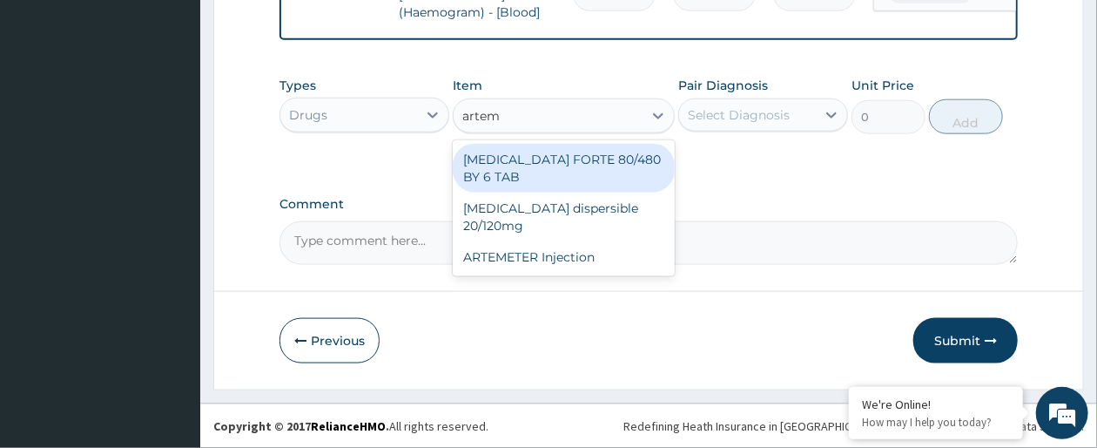
type input "arteme"
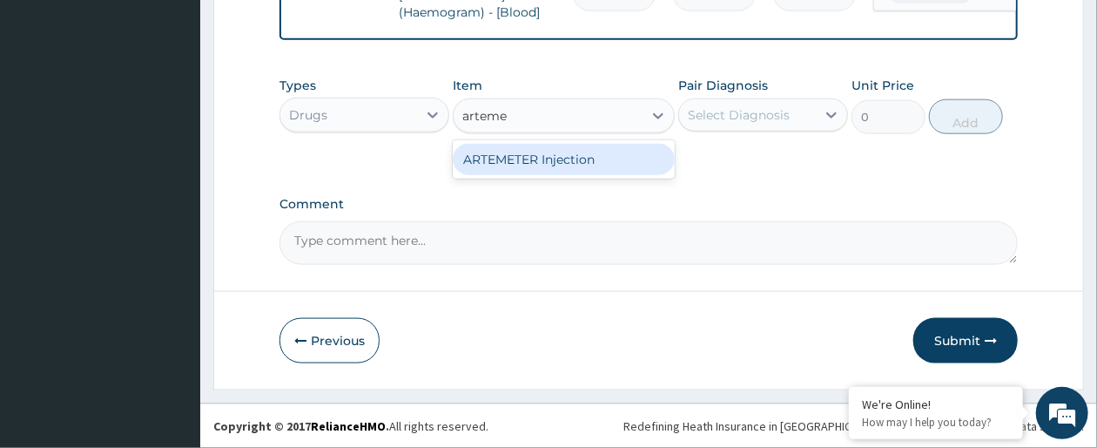
click at [626, 159] on div "ARTEMETER Injection" at bounding box center [563, 159] width 221 height 31
type input "946"
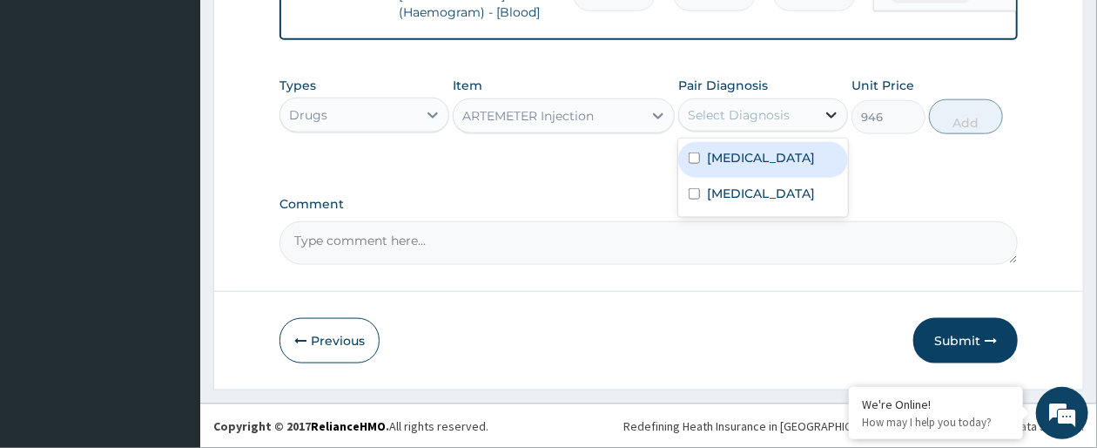
click at [826, 111] on icon at bounding box center [831, 114] width 17 height 17
click at [802, 153] on label "Falciparum malaria" at bounding box center [761, 157] width 108 height 17
checkbox input "true"
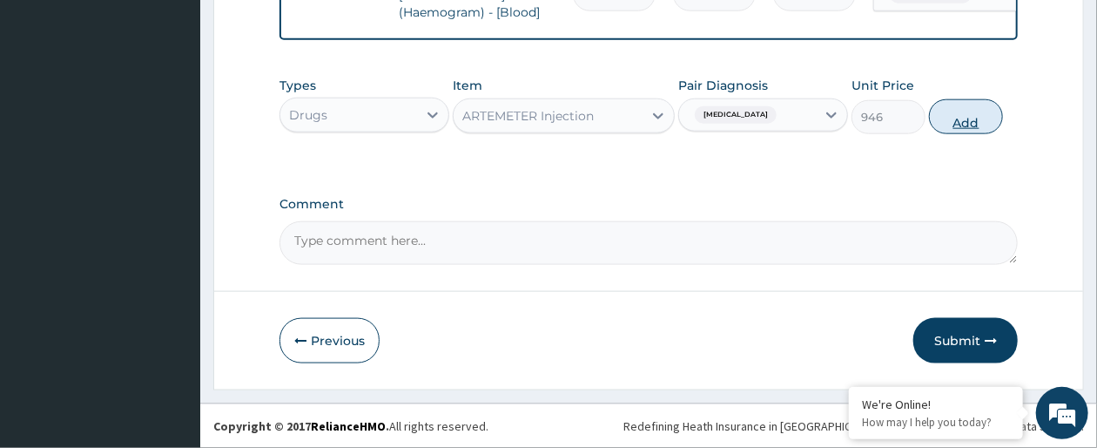
click at [961, 113] on button "Add" at bounding box center [966, 116] width 74 height 35
type input "0"
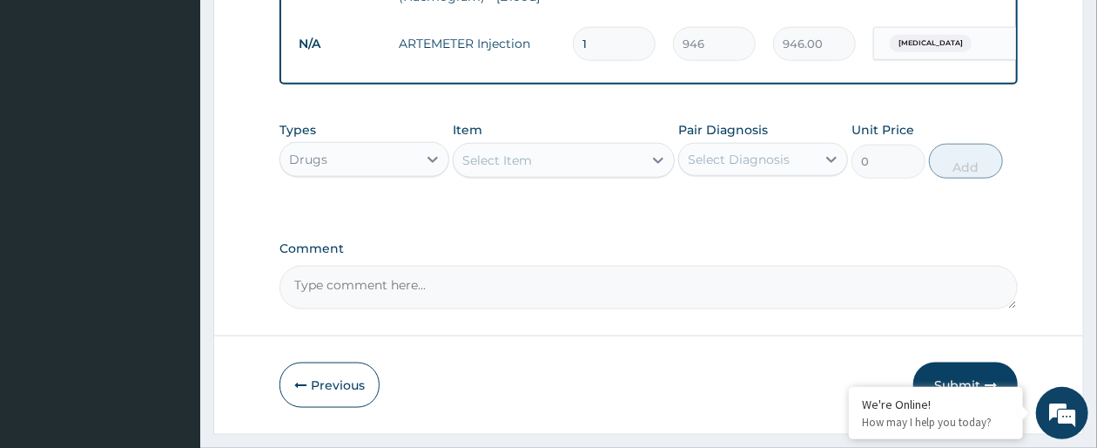
click at [638, 174] on div "Select Item" at bounding box center [548, 160] width 188 height 28
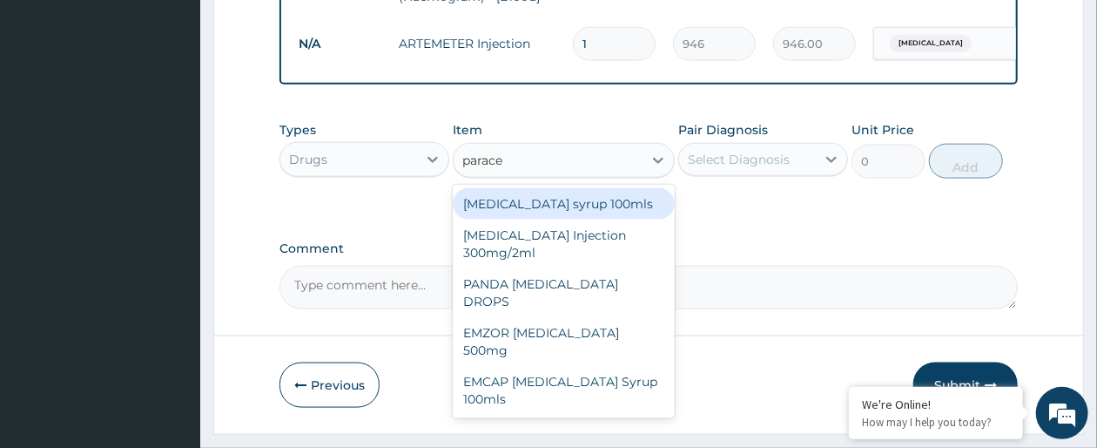
type input "paracet"
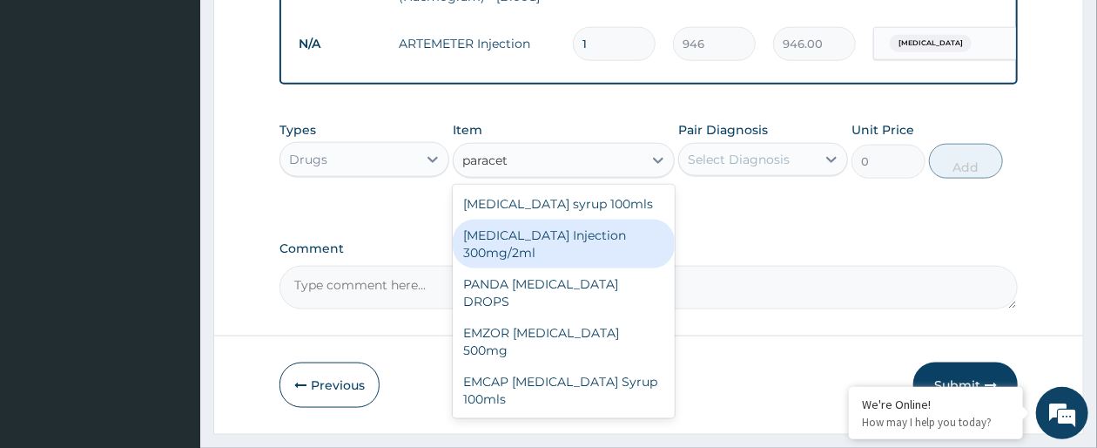
click at [591, 252] on div "PARACETAMOL Injection 300mg/2ml" at bounding box center [563, 243] width 221 height 49
type input "260.15"
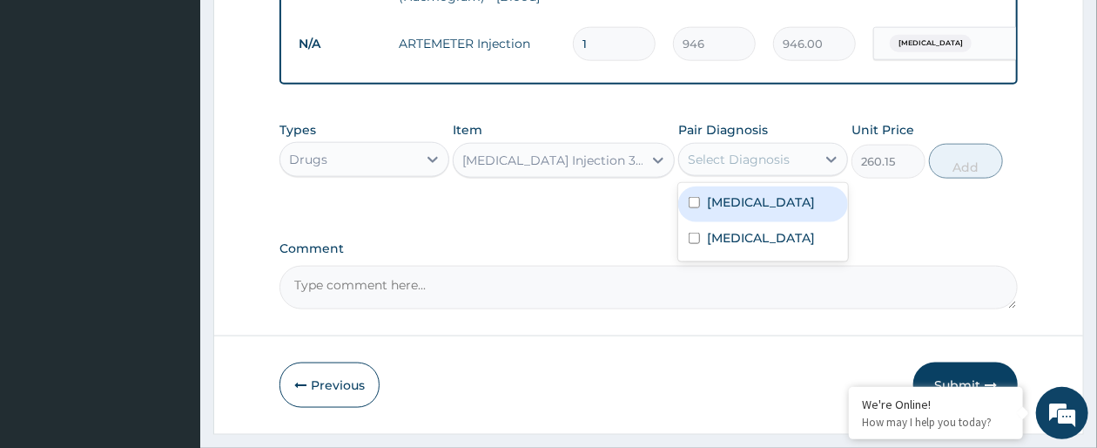
click at [811, 173] on div "Select Diagnosis" at bounding box center [747, 159] width 137 height 28
click at [808, 211] on label "Falciparum malaria" at bounding box center [761, 201] width 108 height 17
checkbox input "true"
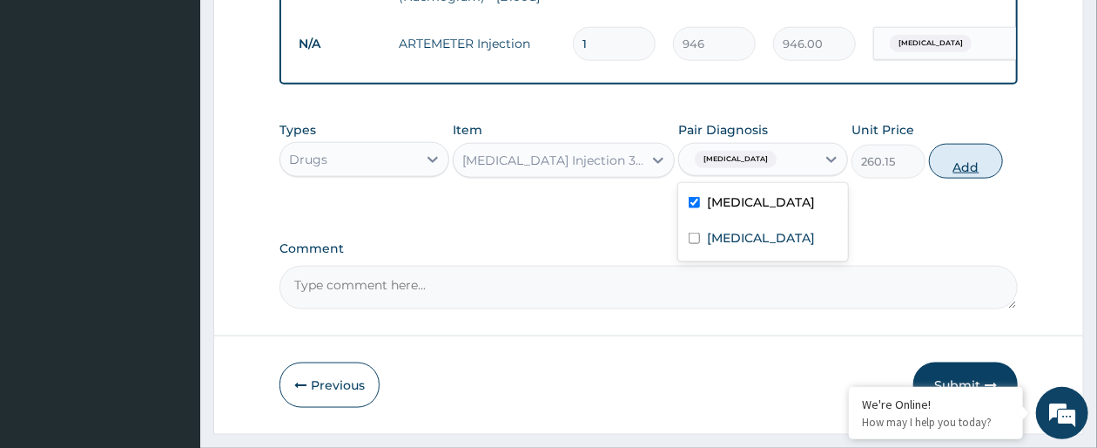
click at [982, 173] on button "Add" at bounding box center [966, 161] width 74 height 35
type input "0"
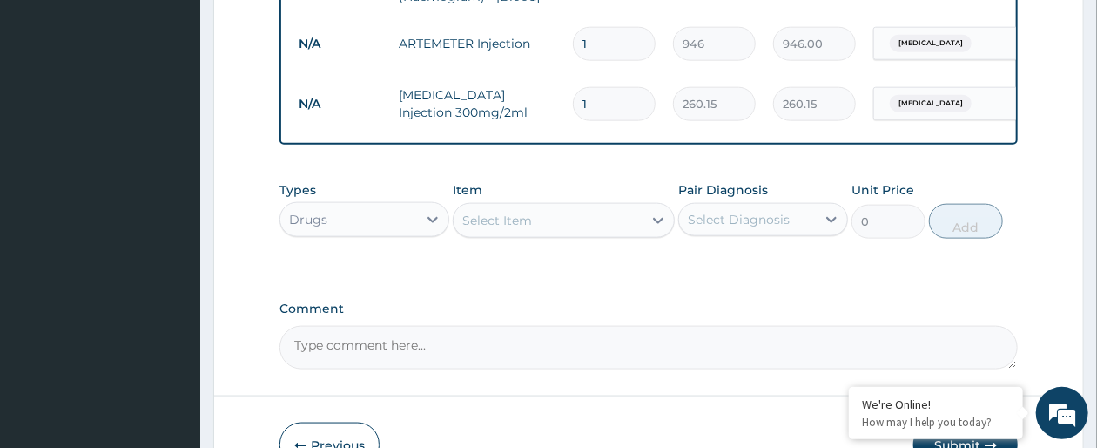
click at [580, 234] on div "Select Item" at bounding box center [548, 220] width 188 height 28
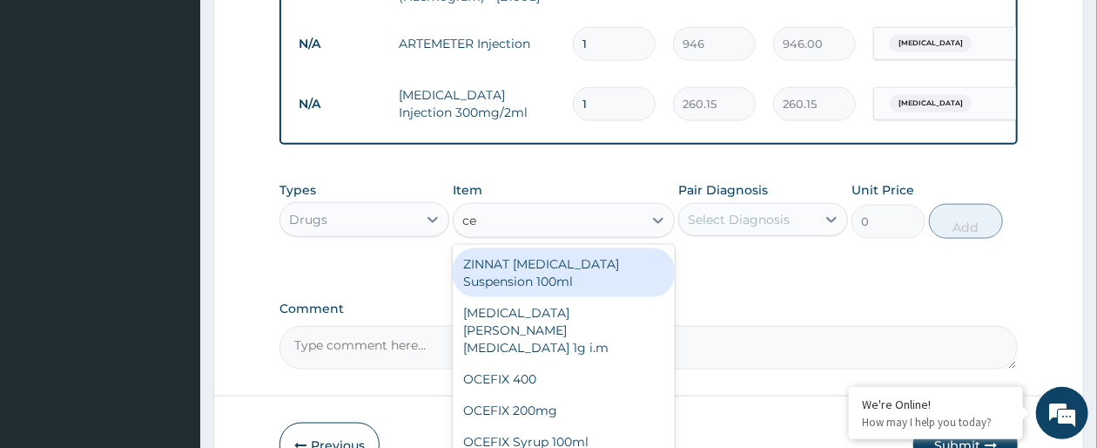
type input "c"
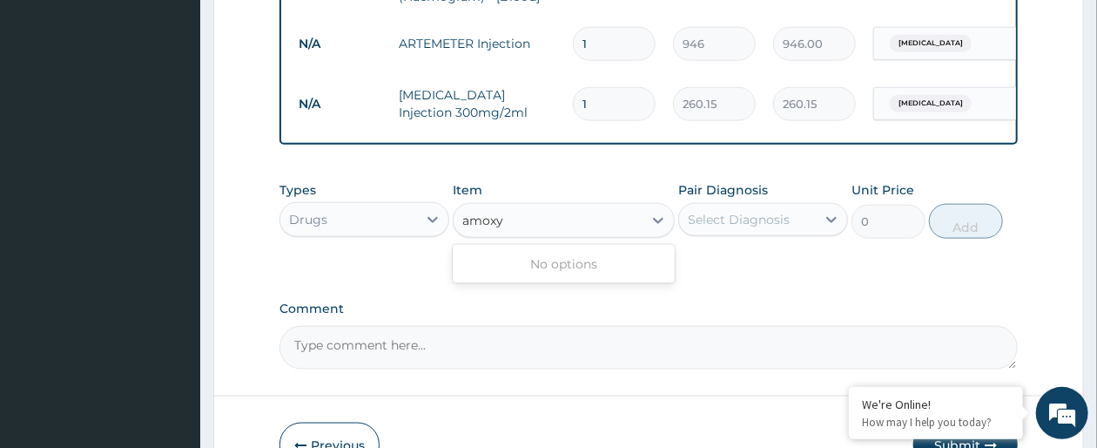
type input "amox"
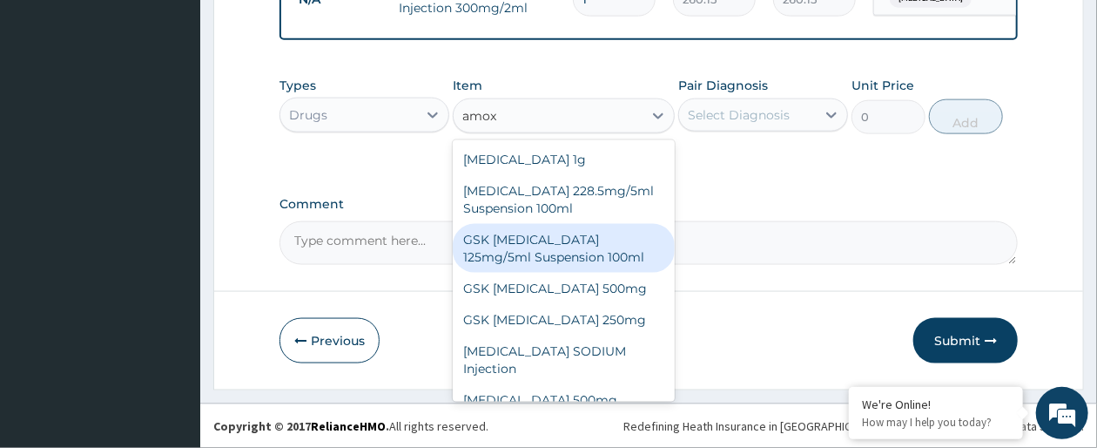
scroll to position [1012, 0]
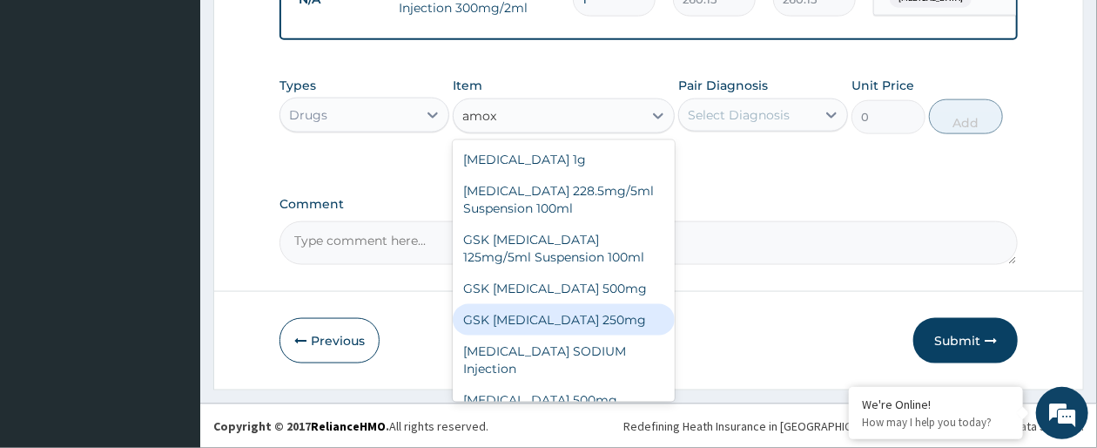
click at [594, 335] on div "GSK AMOXIL 250mg" at bounding box center [563, 319] width 221 height 31
type input "29.5625"
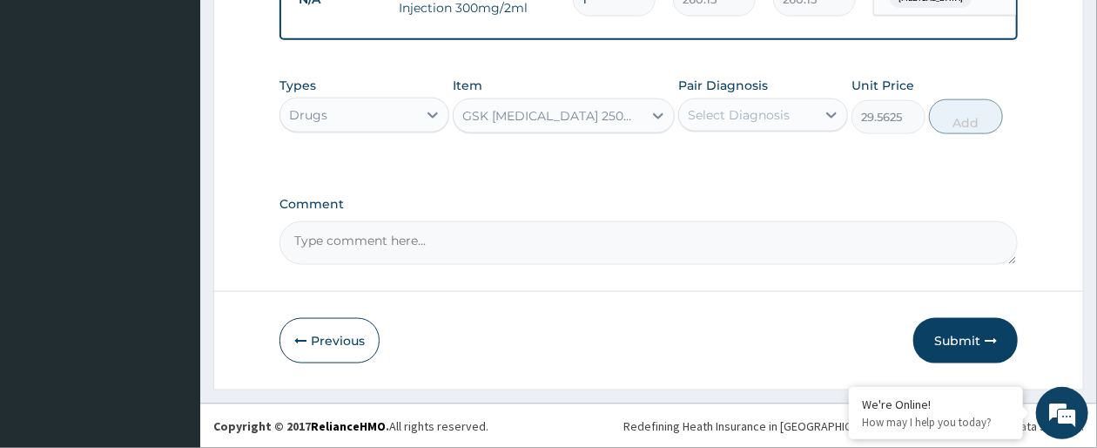
click at [802, 115] on div "Select Diagnosis" at bounding box center [747, 115] width 137 height 28
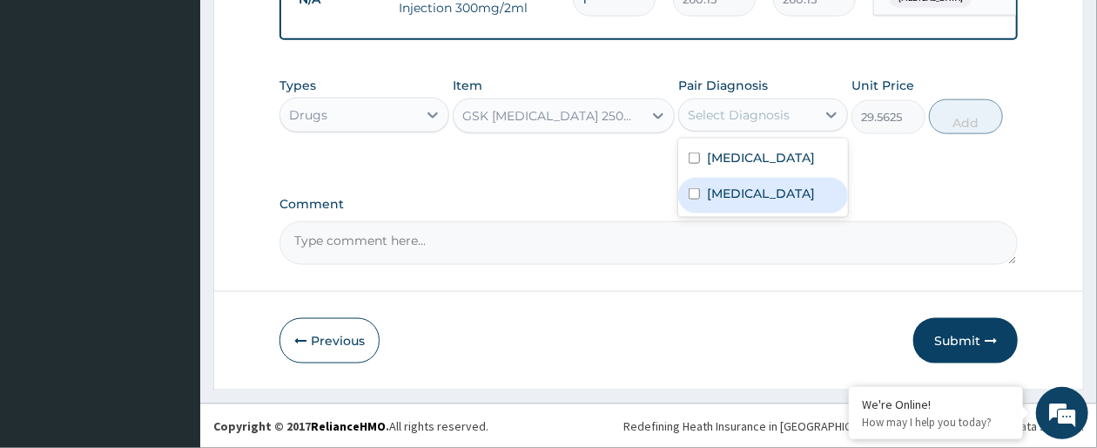
click at [767, 192] on label "Acute gastroenteritis" at bounding box center [761, 193] width 108 height 17
checkbox input "true"
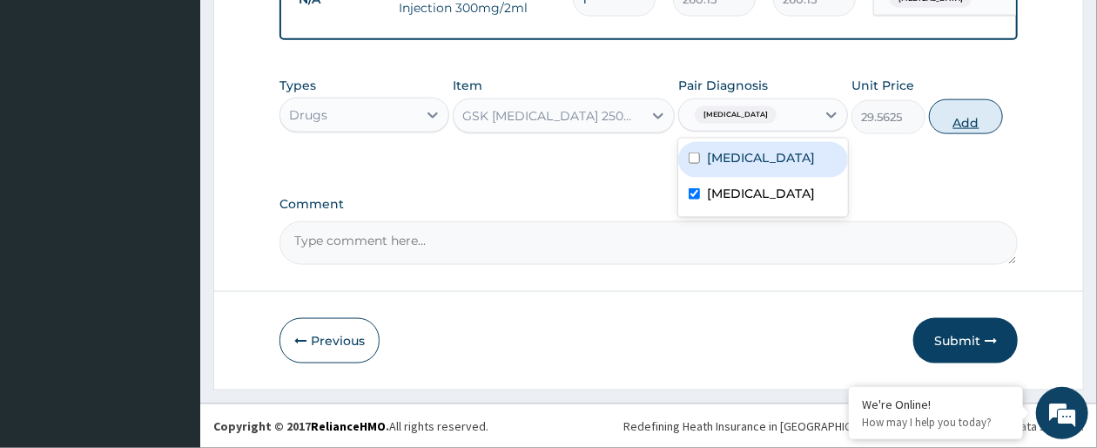
click at [955, 118] on button "Add" at bounding box center [966, 116] width 74 height 35
type input "0"
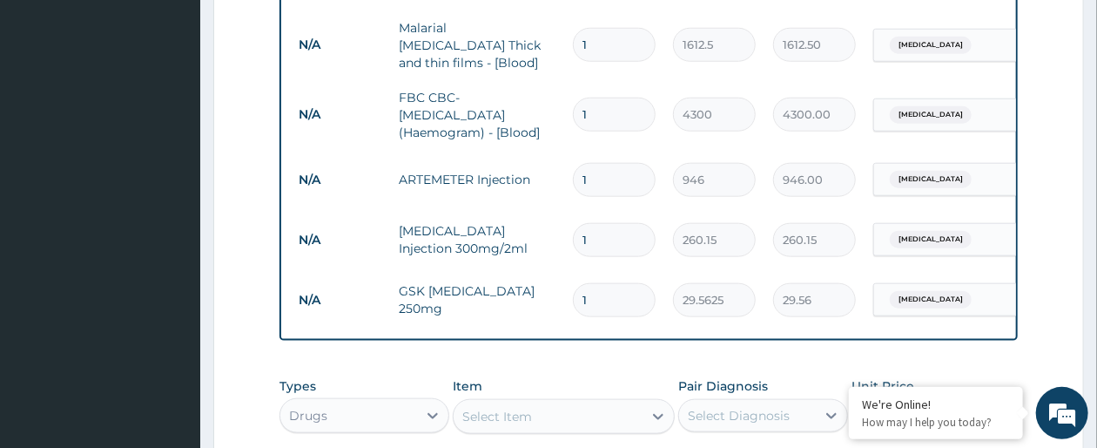
scroll to position [733, 0]
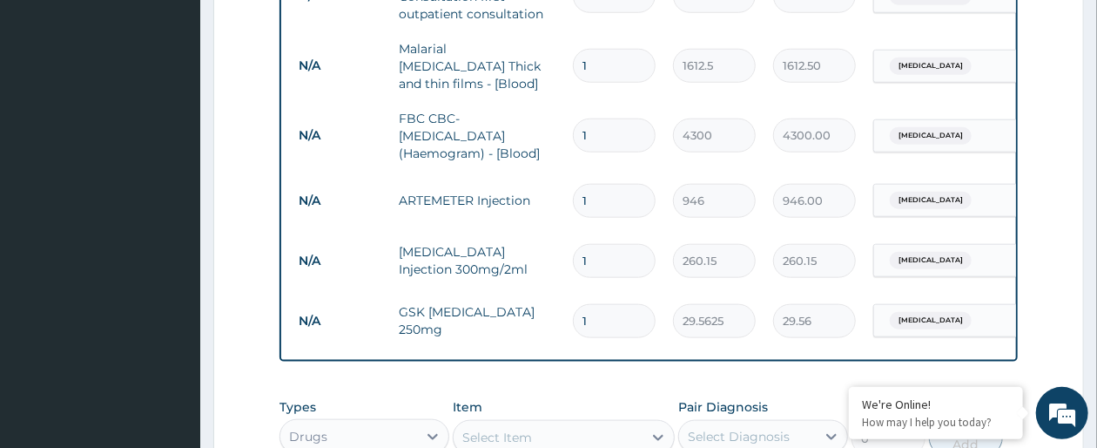
click at [601, 304] on input "1" at bounding box center [614, 321] width 83 height 34
type input "0.00"
type input "1"
type input "29.56"
type input "15"
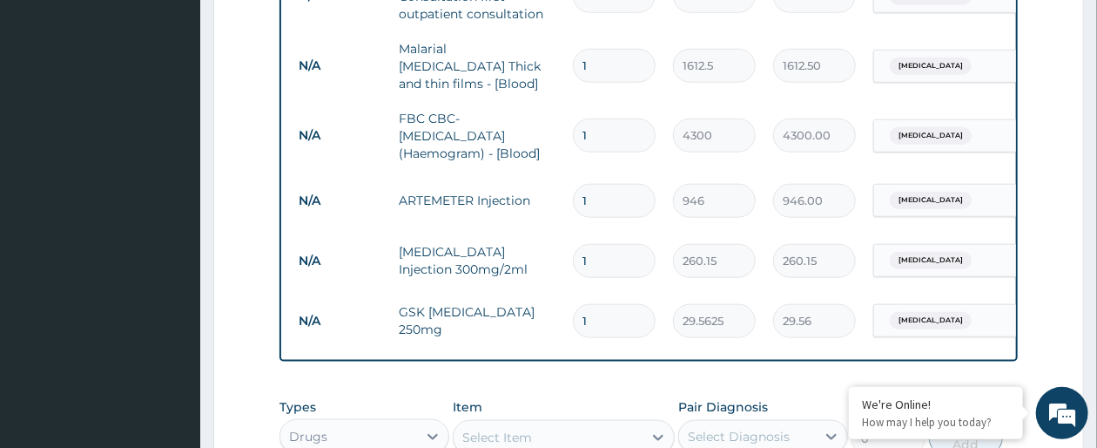
type input "443.44"
type input "15"
drag, startPoint x: 591, startPoint y: 252, endPoint x: 591, endPoint y: 193, distance: 58.4
click at [591, 193] on tbody "N/A General practitioner Consultation first outpatient consultation 1 3547.5 35…" at bounding box center [717, 156] width 854 height 390
click at [591, 193] on input "1" at bounding box center [614, 201] width 83 height 34
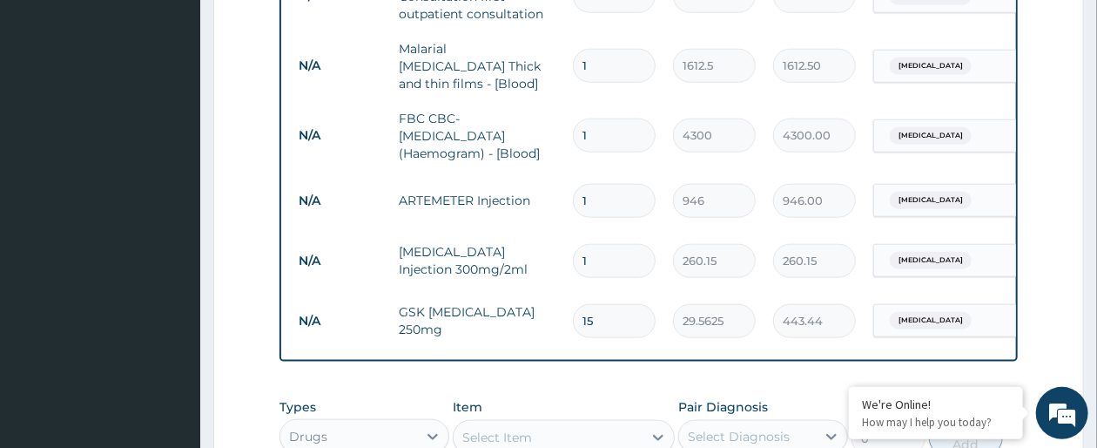
type input "0.00"
type input "3"
type input "2838.00"
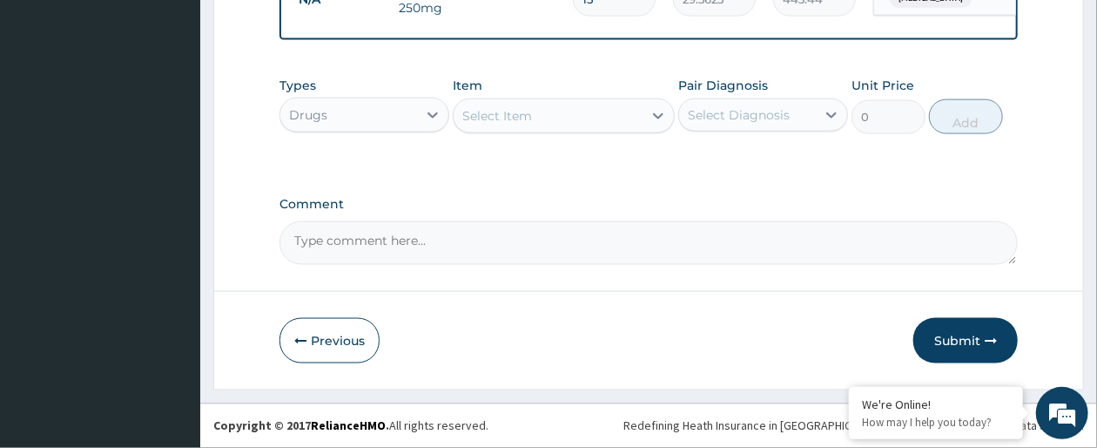
scroll to position [1073, 0]
type input "3"
click at [972, 335] on button "Submit" at bounding box center [966, 340] width 105 height 45
click at [318, 347] on button "Previous" at bounding box center [330, 340] width 100 height 45
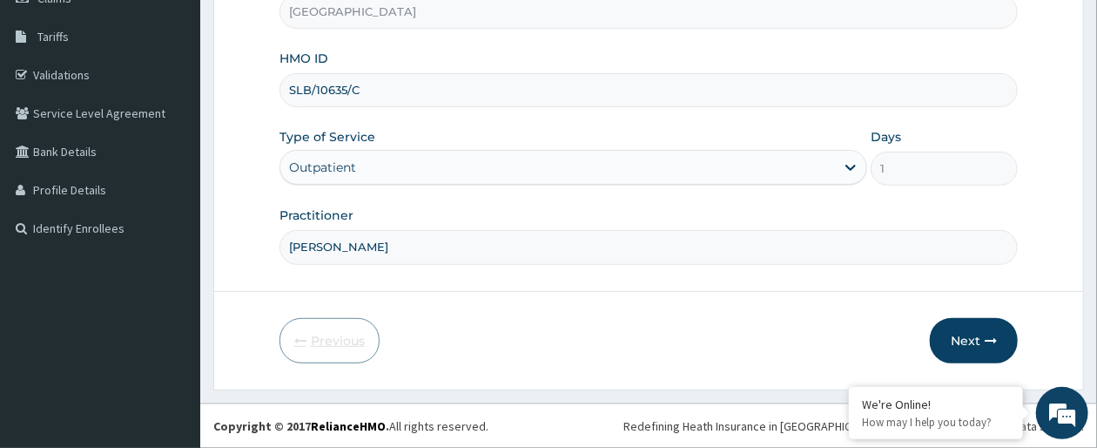
scroll to position [267, 0]
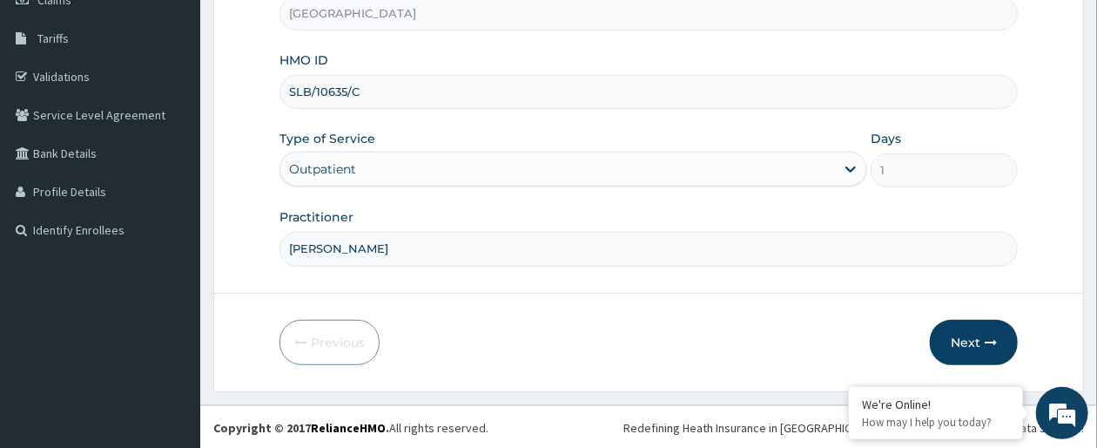
click at [432, 82] on input "SLB/10635/C" at bounding box center [649, 92] width 739 height 34
type input "SLB/10635/B"
click at [954, 354] on button "Next" at bounding box center [974, 342] width 88 height 45
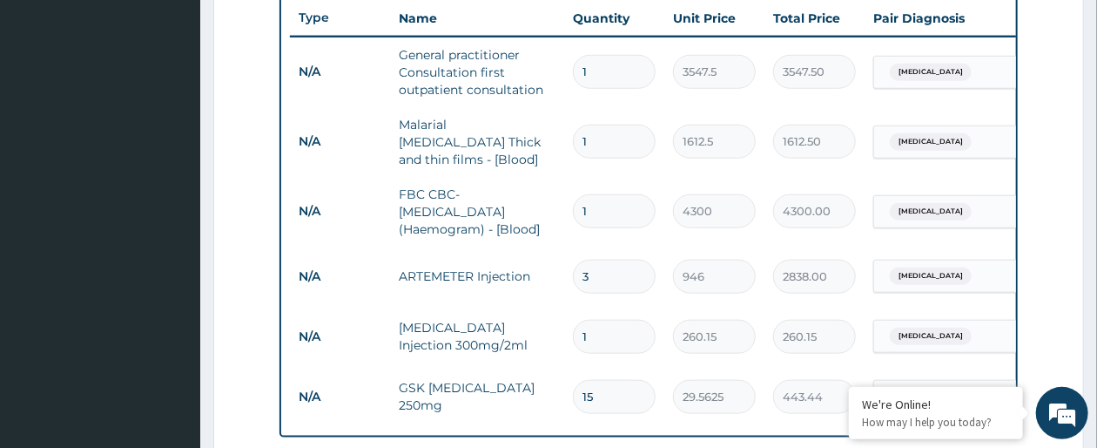
scroll to position [1049, 0]
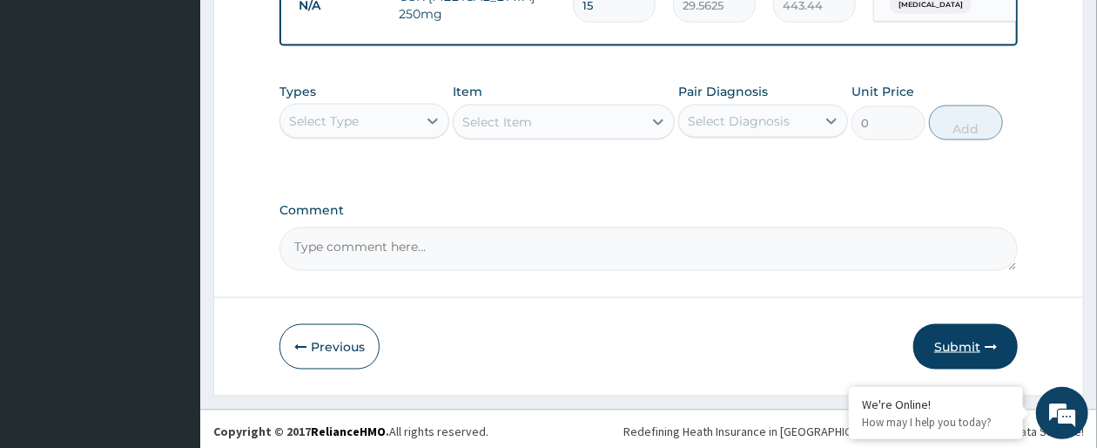
click at [967, 355] on button "Submit" at bounding box center [966, 346] width 105 height 45
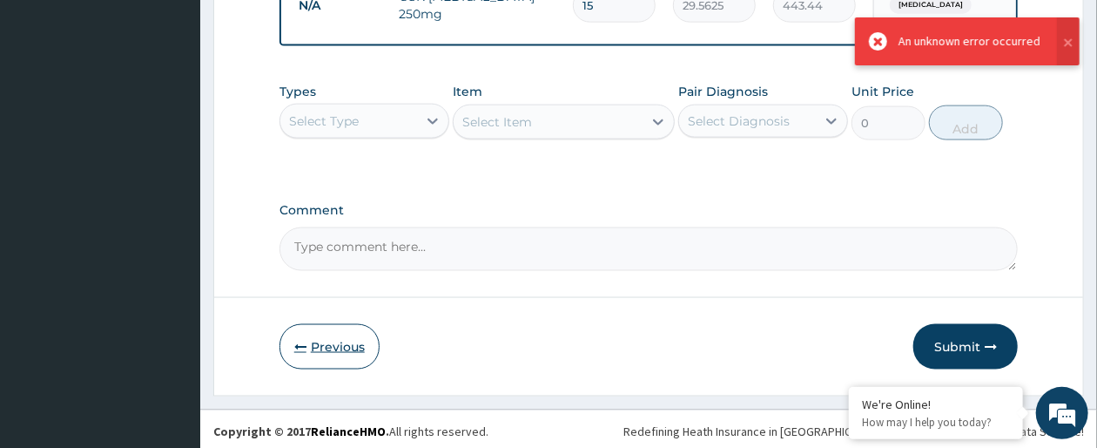
click at [346, 369] on button "Previous" at bounding box center [330, 346] width 100 height 45
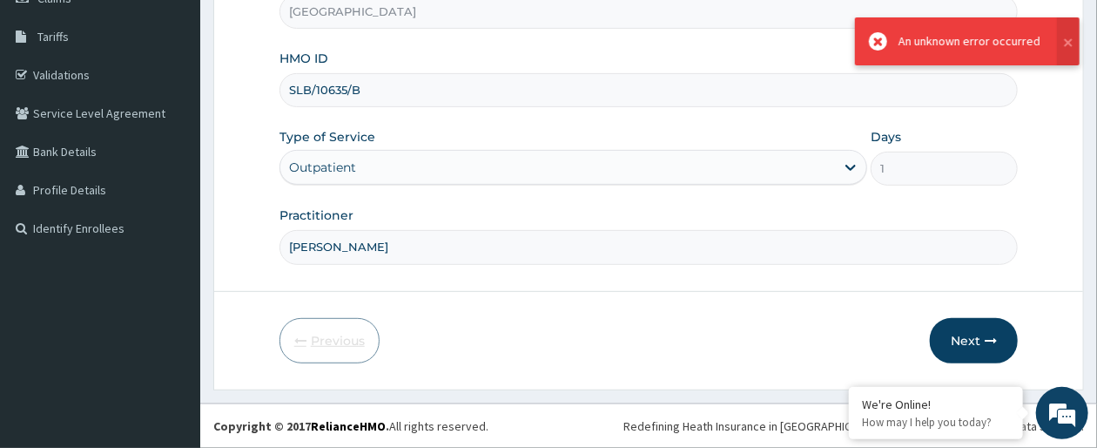
scroll to position [267, 0]
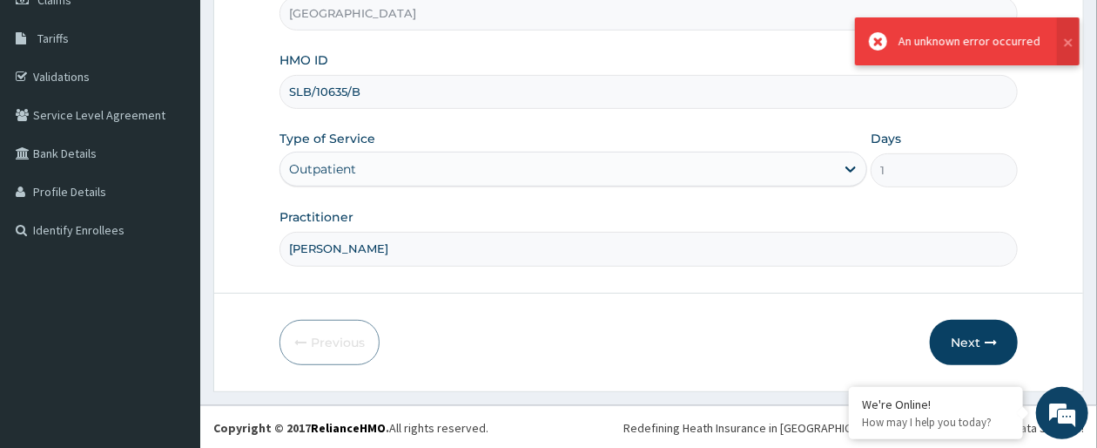
click at [391, 104] on input "SLB/10635/B" at bounding box center [649, 92] width 739 height 34
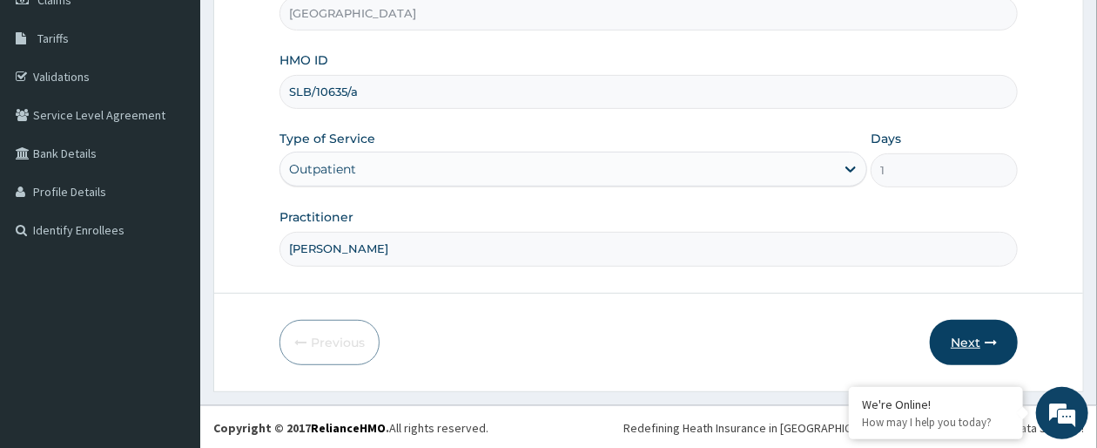
type input "SLB/10635/a"
click at [996, 338] on icon "button" at bounding box center [991, 342] width 12 height 12
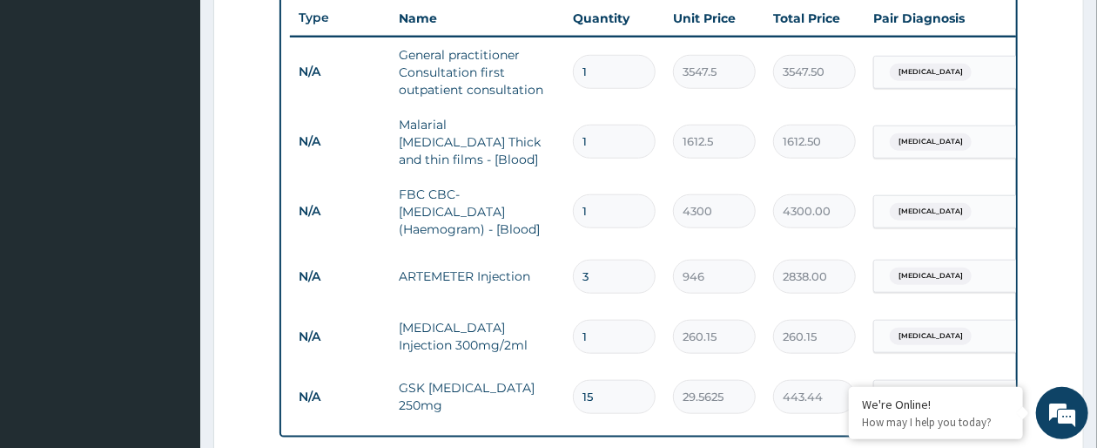
scroll to position [1049, 0]
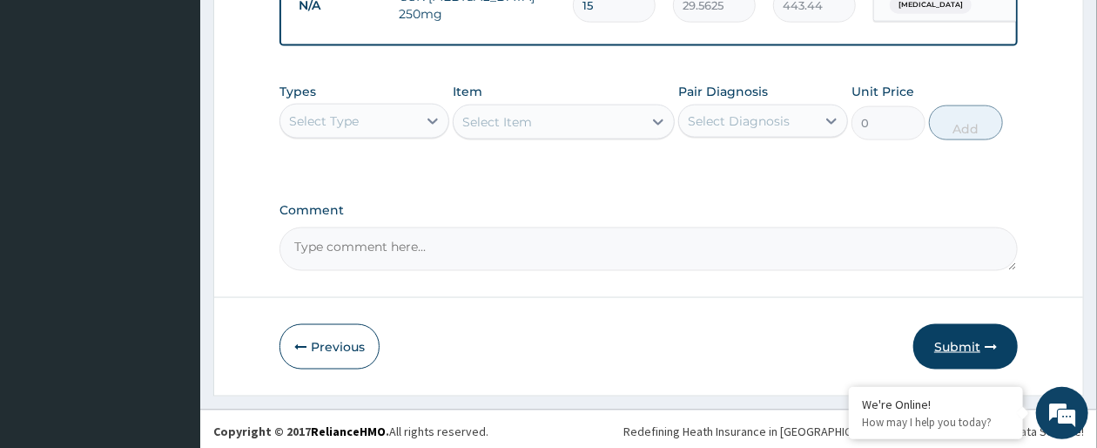
click at [950, 364] on button "Submit" at bounding box center [966, 346] width 105 height 45
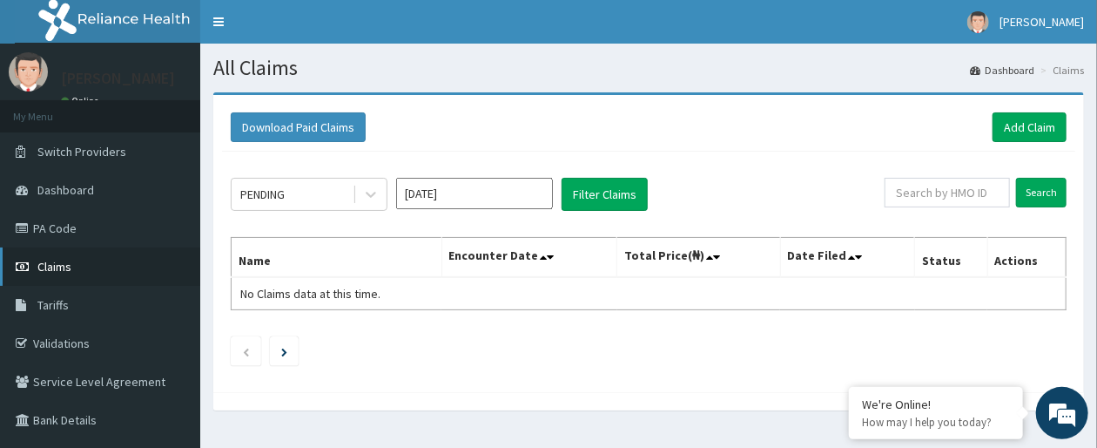
click at [91, 270] on link "Claims" at bounding box center [100, 266] width 200 height 38
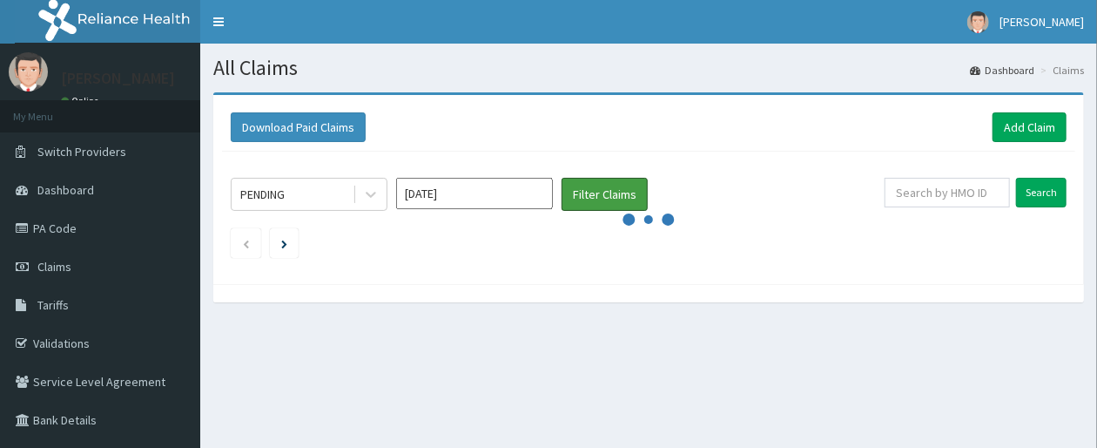
click at [580, 197] on button "Filter Claims" at bounding box center [605, 194] width 86 height 33
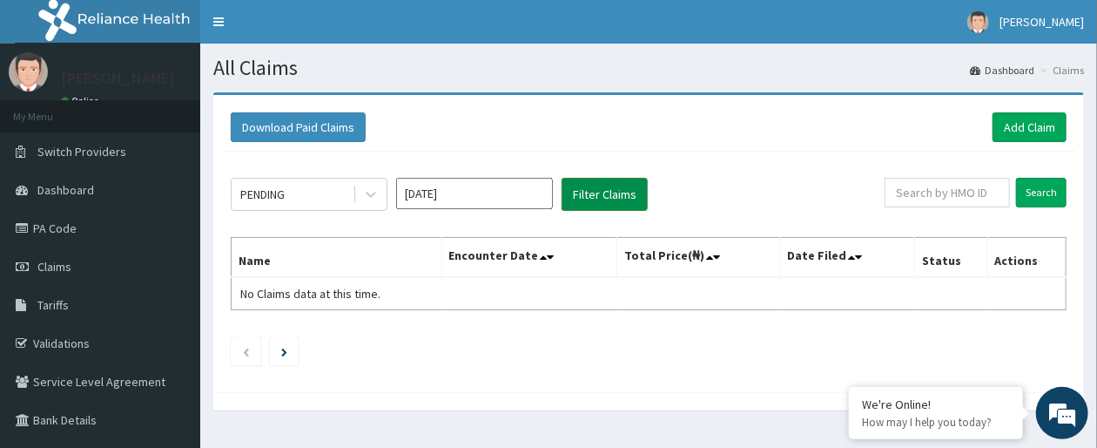
click at [577, 191] on button "Filter Claims" at bounding box center [605, 194] width 86 height 33
click at [44, 231] on link "PA Code" at bounding box center [100, 228] width 200 height 38
click at [575, 196] on button "Filter Claims" at bounding box center [605, 194] width 86 height 33
click at [344, 199] on div "PENDING" at bounding box center [292, 194] width 121 height 28
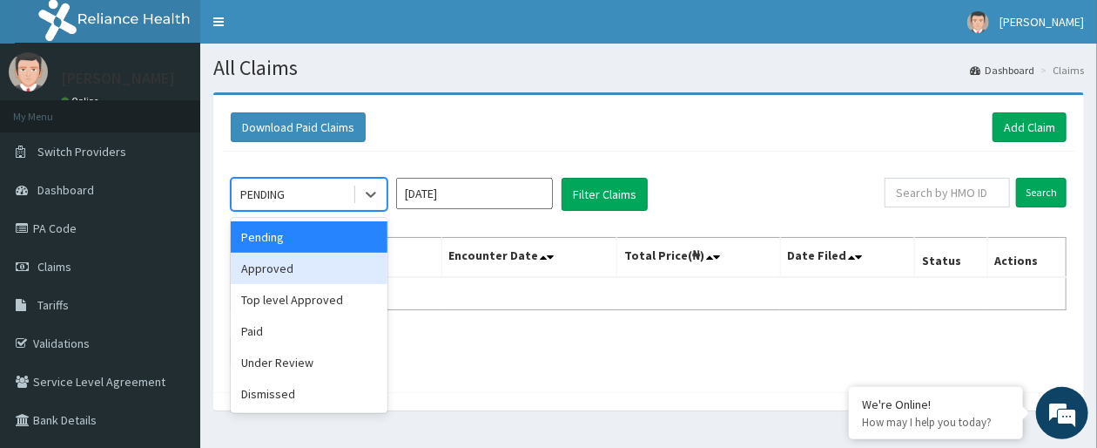
click at [330, 257] on div "Approved" at bounding box center [309, 268] width 157 height 31
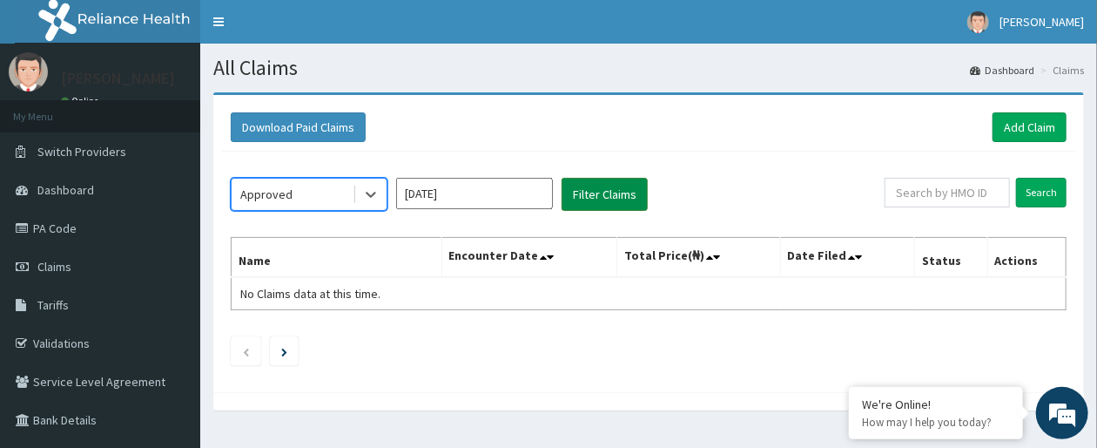
click at [587, 192] on button "Filter Claims" at bounding box center [605, 194] width 86 height 33
